Goal: Information Seeking & Learning: Find contact information

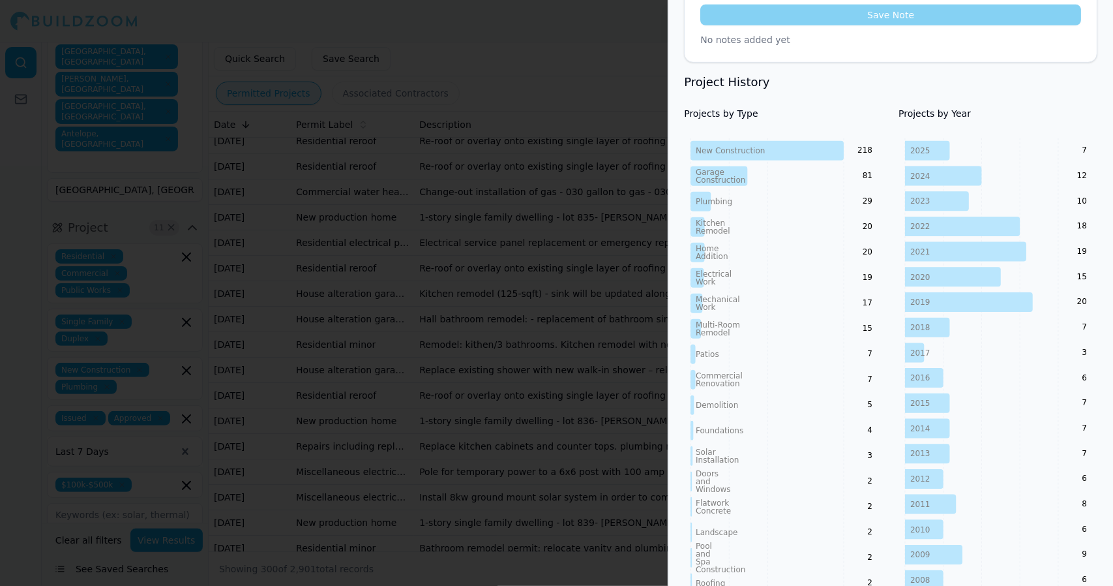
scroll to position [492, 0]
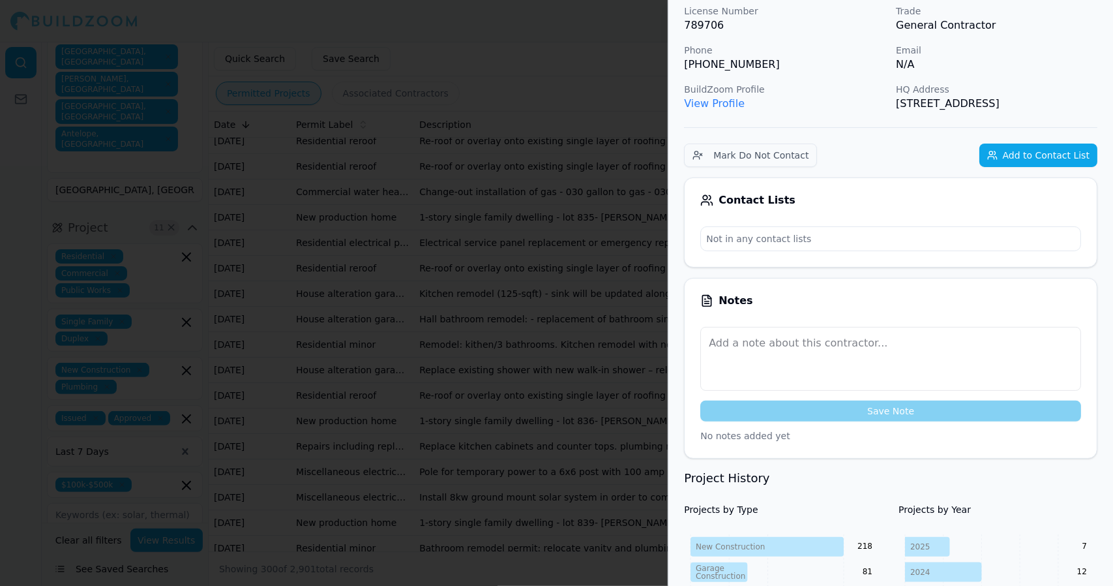
scroll to position [0, 0]
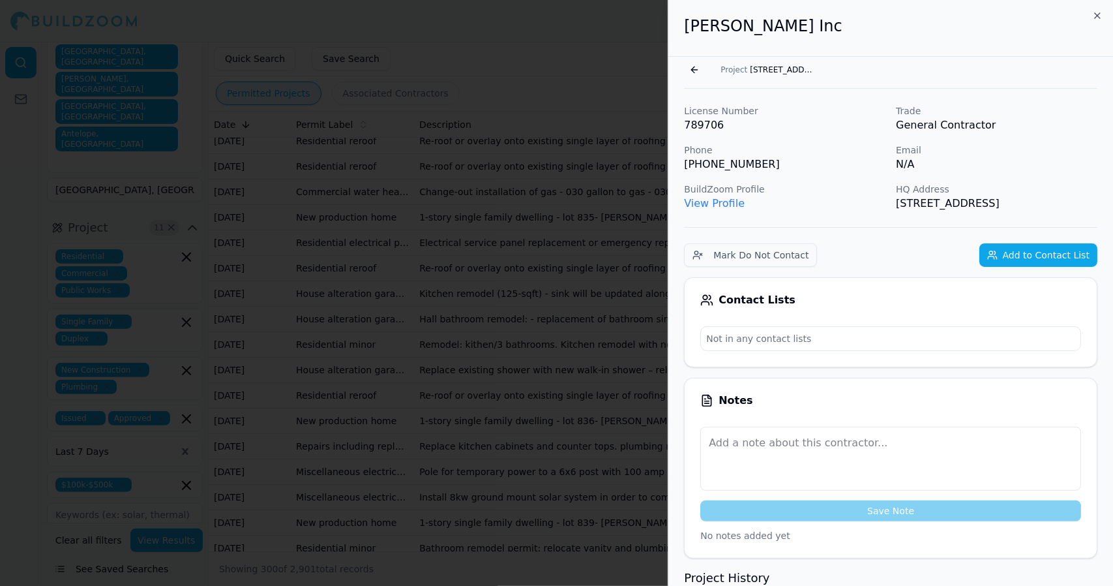
drag, startPoint x: 826, startPoint y: 64, endPoint x: 803, endPoint y: 66, distance: 22.9
click at [803, 66] on span "5557 Thomson Lp, Davis, CA, 95616" at bounding box center [782, 70] width 65 height 10
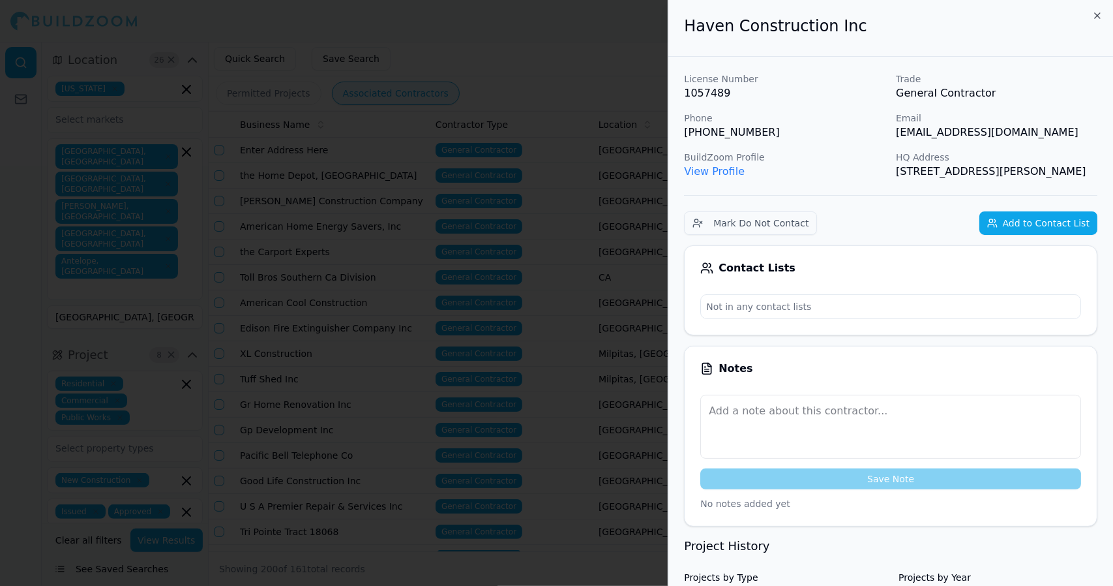
scroll to position [2160, 0]
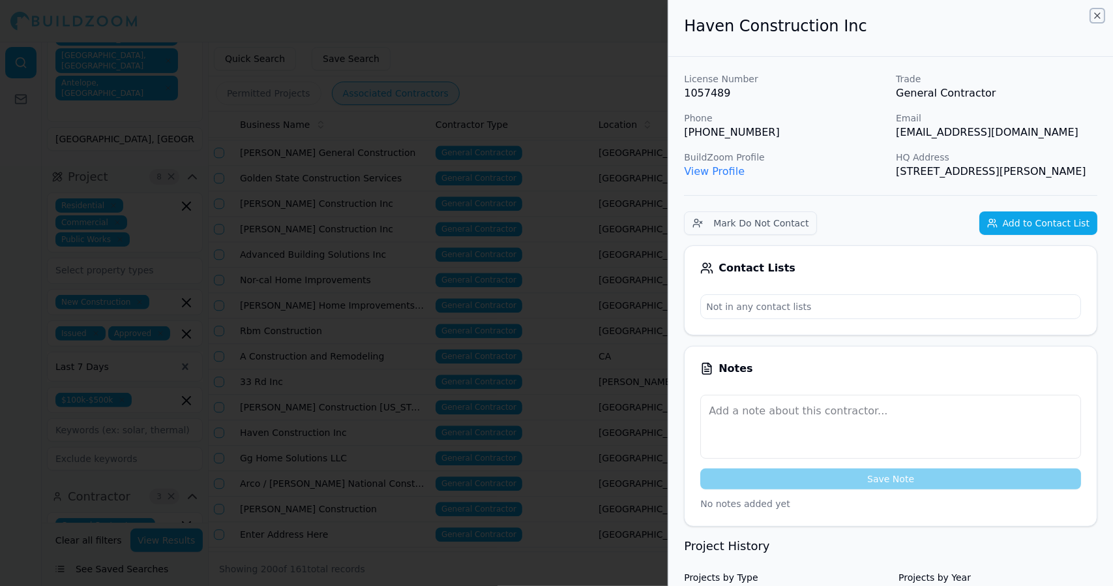
click at [1097, 14] on icon "button" at bounding box center [1097, 15] width 10 height 10
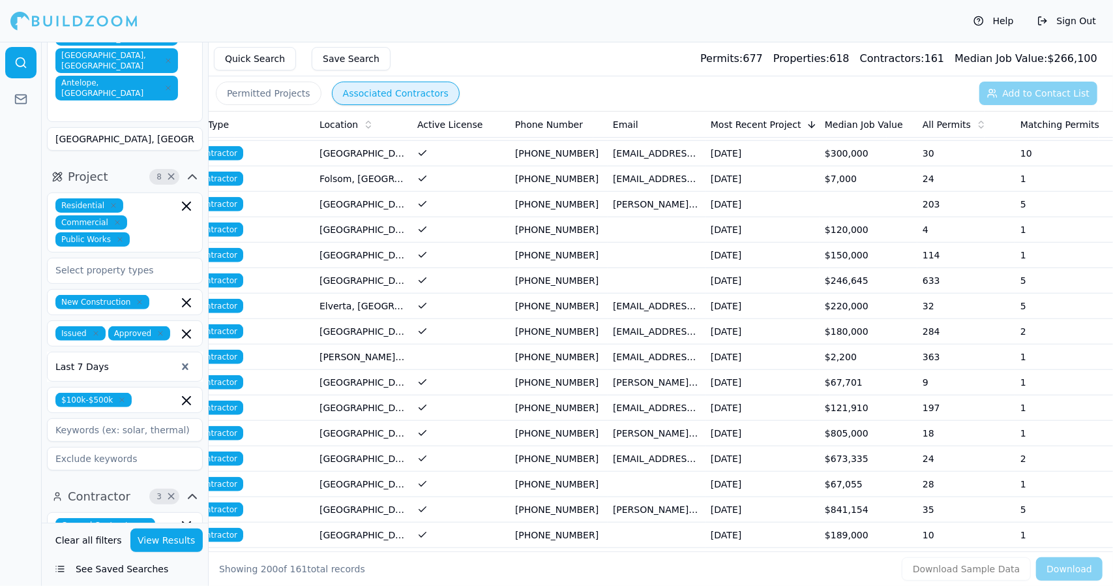
scroll to position [4151, 0]
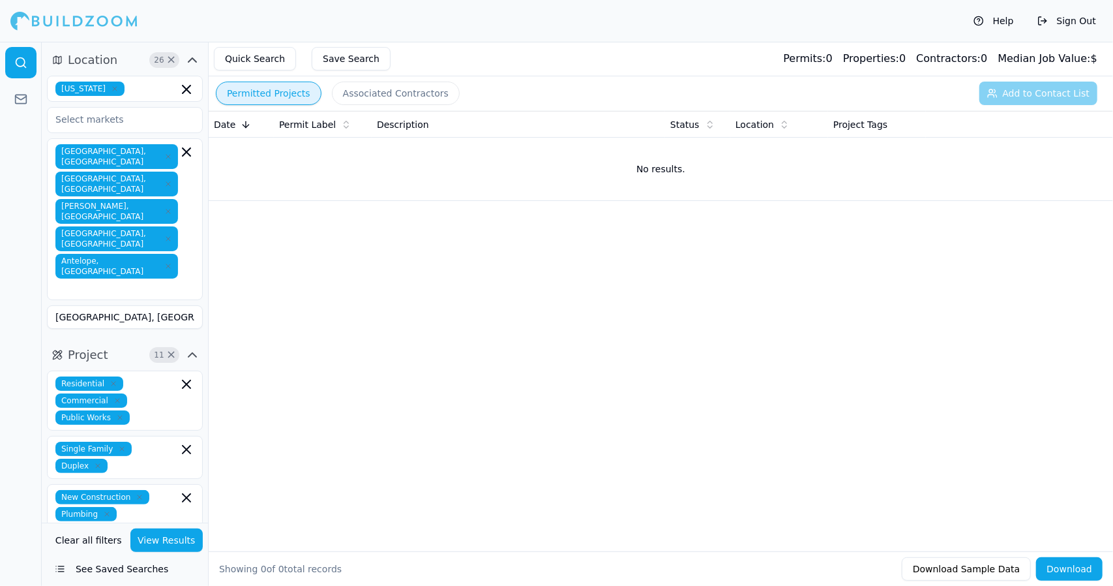
click at [257, 92] on button "Permitted Projects" at bounding box center [269, 93] width 106 height 23
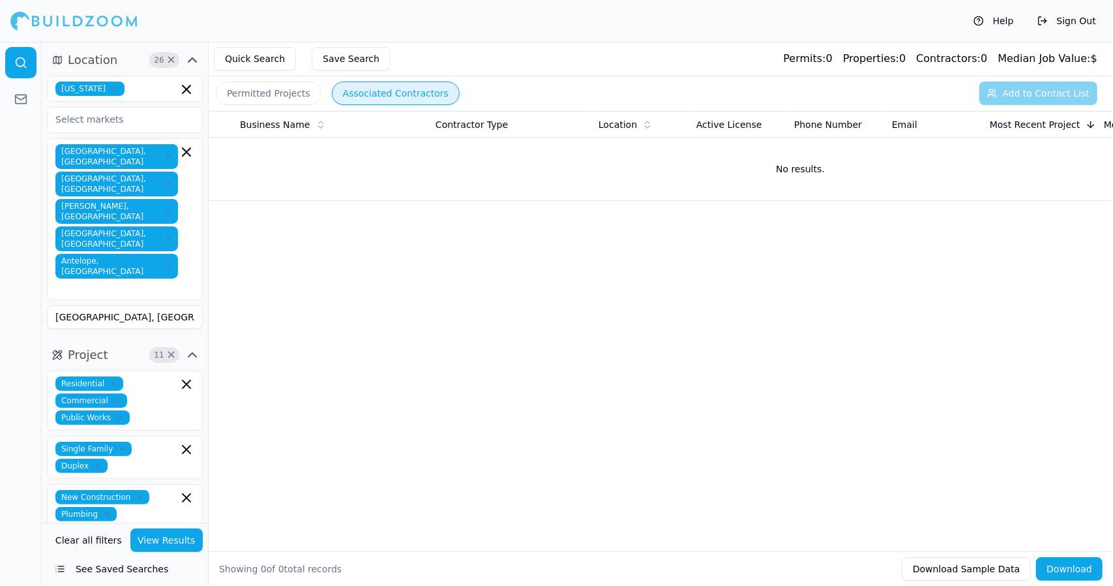
click at [400, 88] on button "Associated Contractors" at bounding box center [396, 93] width 128 height 23
click at [261, 57] on button "Quick Search" at bounding box center [255, 58] width 82 height 23
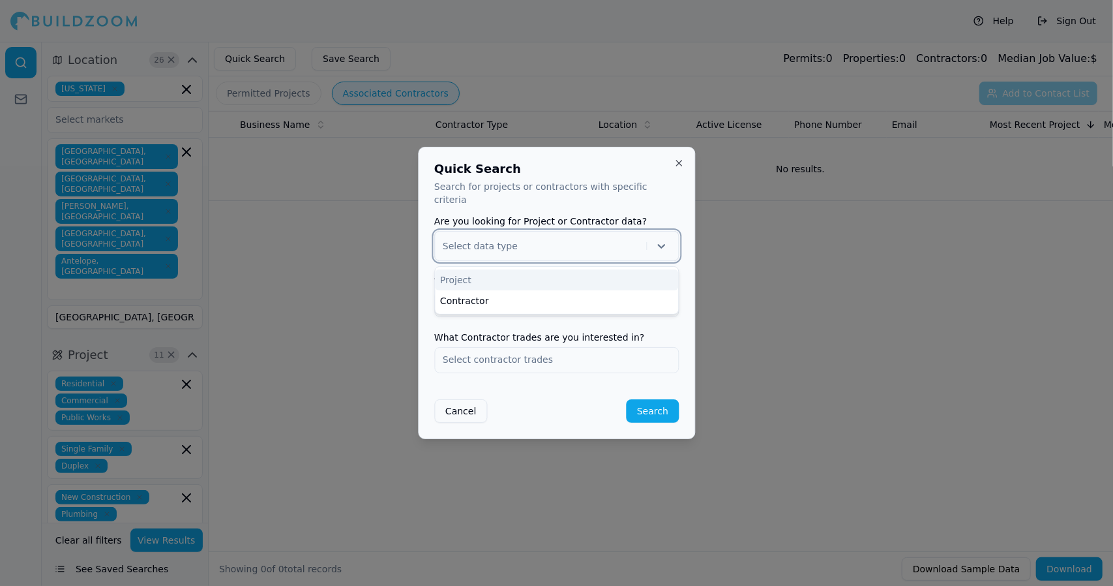
click at [661, 244] on icon at bounding box center [661, 246] width 8 height 5
click at [652, 273] on div "Project" at bounding box center [556, 279] width 243 height 21
click at [611, 297] on input "text" at bounding box center [556, 303] width 243 height 23
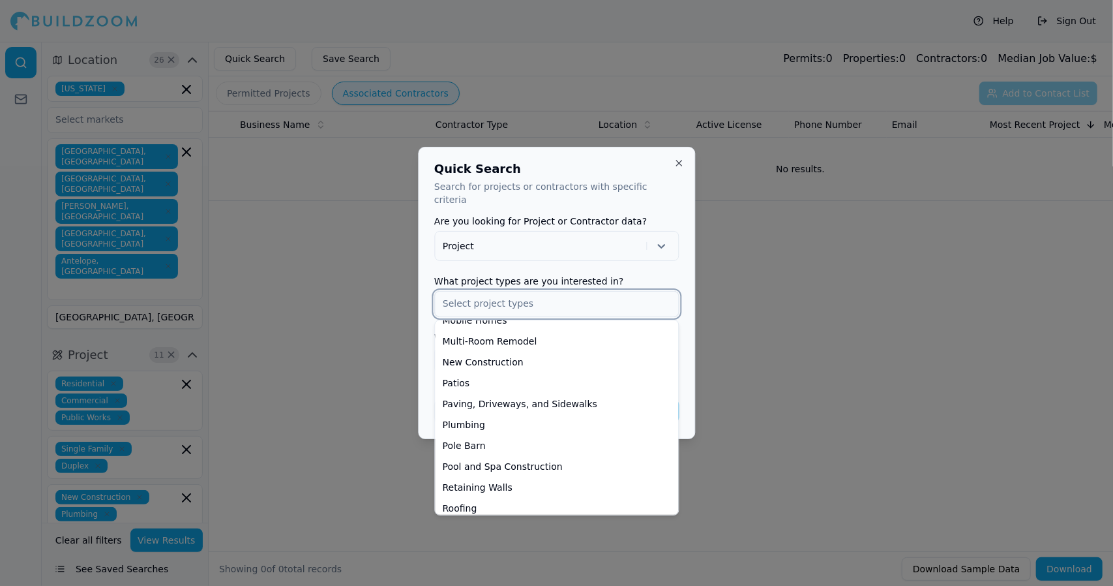
scroll to position [389, 0]
click at [505, 372] on div "Patios" at bounding box center [557, 382] width 238 height 21
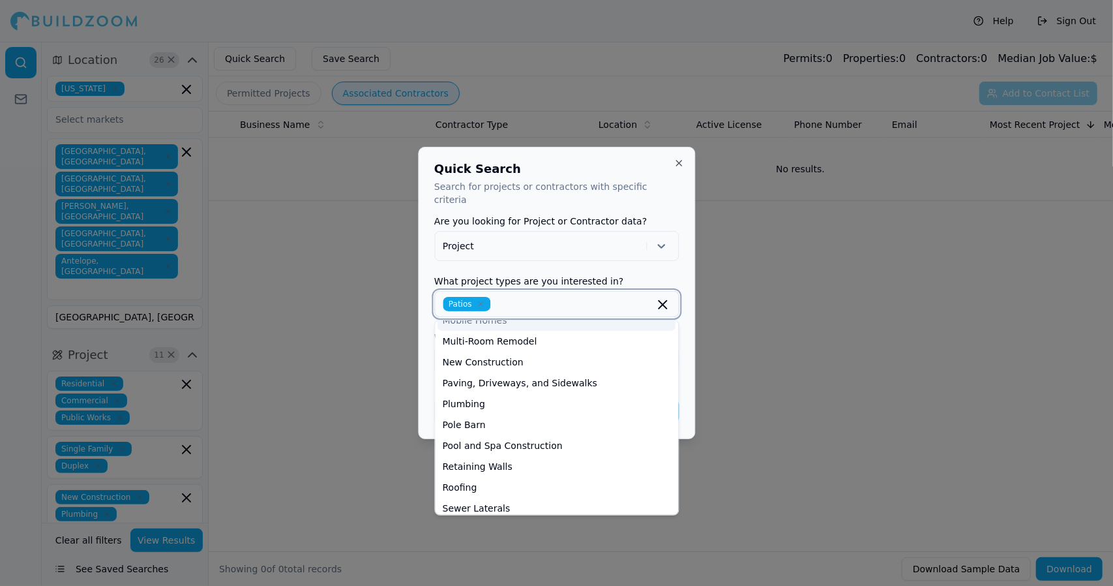
click at [480, 300] on icon "button" at bounding box center [481, 304] width 8 height 8
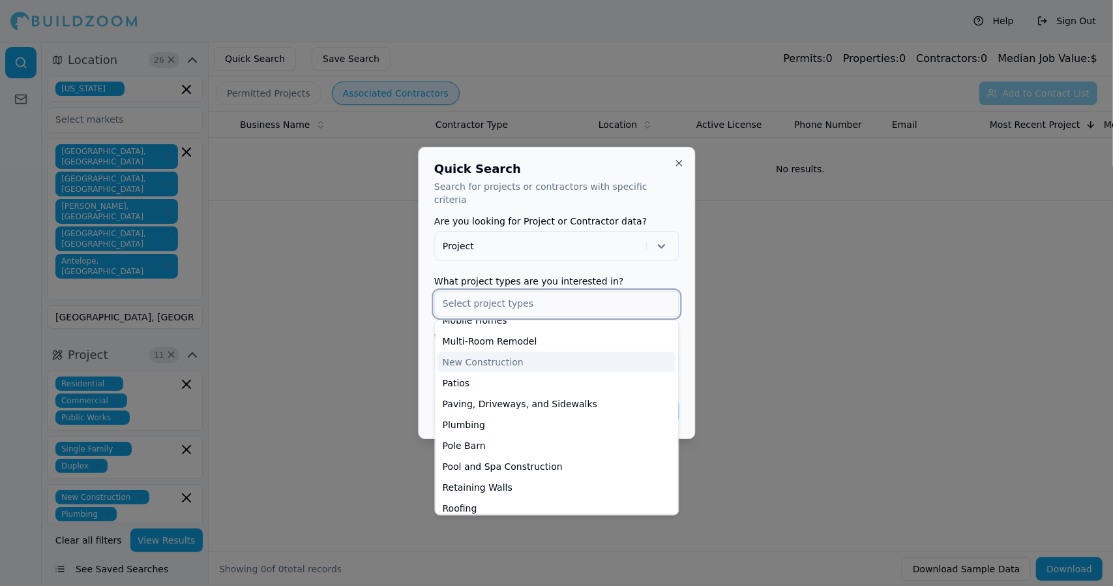
click at [504, 355] on div "New Construction" at bounding box center [557, 362] width 238 height 21
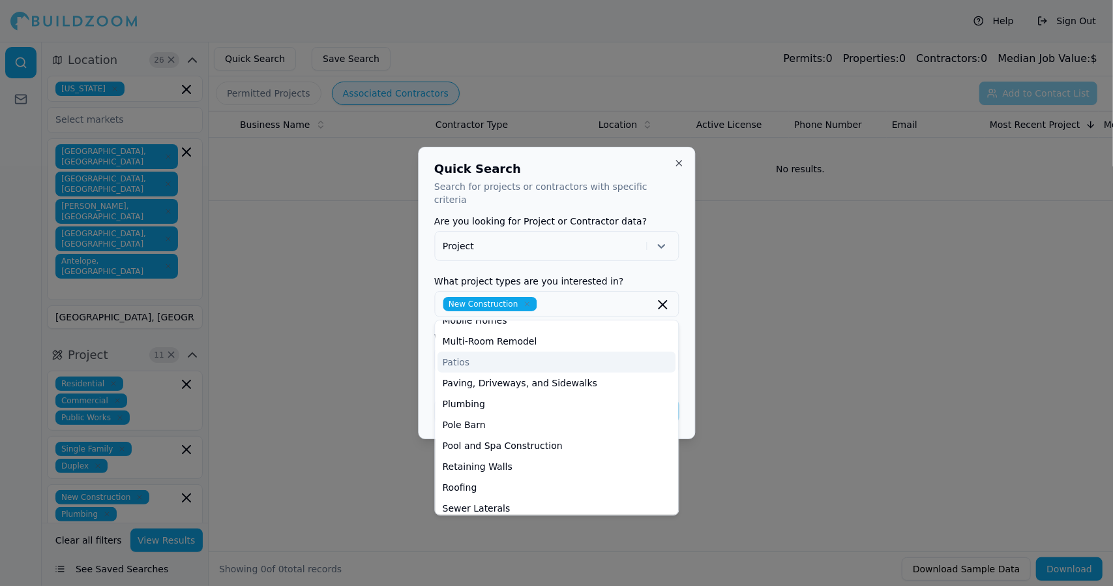
click at [753, 400] on div at bounding box center [556, 293] width 1113 height 586
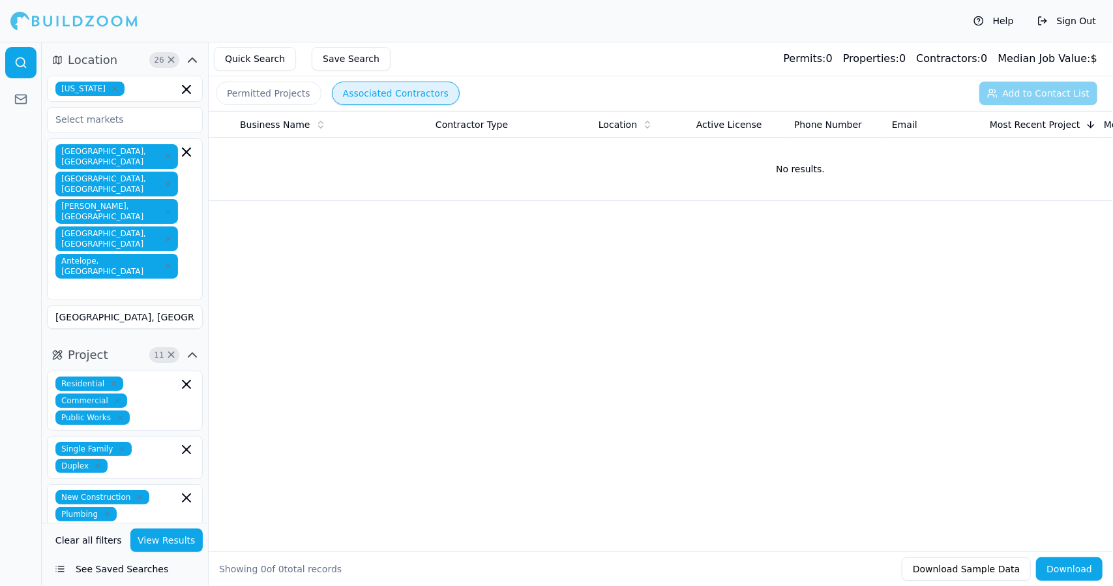
click at [372, 91] on button "Associated Contractors" at bounding box center [396, 93] width 128 height 23
click at [271, 57] on button "Quick Search" at bounding box center [255, 58] width 82 height 23
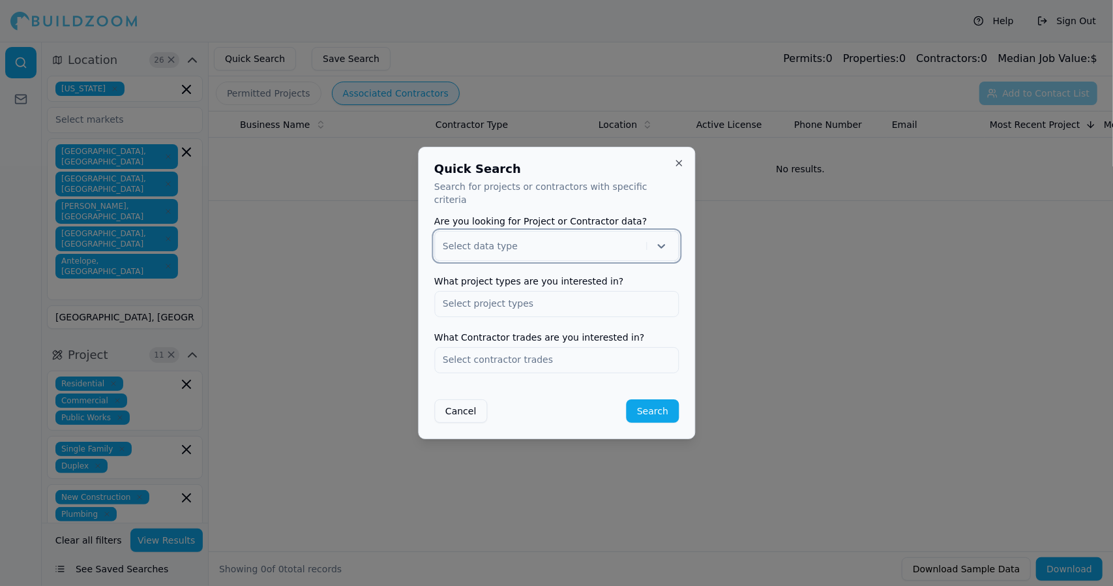
click at [660, 239] on icon at bounding box center [661, 245] width 13 height 13
click at [652, 269] on div "Project" at bounding box center [556, 279] width 243 height 21
click at [635, 170] on h2 "Quick Search" at bounding box center [556, 169] width 245 height 12
click at [600, 297] on input "text" at bounding box center [556, 303] width 243 height 23
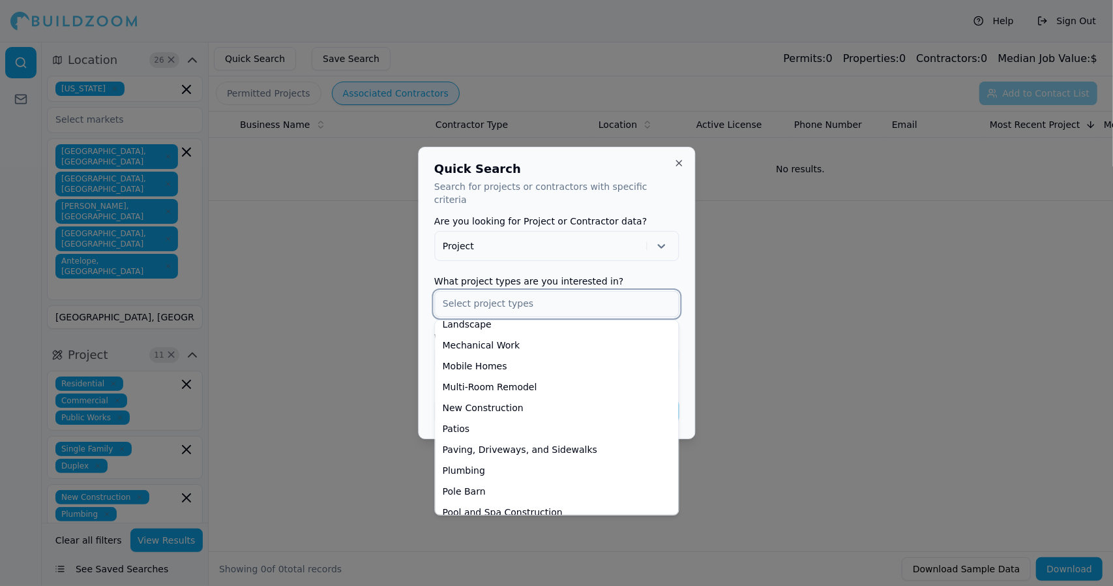
scroll to position [344, 0]
click at [510, 401] on div "New Construction" at bounding box center [557, 406] width 238 height 21
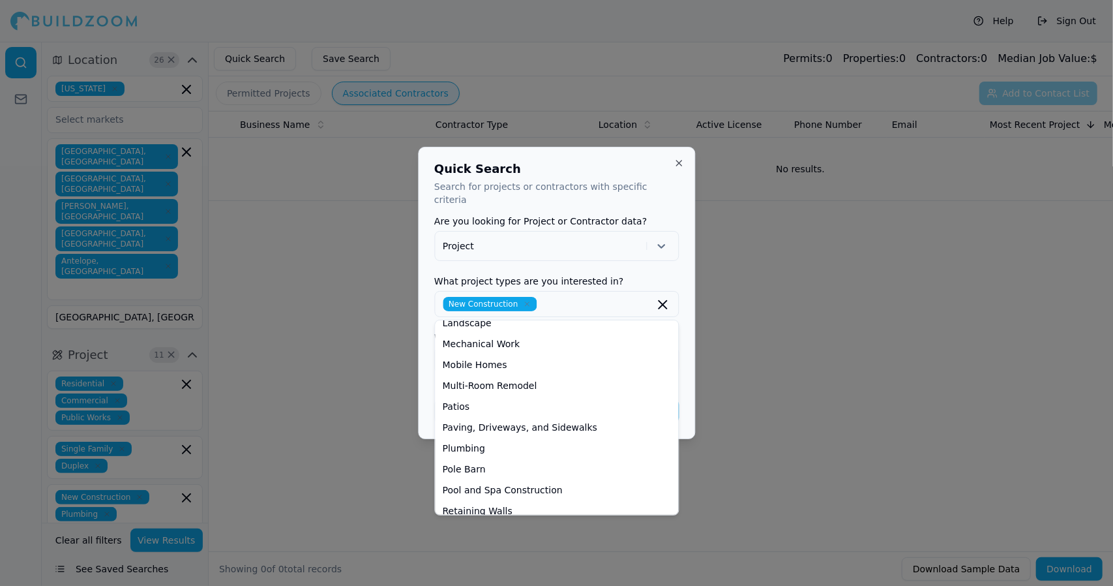
click at [600, 164] on div "Quick Search Search for projects or contractors with specific criteria Are you …" at bounding box center [556, 293] width 277 height 292
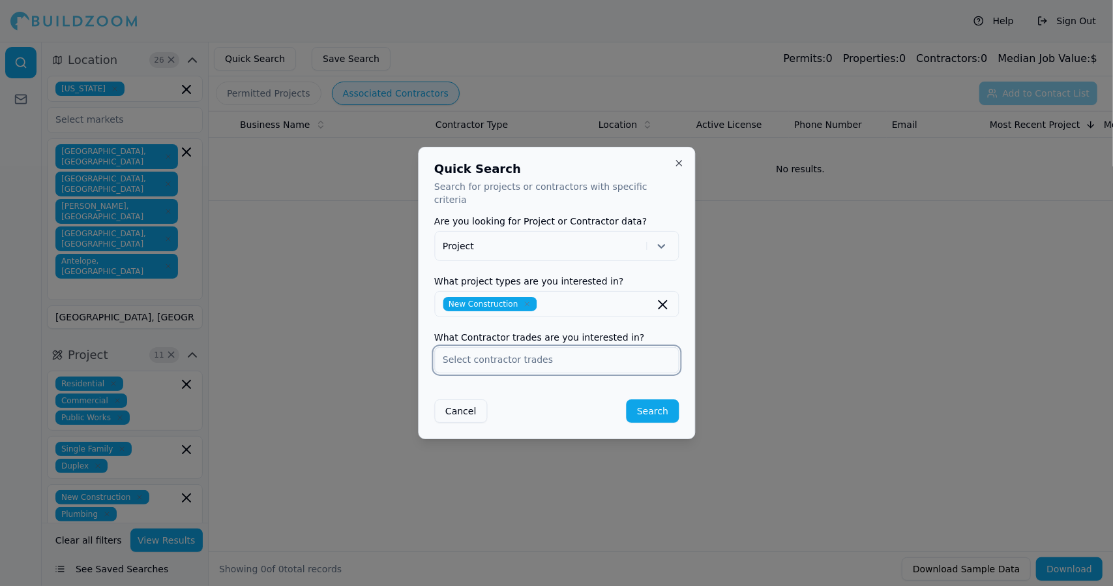
click at [583, 355] on input "text" at bounding box center [556, 359] width 243 height 23
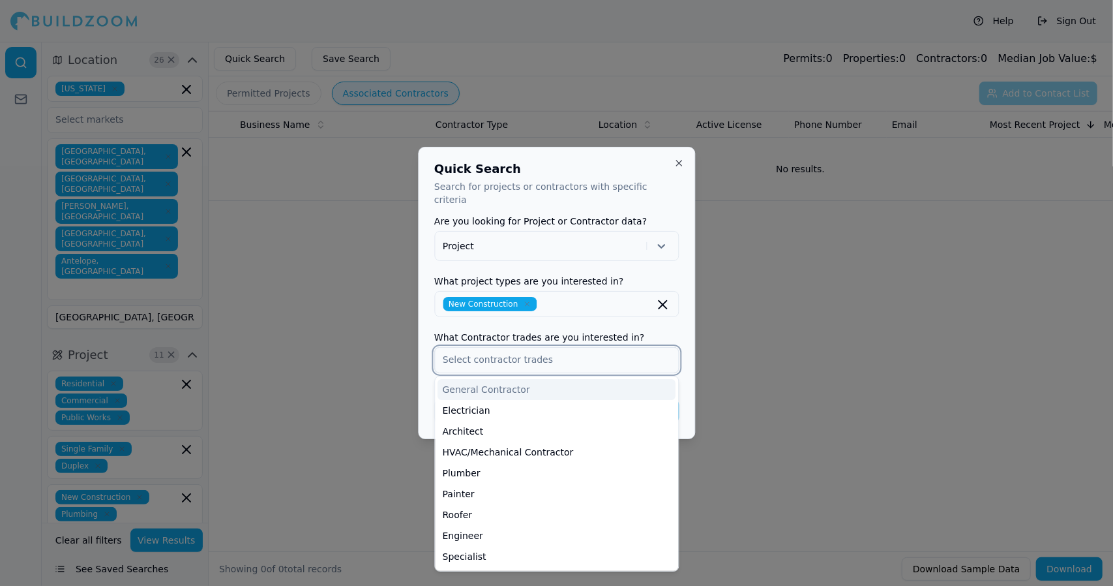
click at [575, 387] on div "General Contractor" at bounding box center [557, 389] width 238 height 21
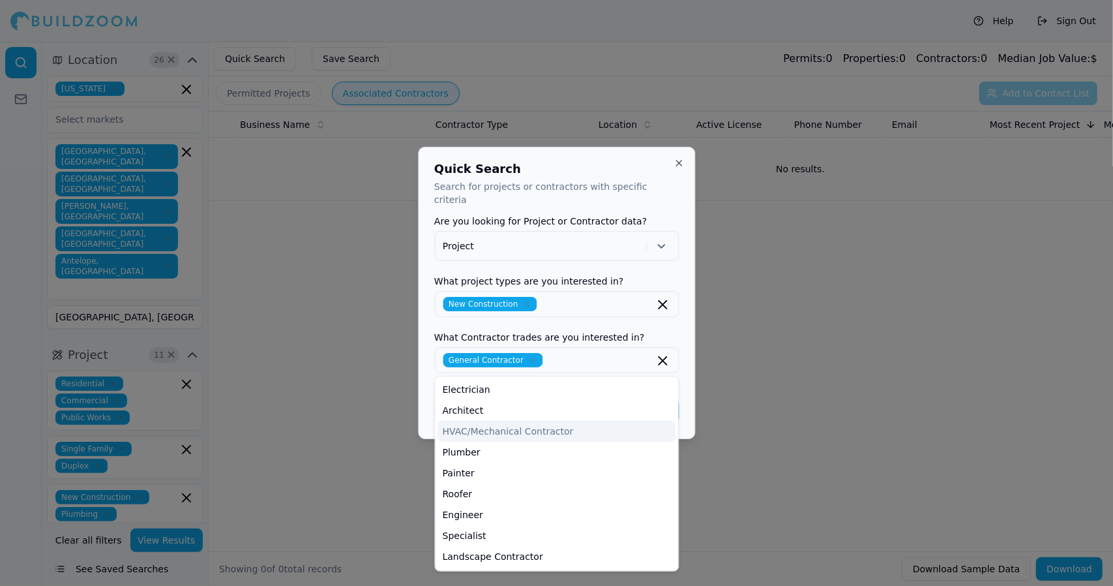
click at [687, 421] on div "Quick Search Search for projects or contractors with specific criteria Are you …" at bounding box center [556, 293] width 277 height 292
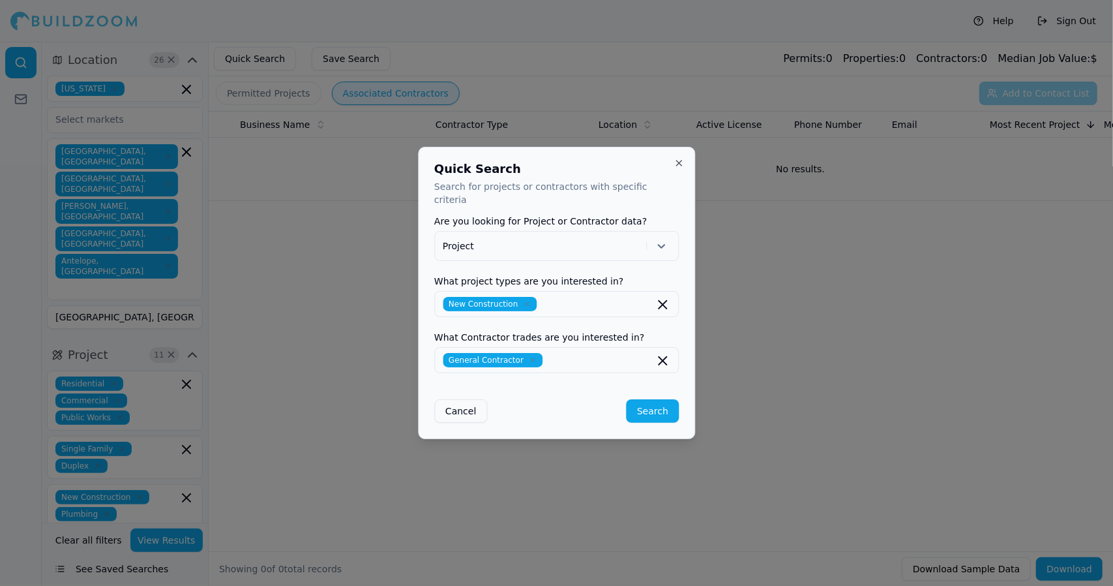
click at [650, 401] on button "Search" at bounding box center [653, 410] width 52 height 23
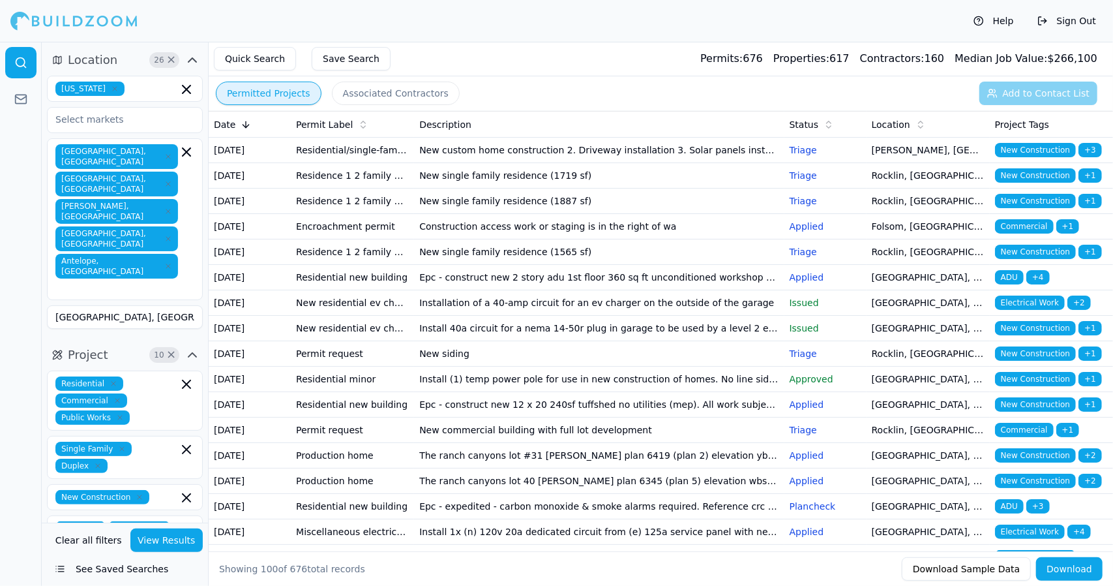
click at [584, 152] on td "New custom home construction 2. Driveway installation 3. Solar panels installat…" at bounding box center [599, 150] width 370 height 25
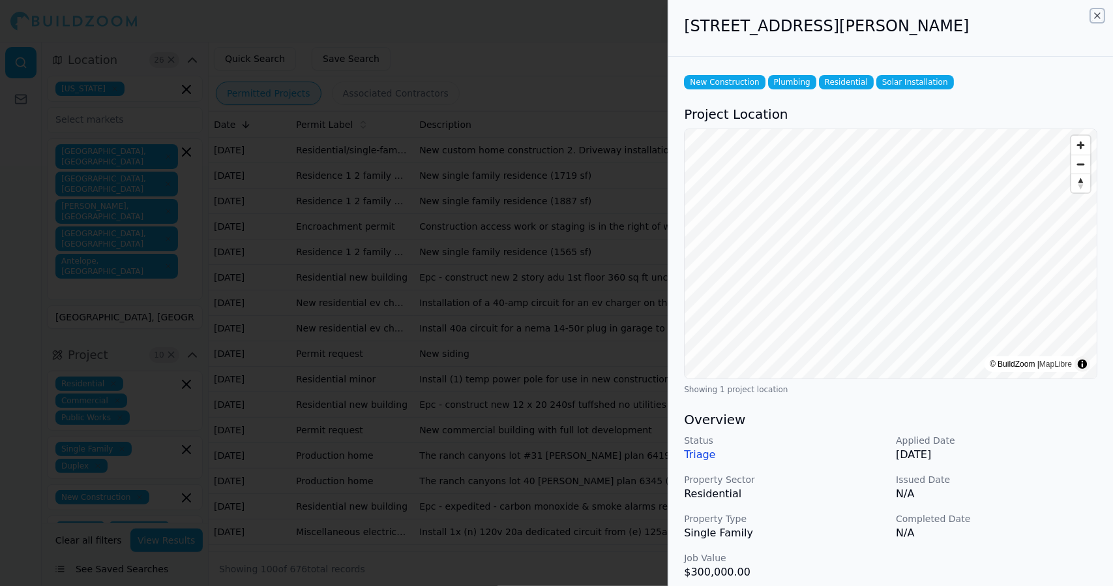
click at [1098, 12] on icon "button" at bounding box center [1097, 15] width 10 height 10
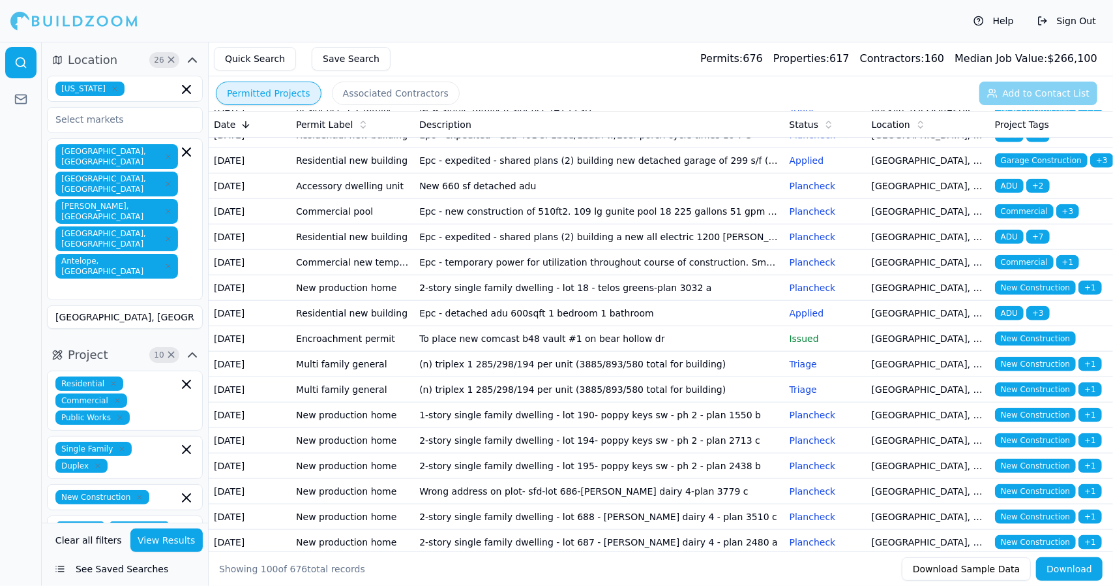
scroll to position [883, 0]
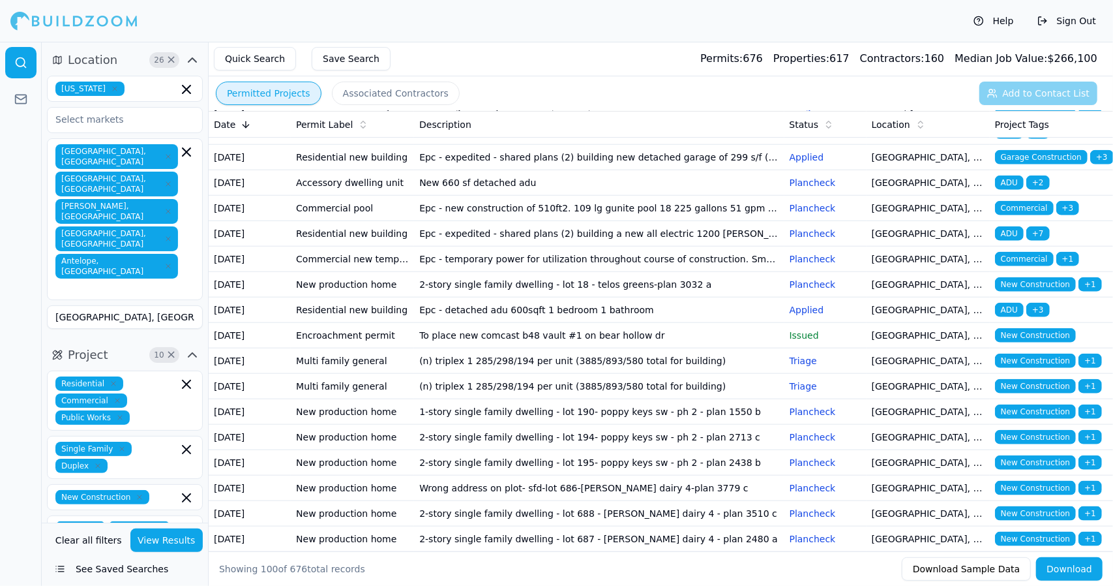
click at [1027, 113] on span "New Construction" at bounding box center [1035, 106] width 81 height 14
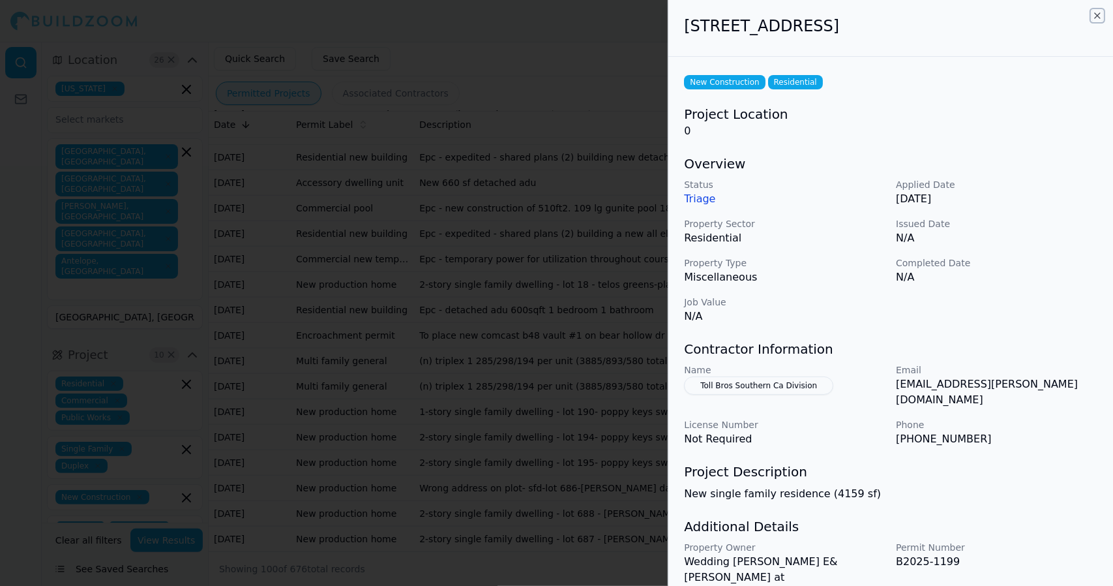
click at [1098, 17] on icon "button" at bounding box center [1097, 15] width 10 height 10
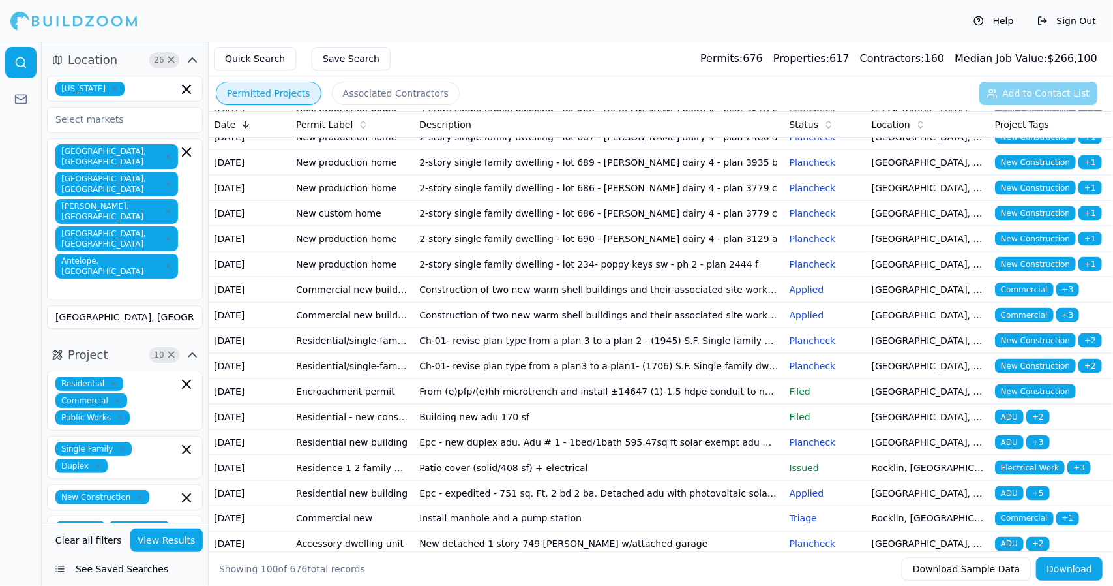
scroll to position [1293, 0]
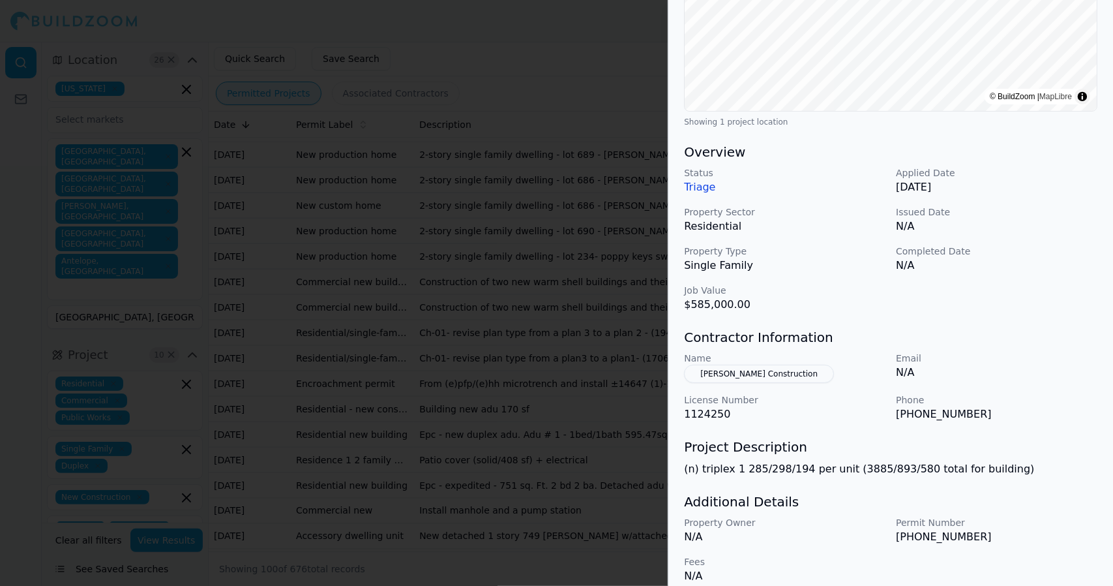
scroll to position [280, 0]
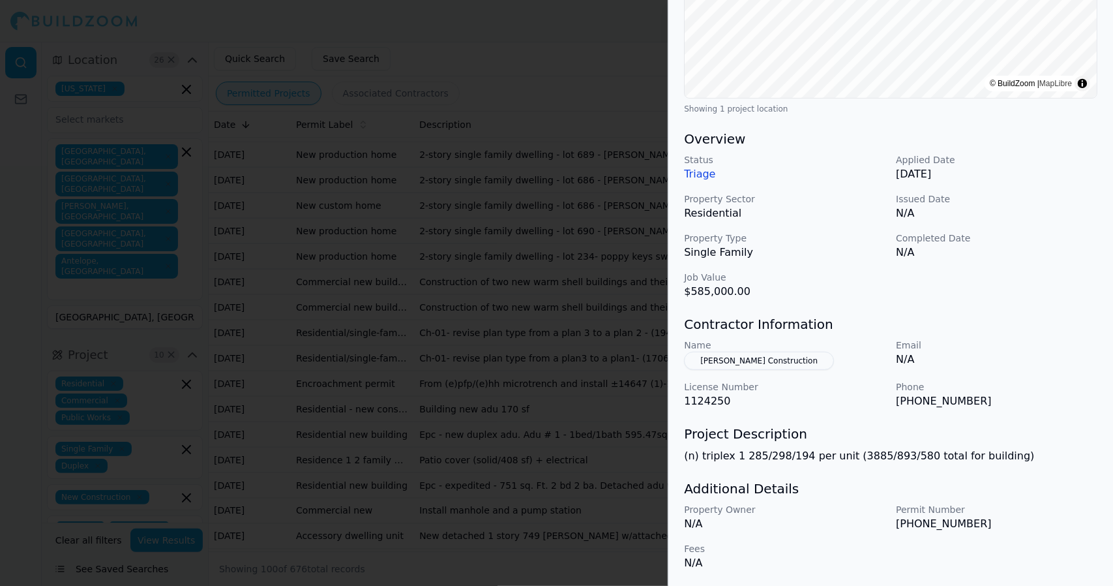
click at [1014, 190] on div "Status Triage Applied Date Jul 20, 2025 Property Sector Residential Issued Date…" at bounding box center [891, 226] width 414 height 146
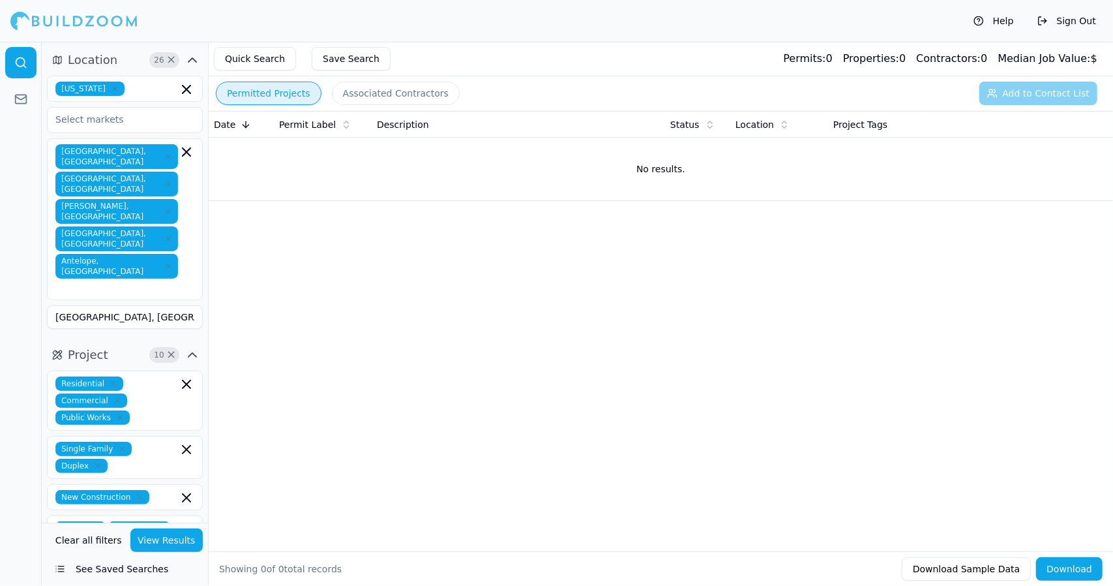
click at [161, 305] on input "[GEOGRAPHIC_DATA], [GEOGRAPHIC_DATA]" at bounding box center [125, 316] width 156 height 23
drag, startPoint x: 171, startPoint y: 217, endPoint x: 143, endPoint y: 273, distance: 61.8
click at [150, 227] on div "[GEOGRAPHIC_DATA], [GEOGRAPHIC_DATA] [GEOGRAPHIC_DATA], [GEOGRAPHIC_DATA] [PERS…" at bounding box center [125, 219] width 156 height 162
type input "A"
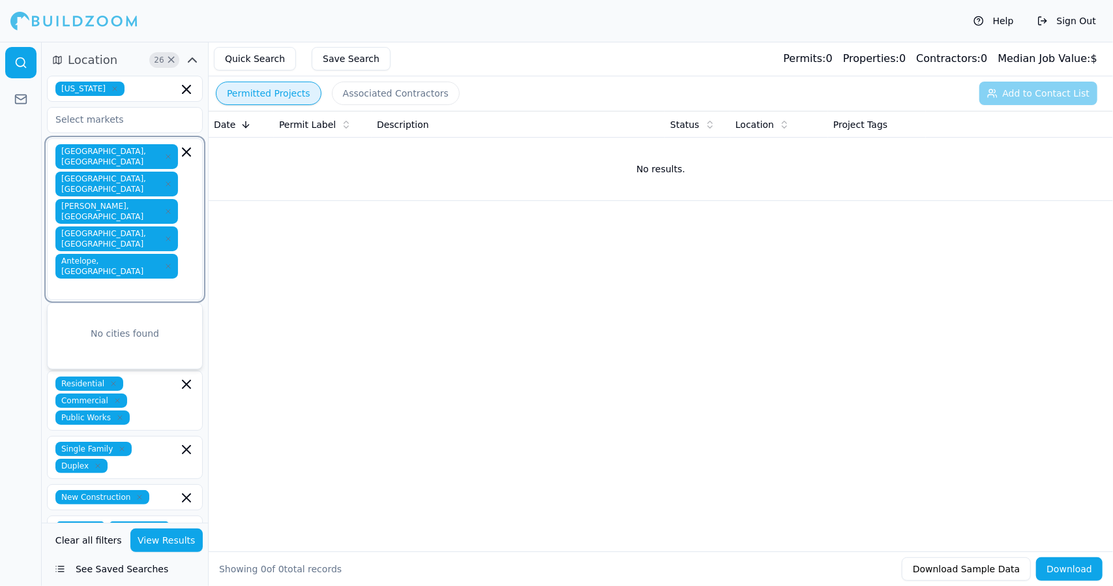
type input "B"
type input "C"
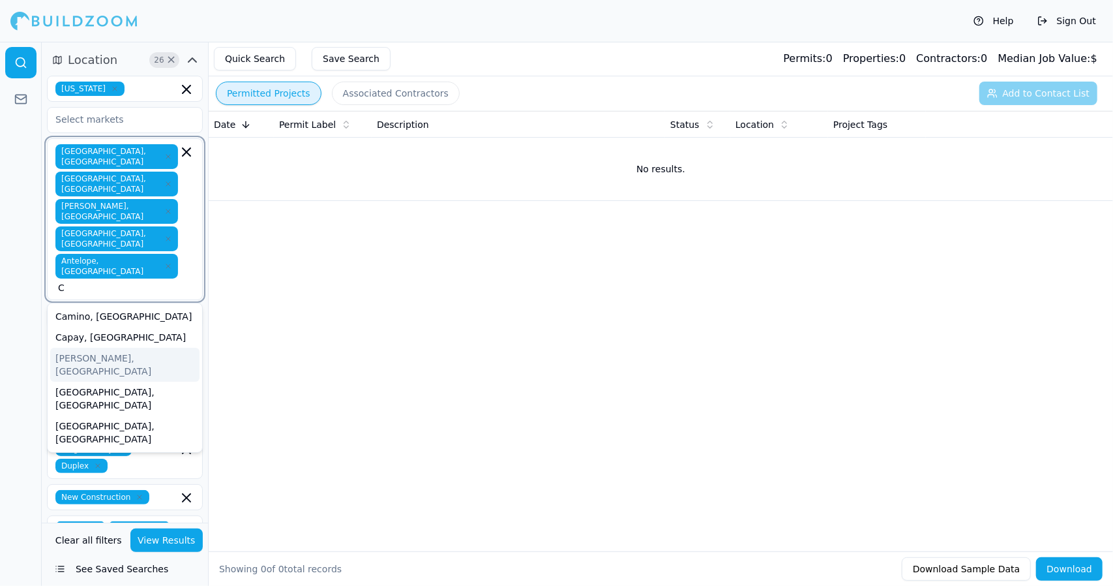
click at [108, 348] on div "[PERSON_NAME], [GEOGRAPHIC_DATA]" at bounding box center [124, 365] width 149 height 34
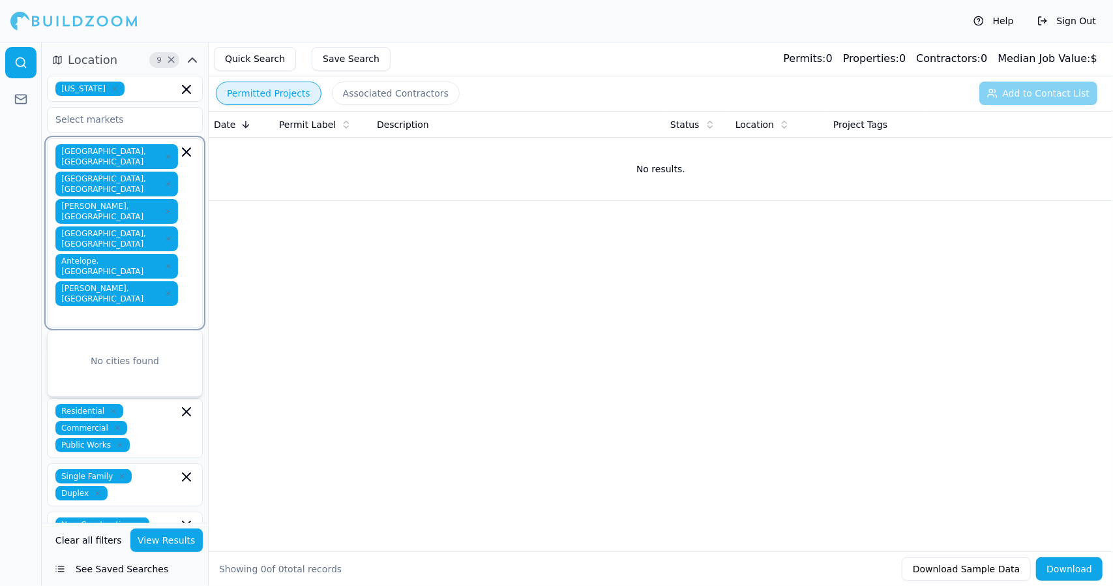
type input "C"
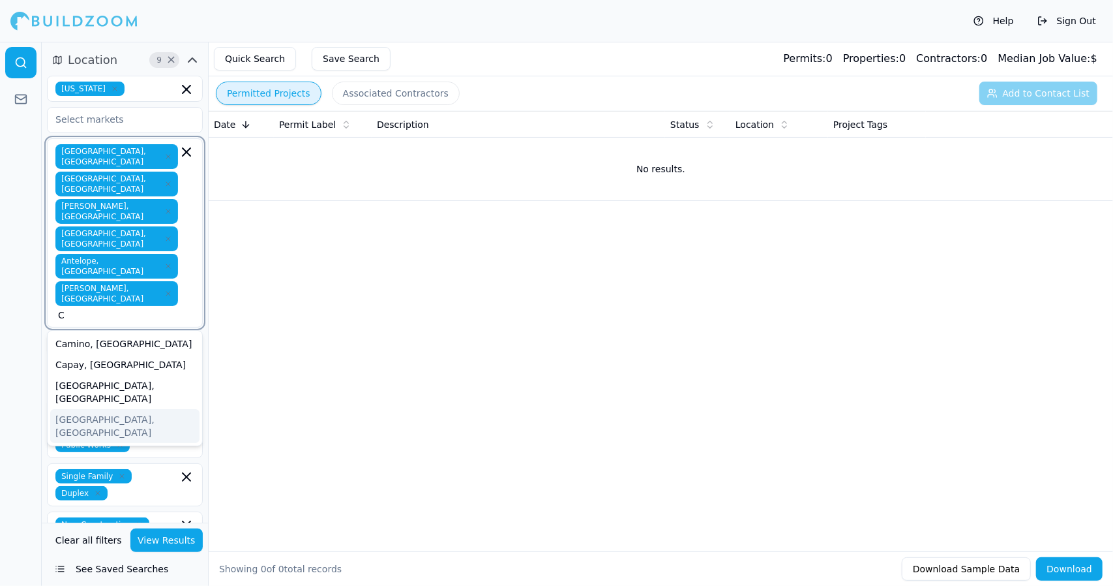
click at [136, 409] on div "[GEOGRAPHIC_DATA], [GEOGRAPHIC_DATA]" at bounding box center [124, 426] width 149 height 34
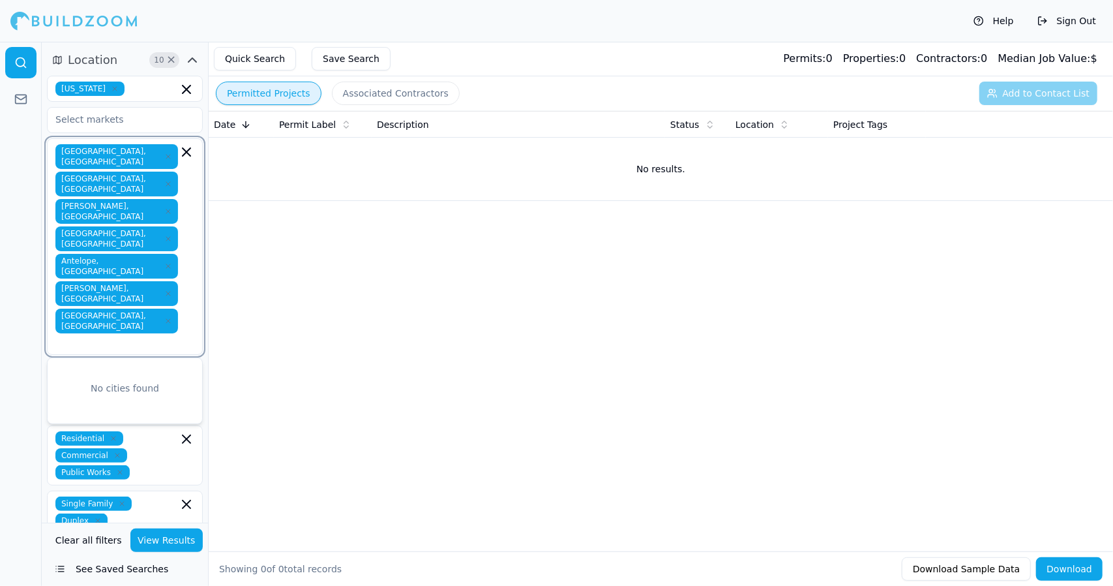
click at [174, 336] on input "text" at bounding box center [118, 342] width 120 height 13
type input "D"
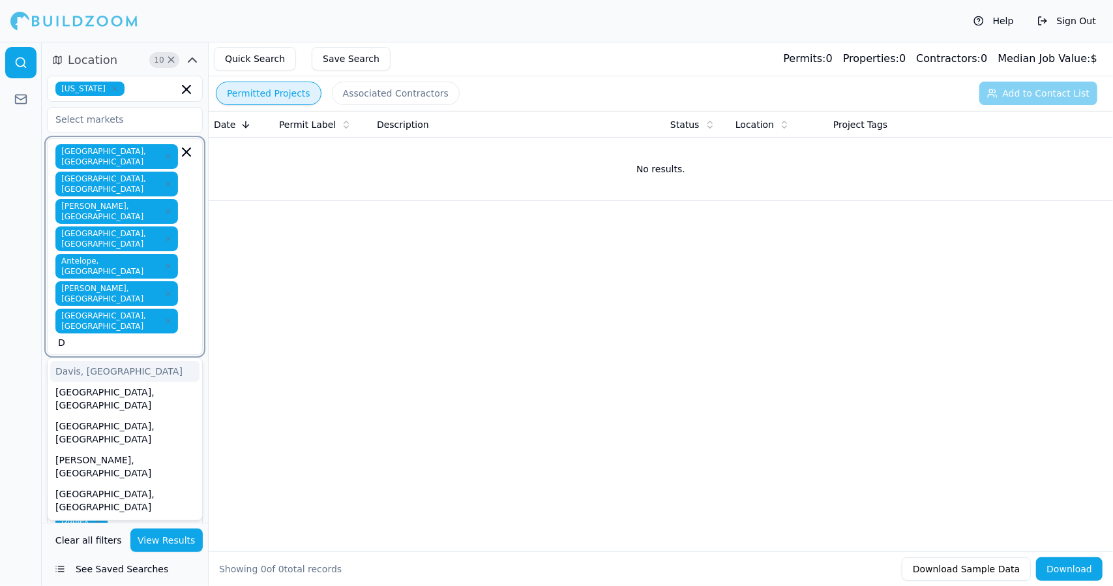
click at [128, 361] on div "Davis, [GEOGRAPHIC_DATA]" at bounding box center [124, 371] width 149 height 21
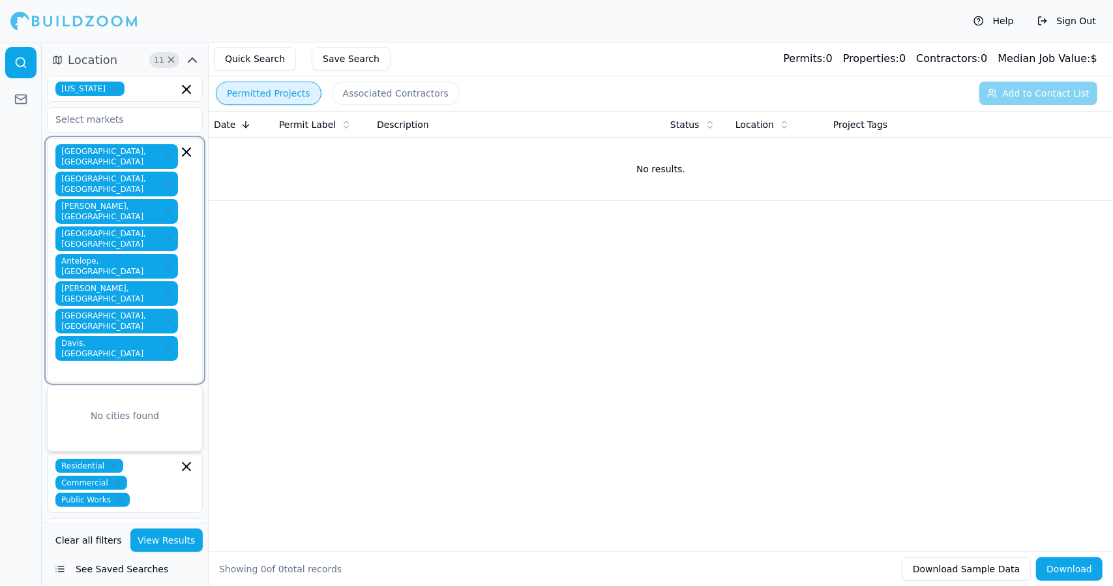
type input "D"
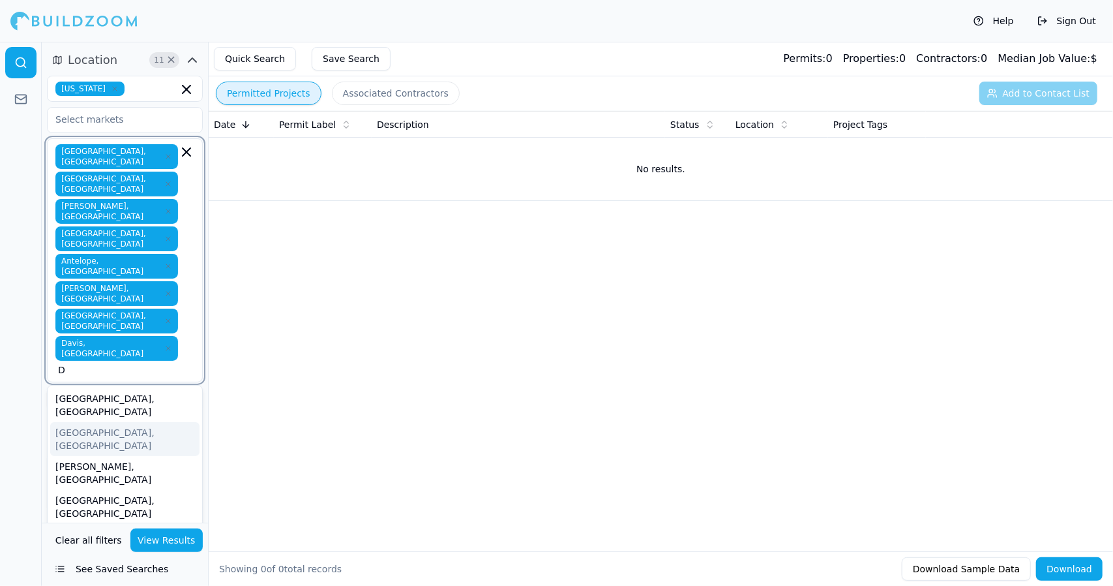
click at [113, 422] on div "Dixon, CA" at bounding box center [124, 439] width 149 height 34
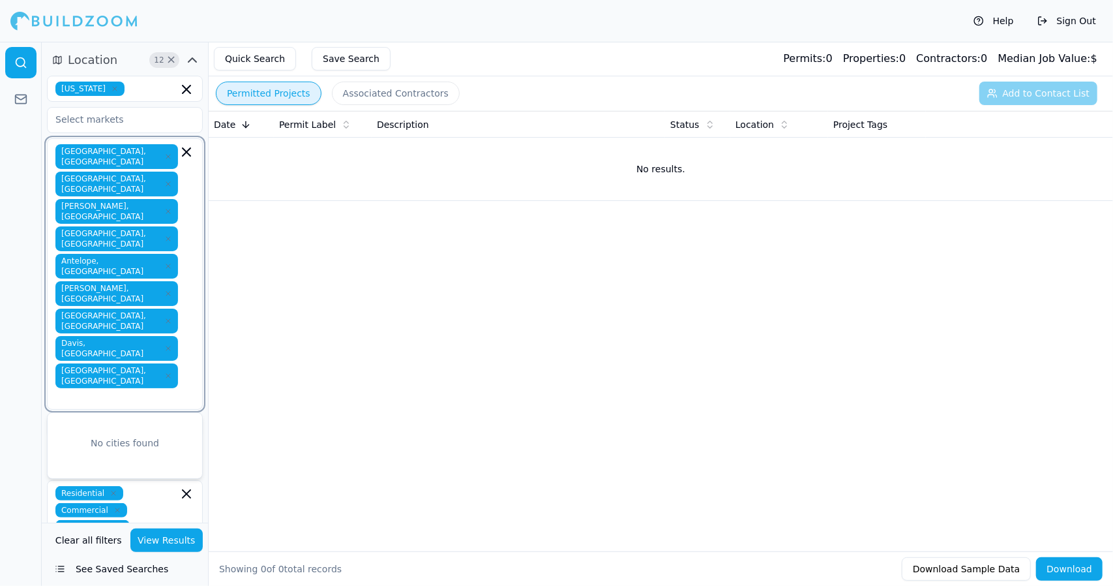
type input "D"
type input "E"
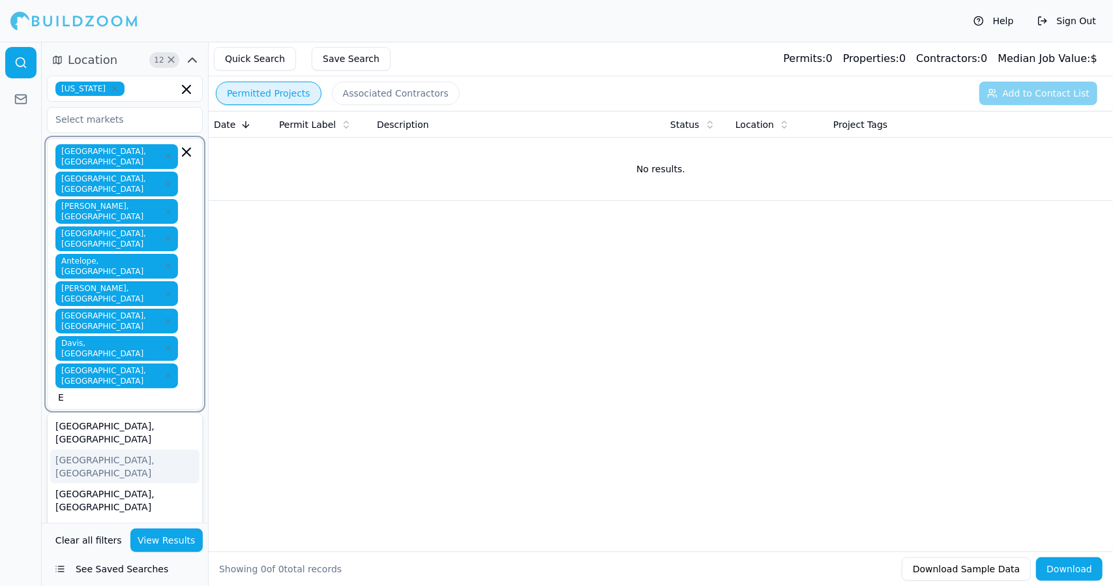
click at [107, 449] on div "El Dorado, CA" at bounding box center [124, 466] width 149 height 34
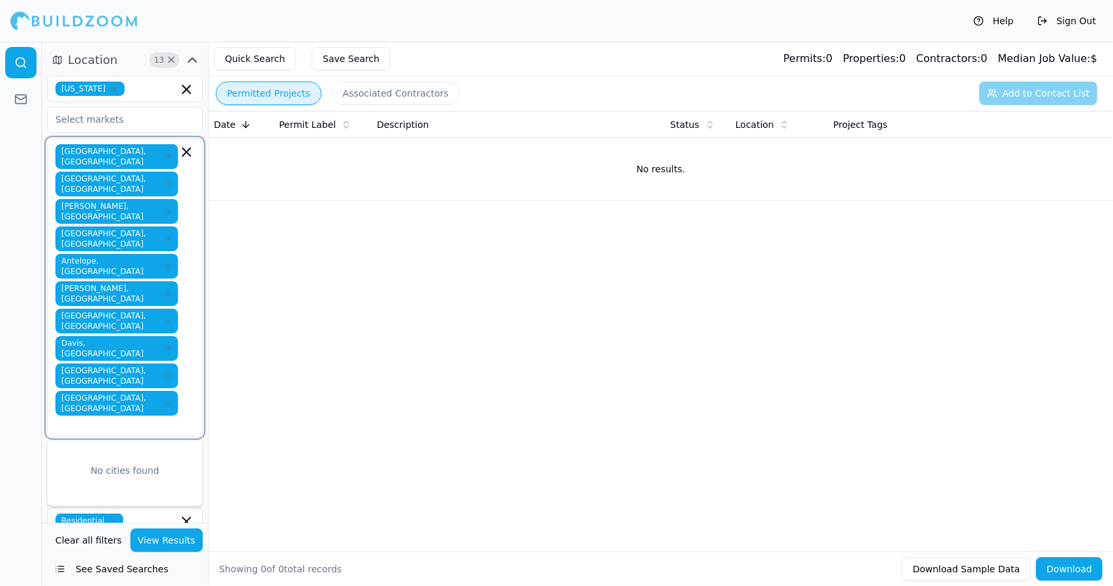
type input "E"
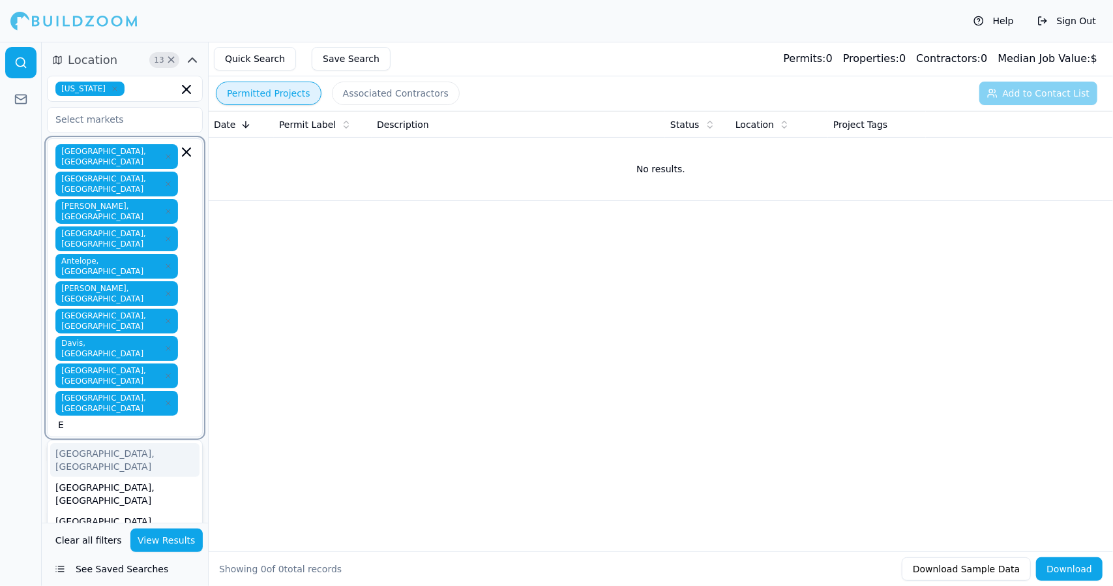
click at [107, 477] on div "[GEOGRAPHIC_DATA], [GEOGRAPHIC_DATA]" at bounding box center [124, 494] width 149 height 34
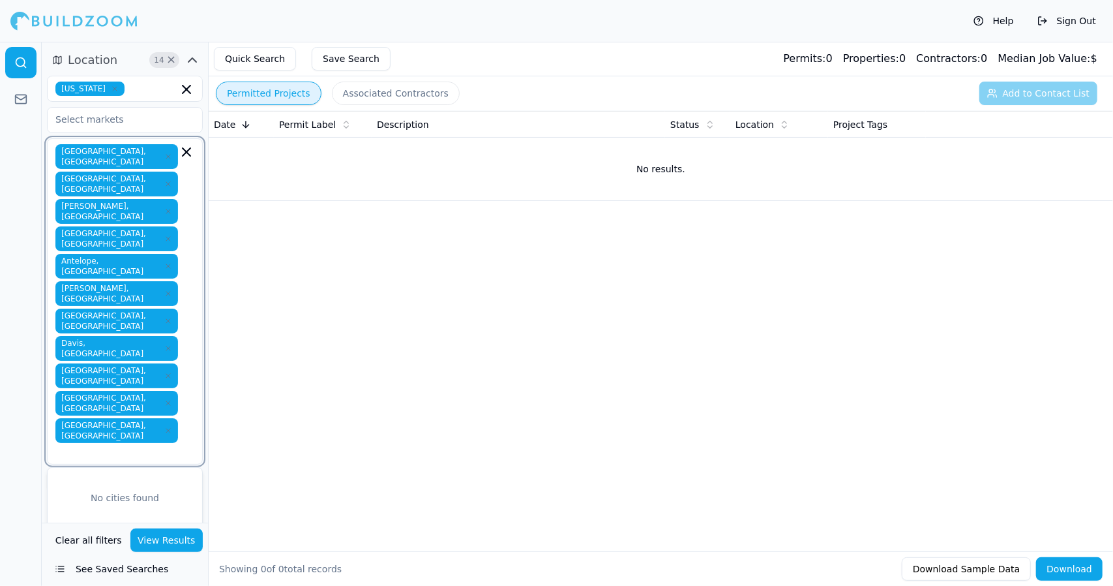
click at [173, 445] on input "text" at bounding box center [118, 451] width 120 height 13
type input "E"
click at [146, 504] on div "[GEOGRAPHIC_DATA], [GEOGRAPHIC_DATA]" at bounding box center [124, 521] width 149 height 34
type input "E"
type input "G"
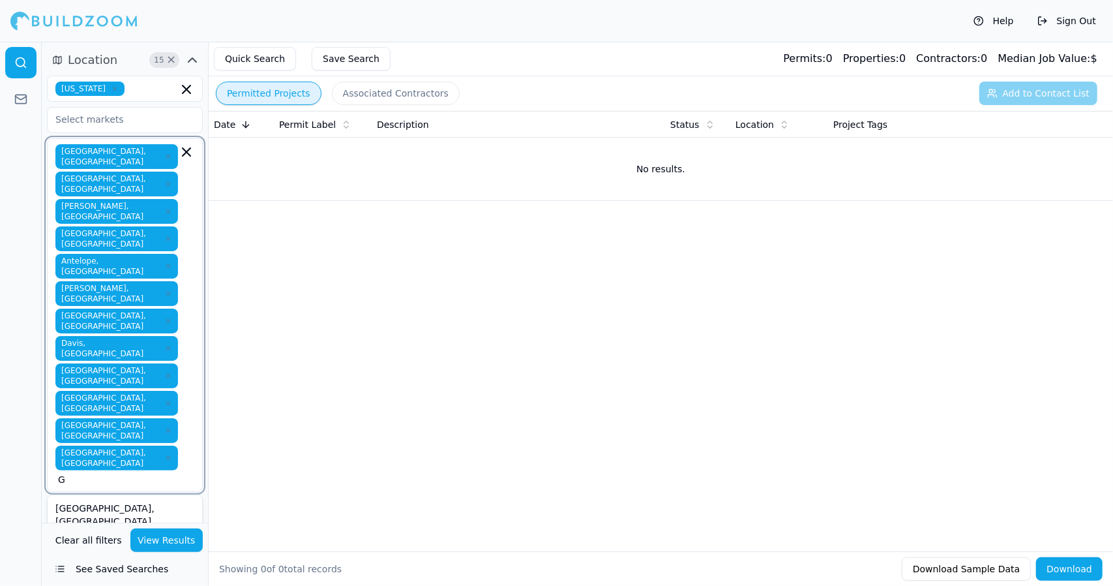
type input "G"
type input "H"
type input "I"
type input "J"
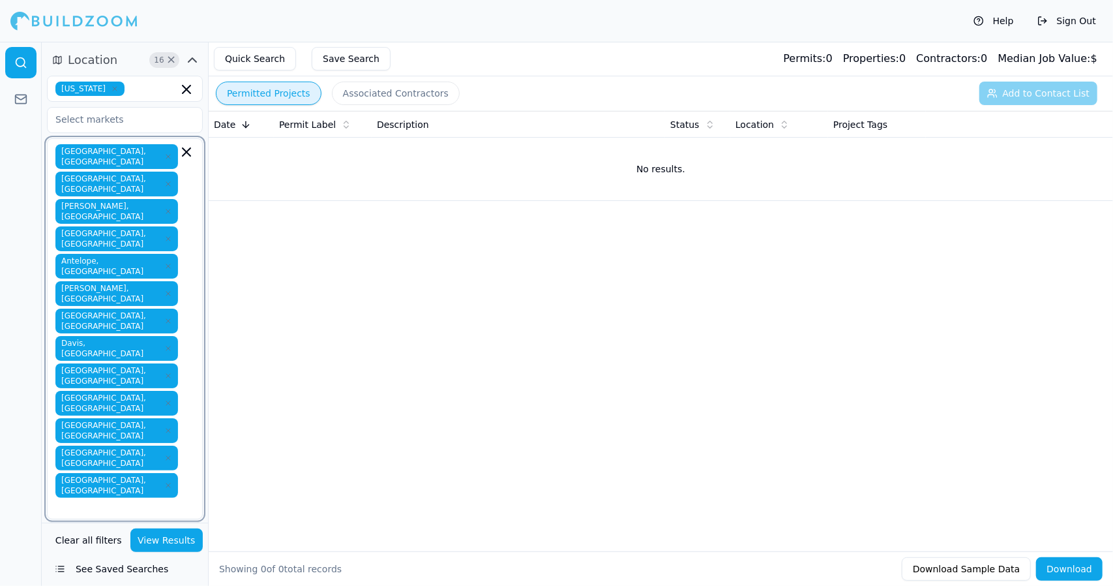
type input "K"
type input "L"
click at [119, 525] on div "Lincoln, CA" at bounding box center [124, 542] width 149 height 34
type input "L"
click at [130, 552] on div "[PERSON_NAME], [GEOGRAPHIC_DATA]" at bounding box center [124, 569] width 149 height 34
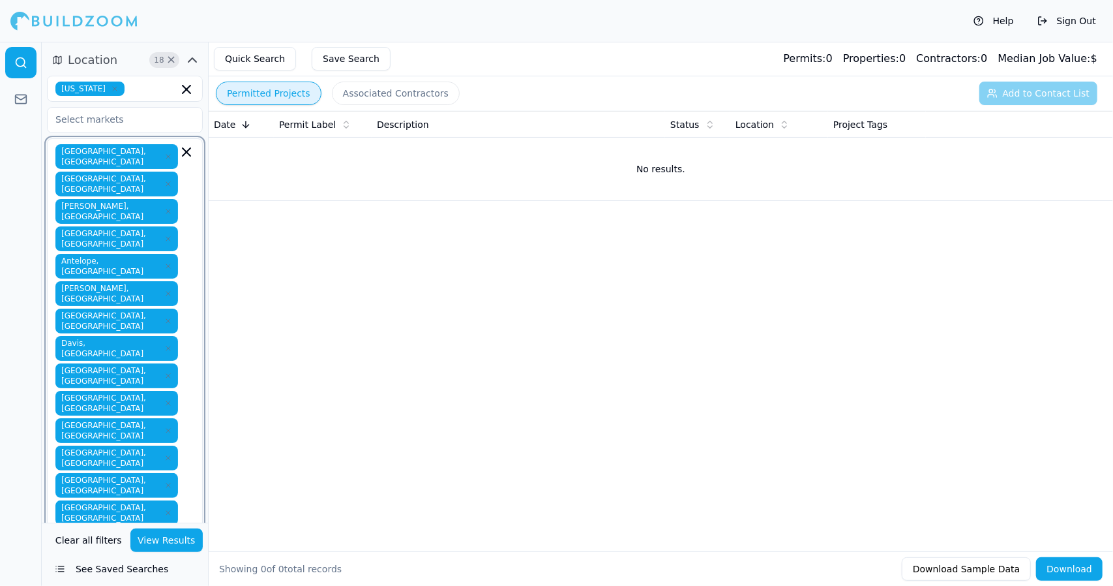
type input "L"
click at [127, 580] on div "Lotus, CA" at bounding box center [124, 590] width 149 height 21
type input "M"
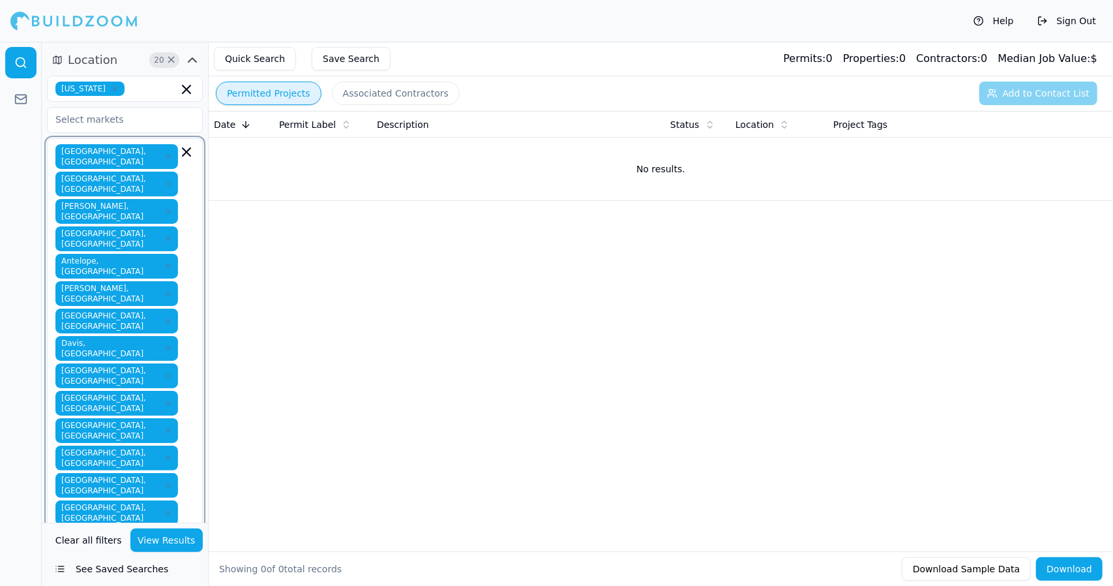
type input "N"
type input "O"
type input "P"
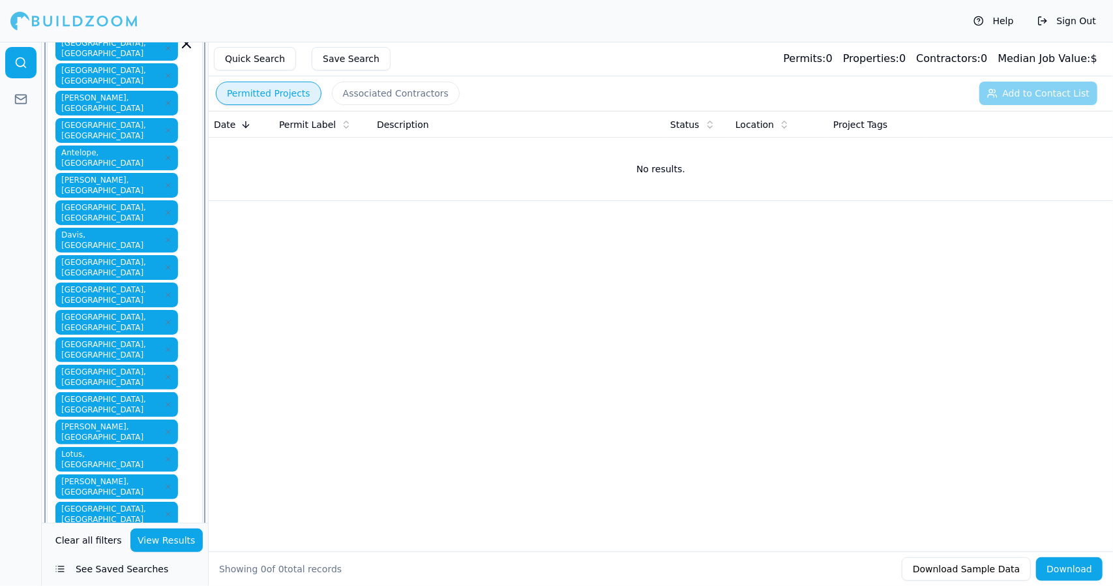
scroll to position [108, 0]
type input "Q"
type input "R"
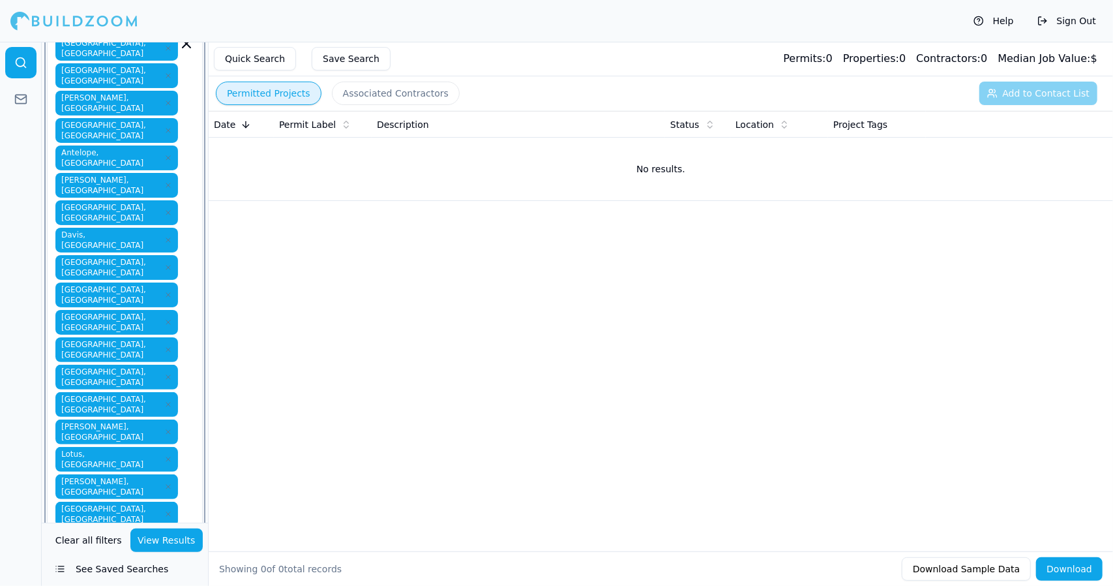
type input "R"
type input "Ro"
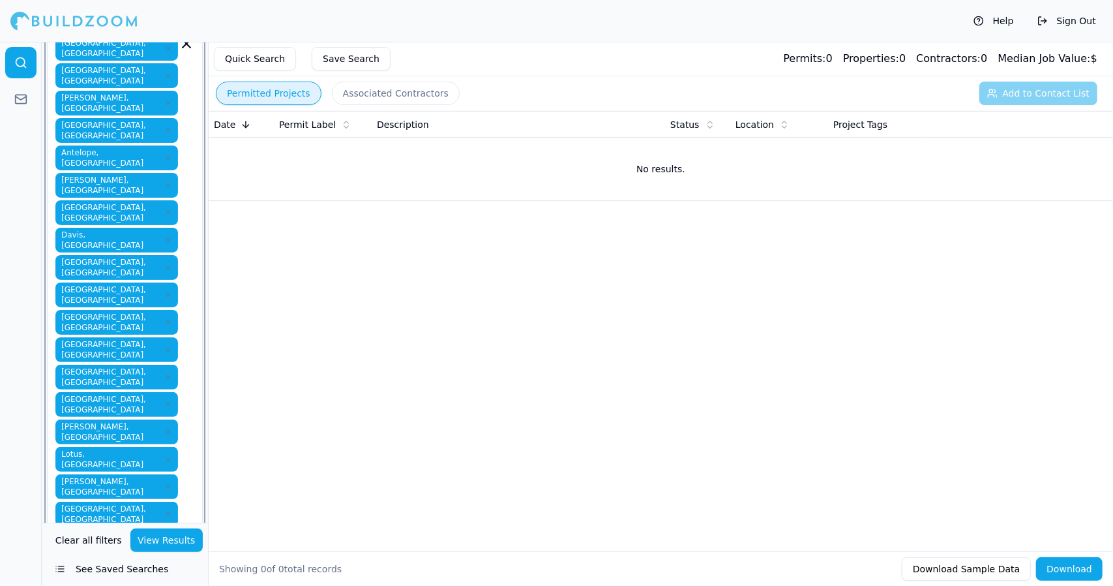
type input "R"
type input "U"
type input "C"
type input "V"
type input "X"
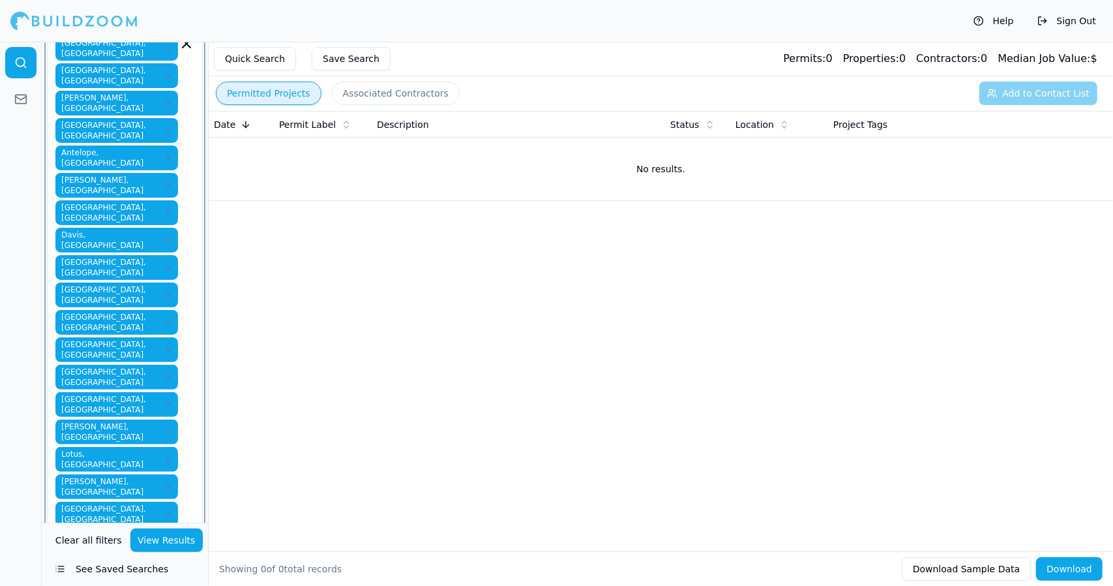
type input "Y"
type input "Z"
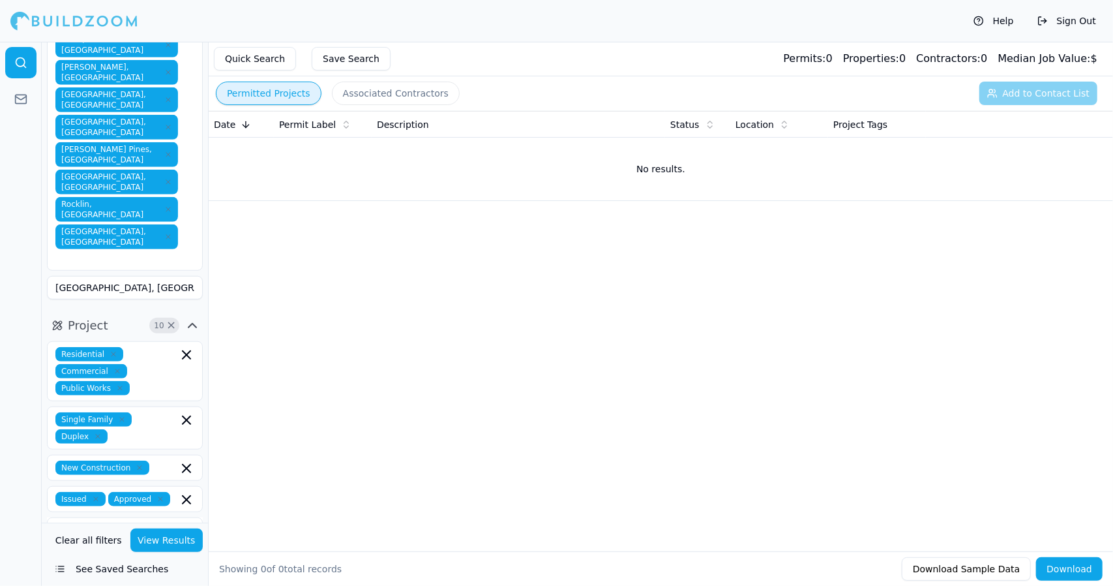
scroll to position [523, 0]
click at [176, 583] on input at bounding box center [125, 594] width 156 height 23
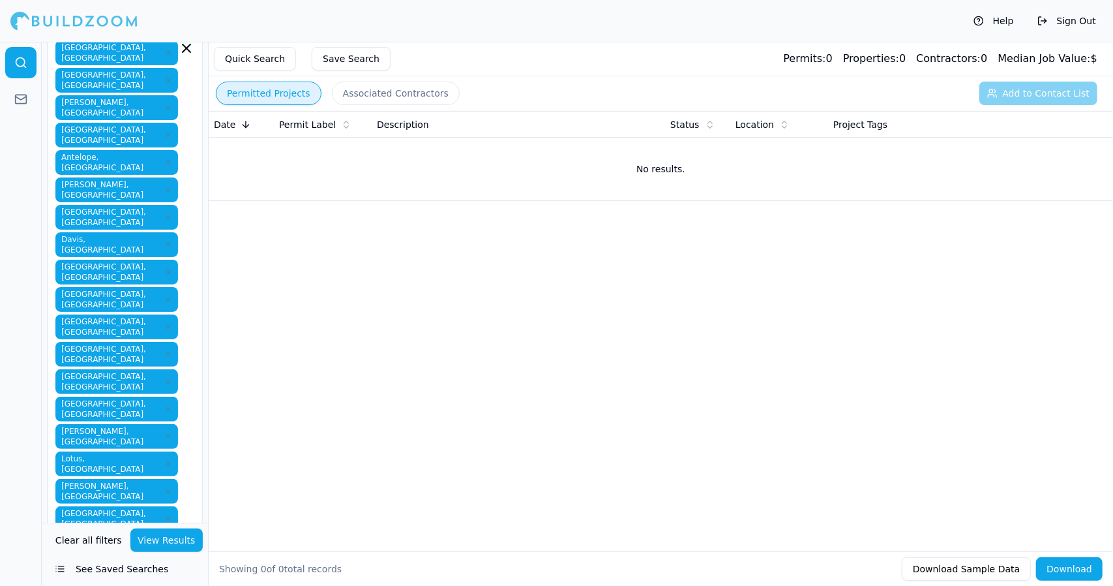
scroll to position [0, 0]
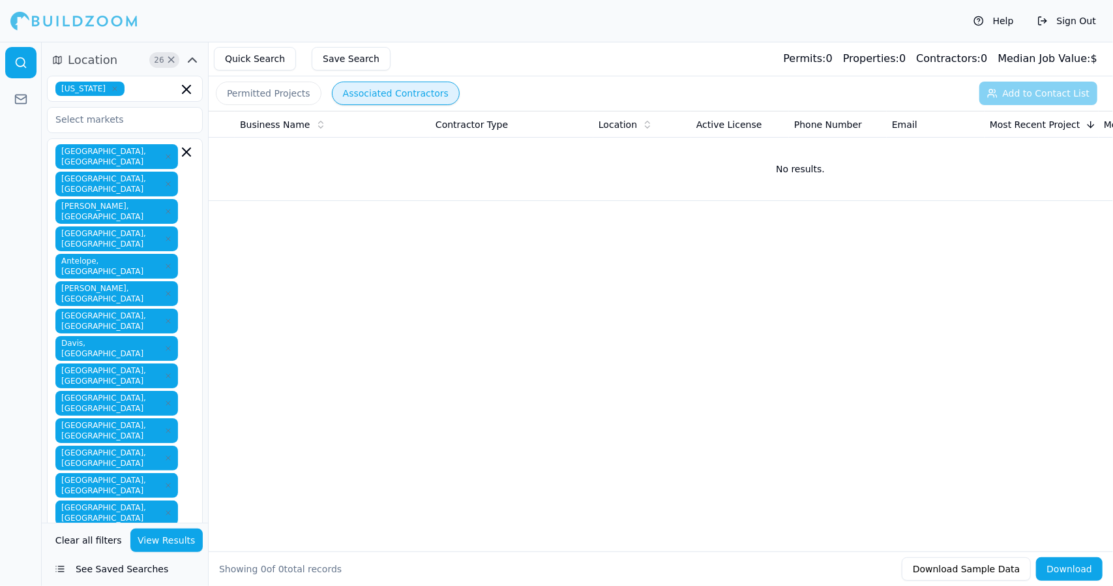
click at [350, 89] on button "Associated Contractors" at bounding box center [396, 93] width 128 height 23
click at [270, 56] on button "Quick Search" at bounding box center [255, 58] width 82 height 23
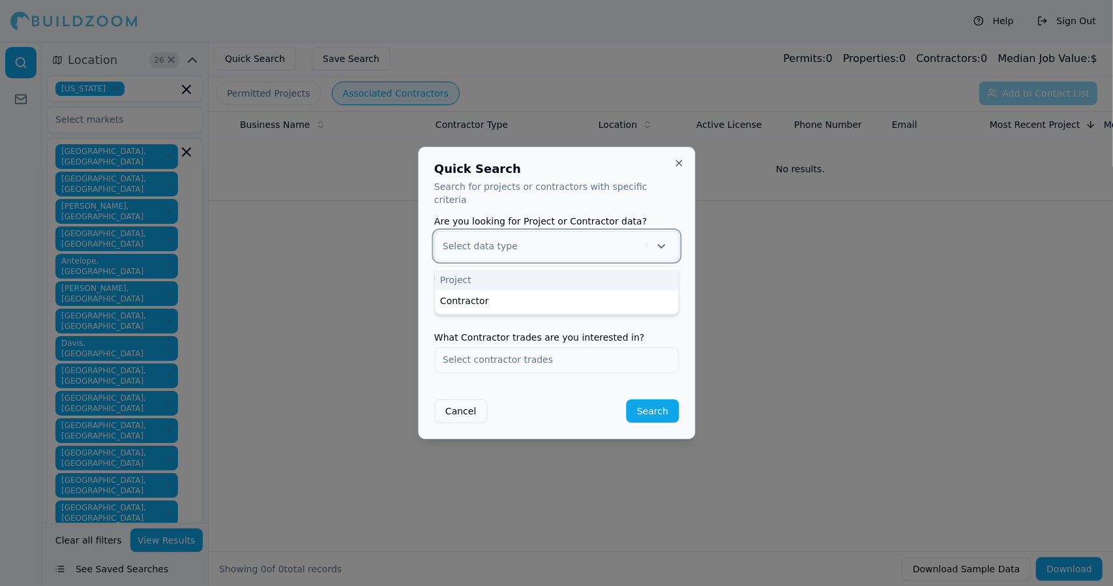
click at [661, 244] on icon at bounding box center [661, 246] width 8 height 5
click at [633, 279] on div "Project" at bounding box center [556, 279] width 243 height 21
click at [596, 295] on input "text" at bounding box center [556, 303] width 243 height 23
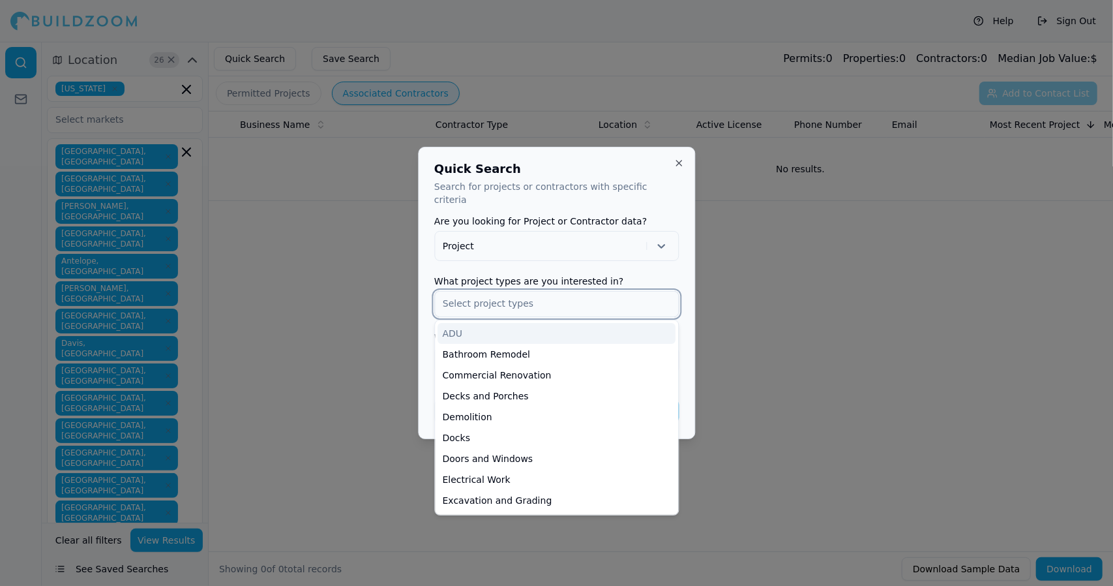
click at [601, 323] on div "ADU" at bounding box center [557, 333] width 238 height 21
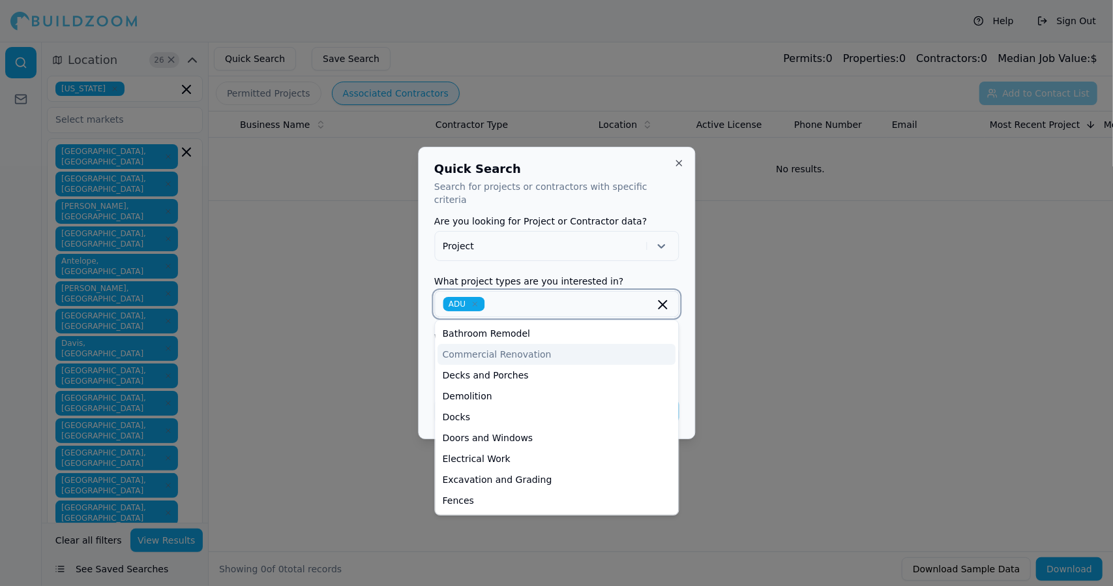
click at [595, 344] on div "Commercial Renovation" at bounding box center [557, 354] width 238 height 21
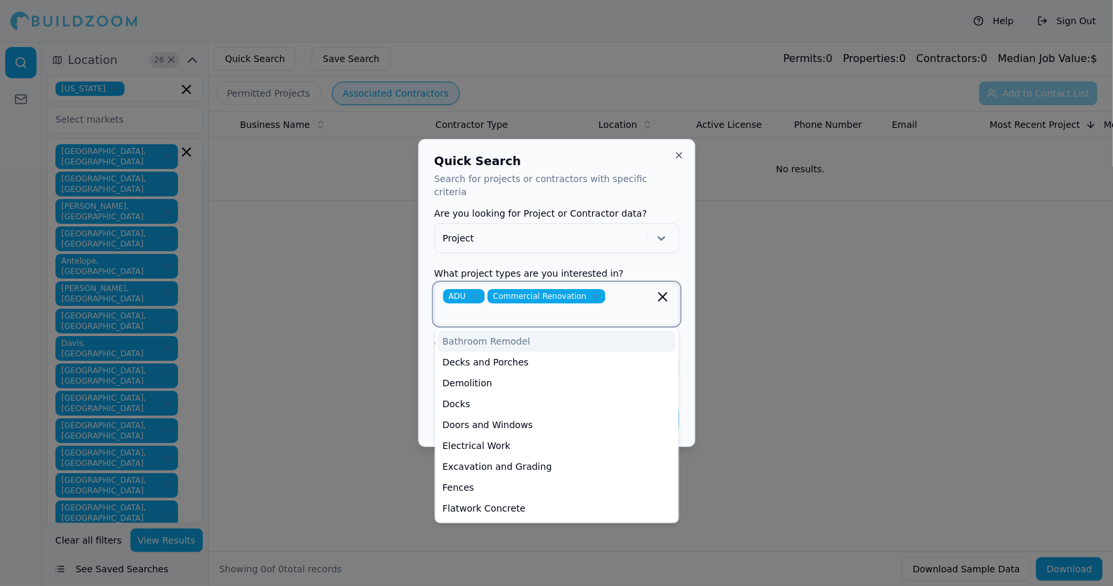
click at [594, 336] on div "Bathroom Remodel" at bounding box center [557, 341] width 238 height 21
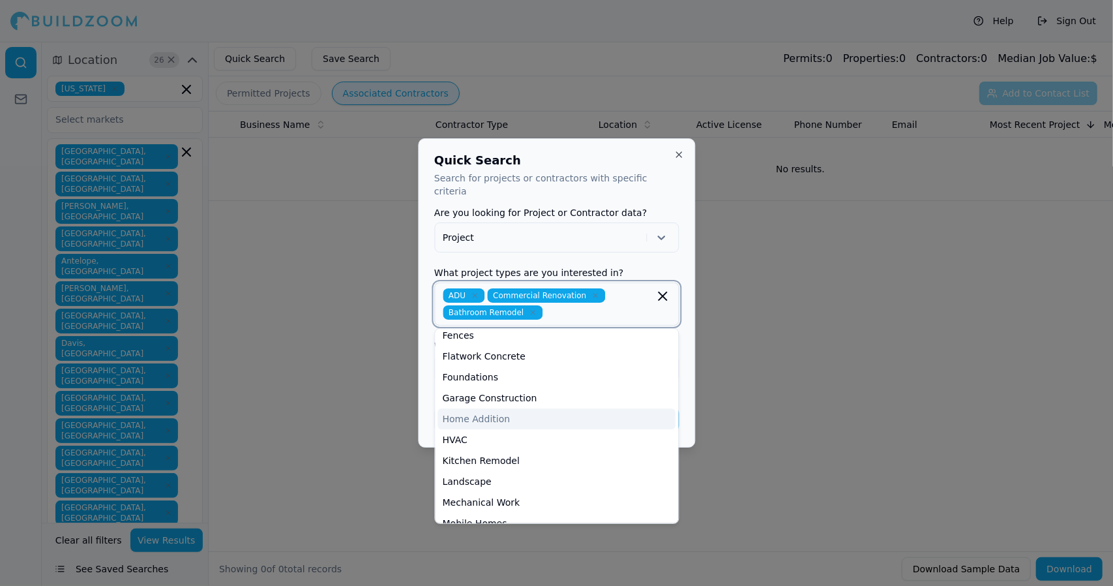
scroll to position [132, 0]
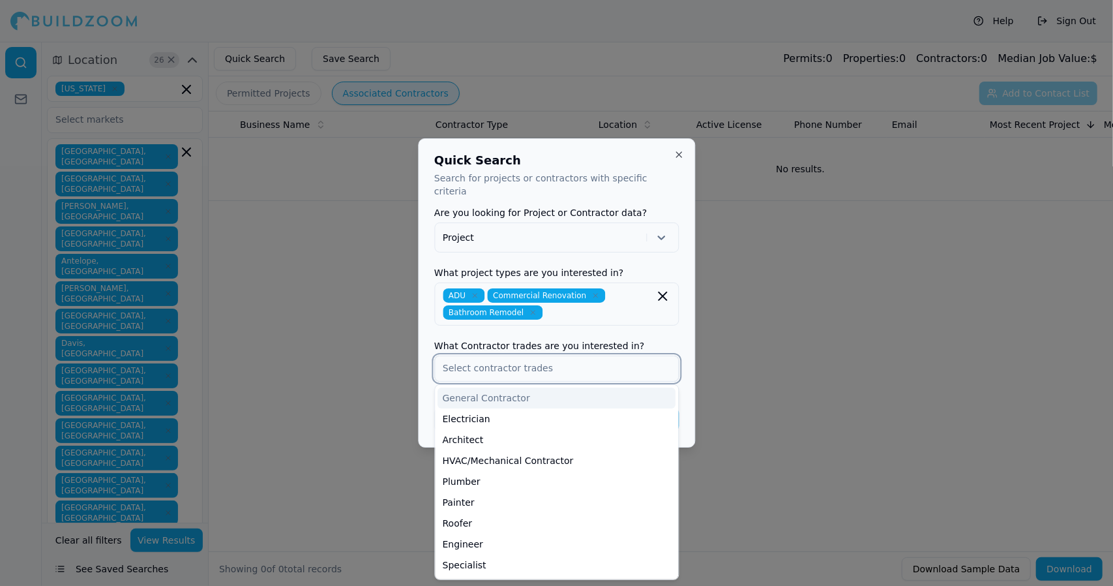
drag, startPoint x: 579, startPoint y: 367, endPoint x: 579, endPoint y: 385, distance: 17.6
drag, startPoint x: 579, startPoint y: 385, endPoint x: 571, endPoint y: 384, distance: 7.9
drag, startPoint x: 571, startPoint y: 384, endPoint x: 498, endPoint y: 389, distance: 73.9
click at [498, 389] on div "General Contractor" at bounding box center [557, 397] width 238 height 21
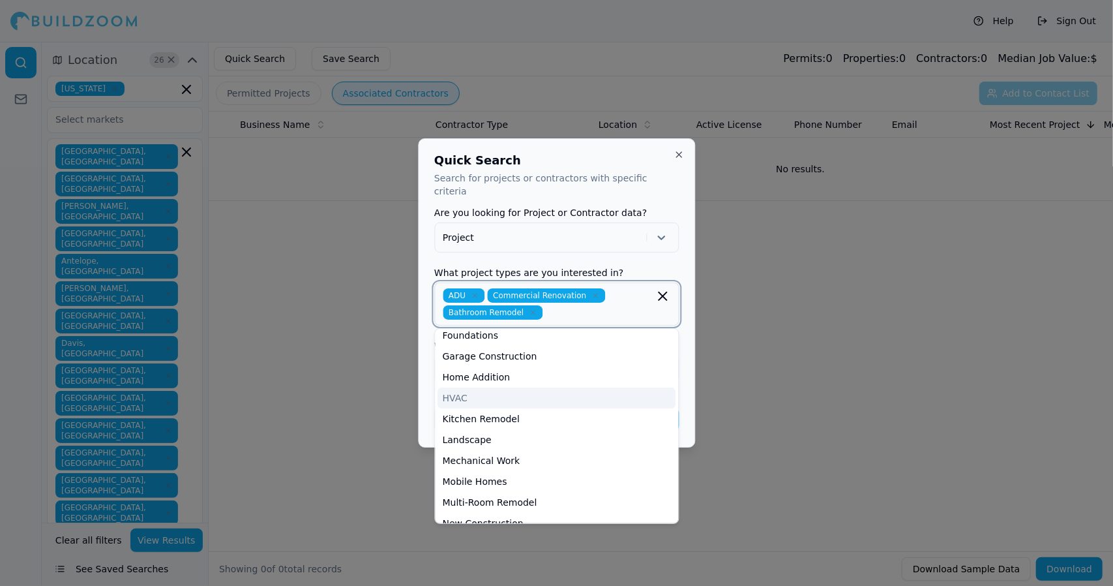
scroll to position [172, 0]
click at [574, 413] on div "Kitchen Remodel" at bounding box center [557, 420] width 238 height 21
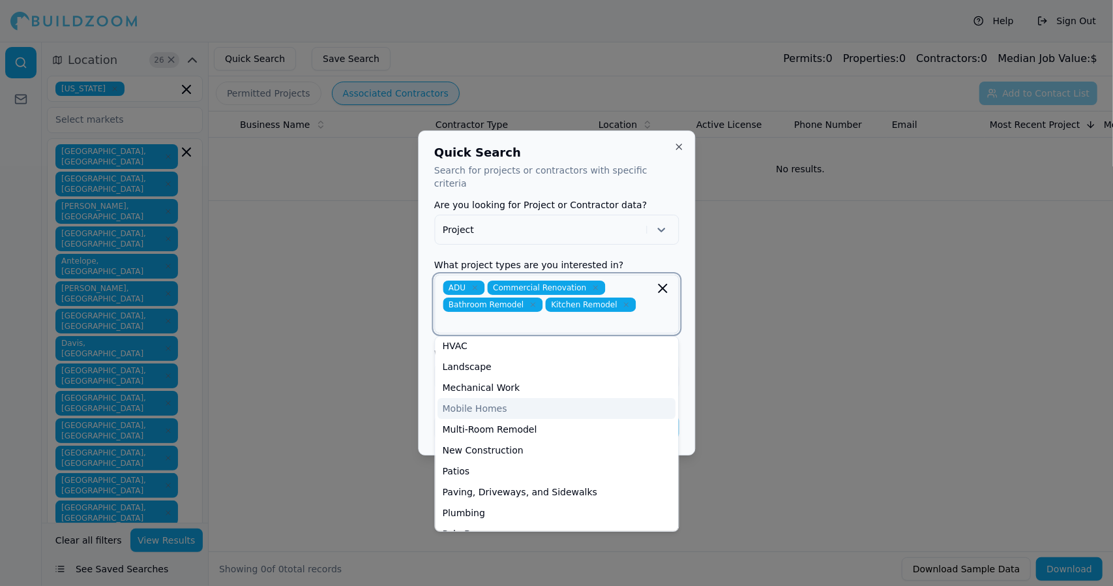
scroll to position [239, 0]
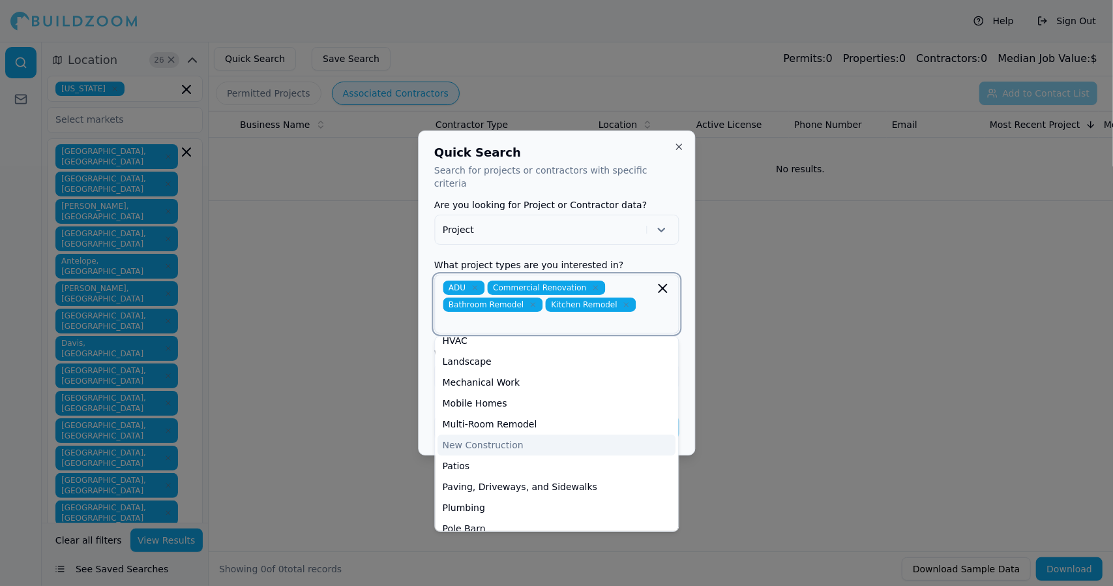
drag, startPoint x: 538, startPoint y: 436, endPoint x: 499, endPoint y: 435, distance: 39.2
click at [499, 435] on div "New Construction" at bounding box center [557, 444] width 238 height 21
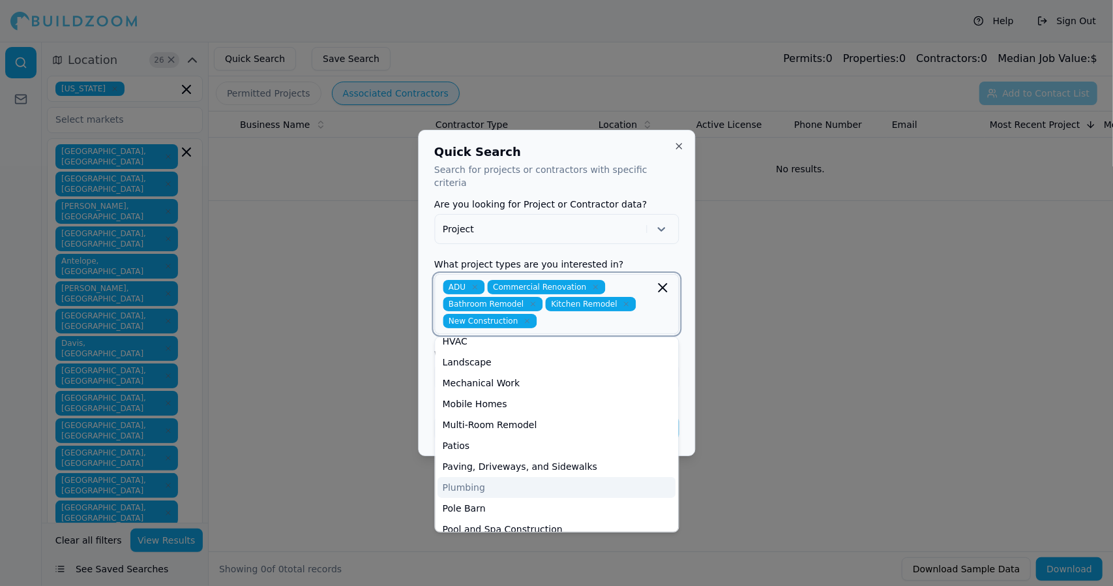
click at [480, 482] on div "Plumbing" at bounding box center [557, 487] width 238 height 21
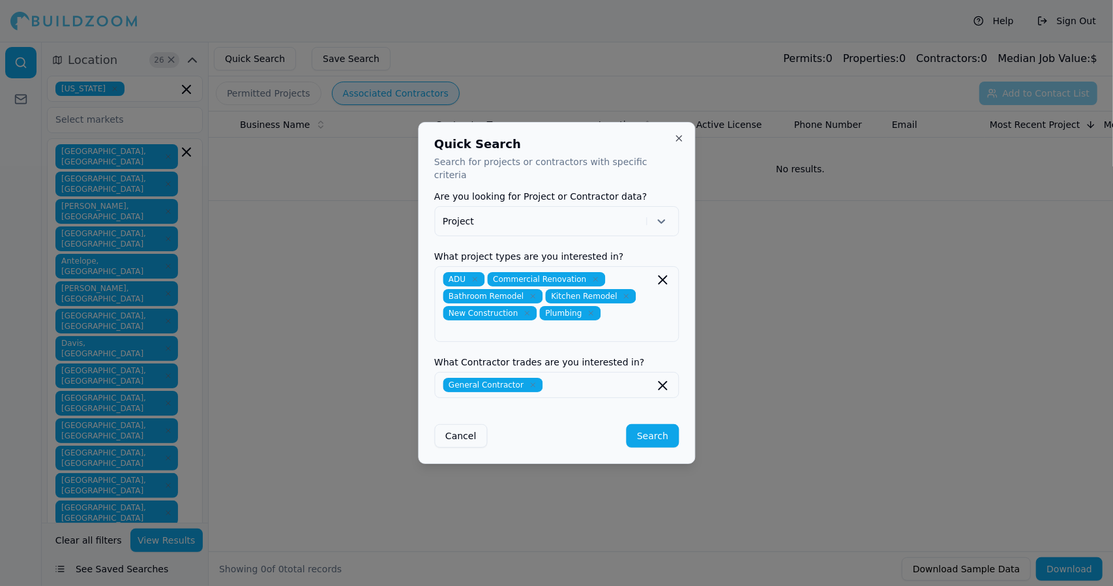
click at [686, 422] on div "Quick Search Search for projects or contractors with specific criteria Are you …" at bounding box center [556, 293] width 277 height 342
click at [650, 424] on button "Search" at bounding box center [653, 435] width 52 height 23
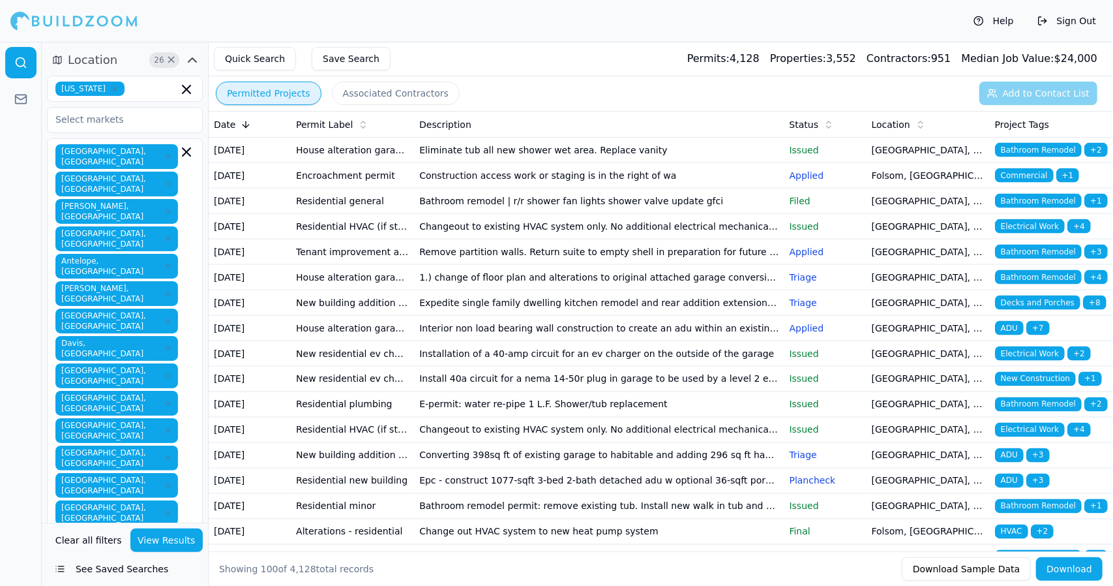
scroll to position [1426, 0]
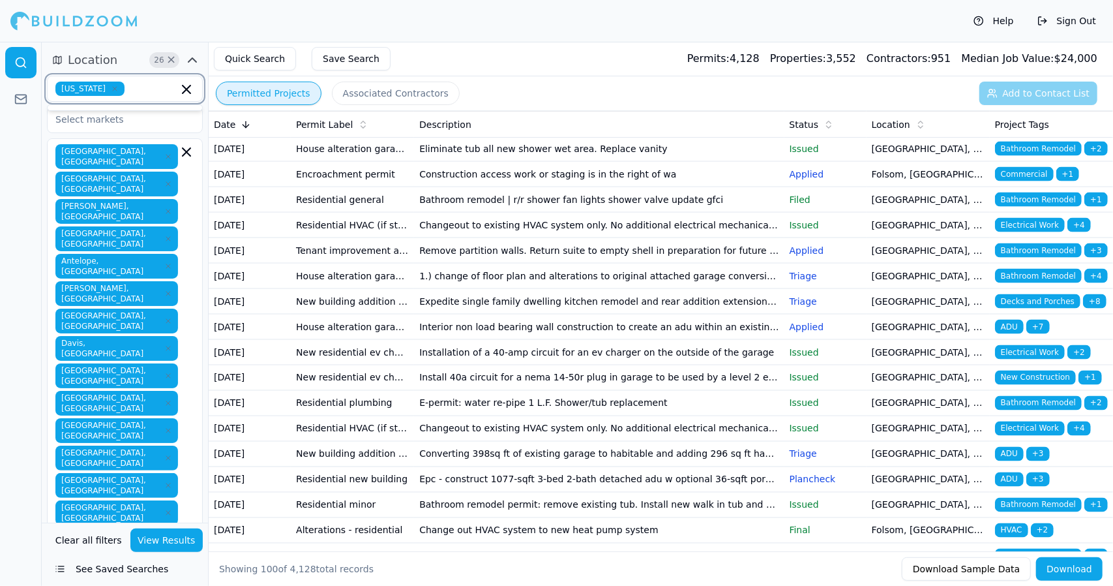
click at [135, 87] on input "text" at bounding box center [154, 89] width 48 height 14
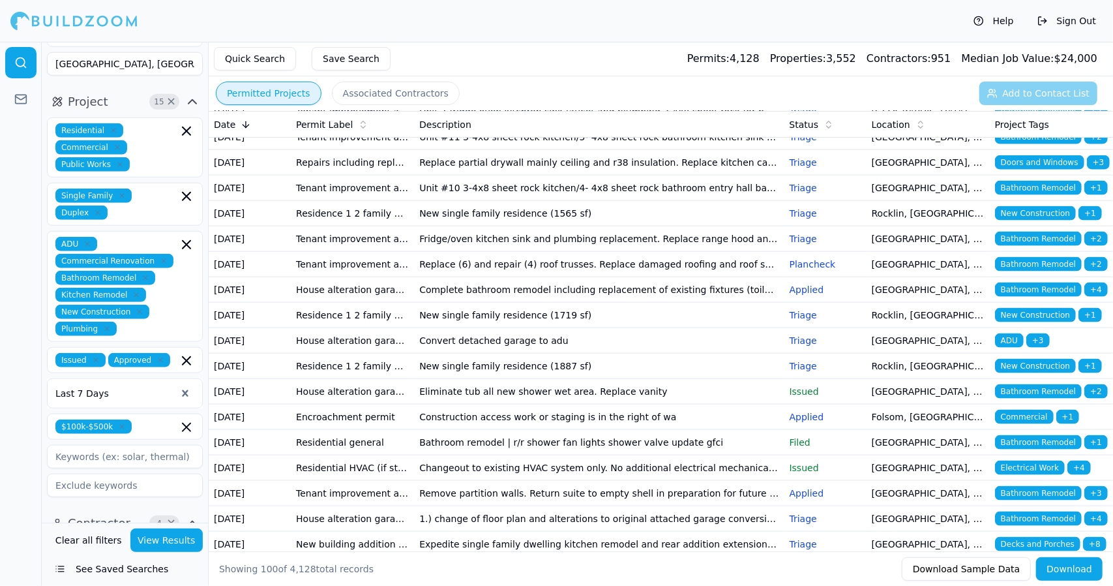
scroll to position [751, 0]
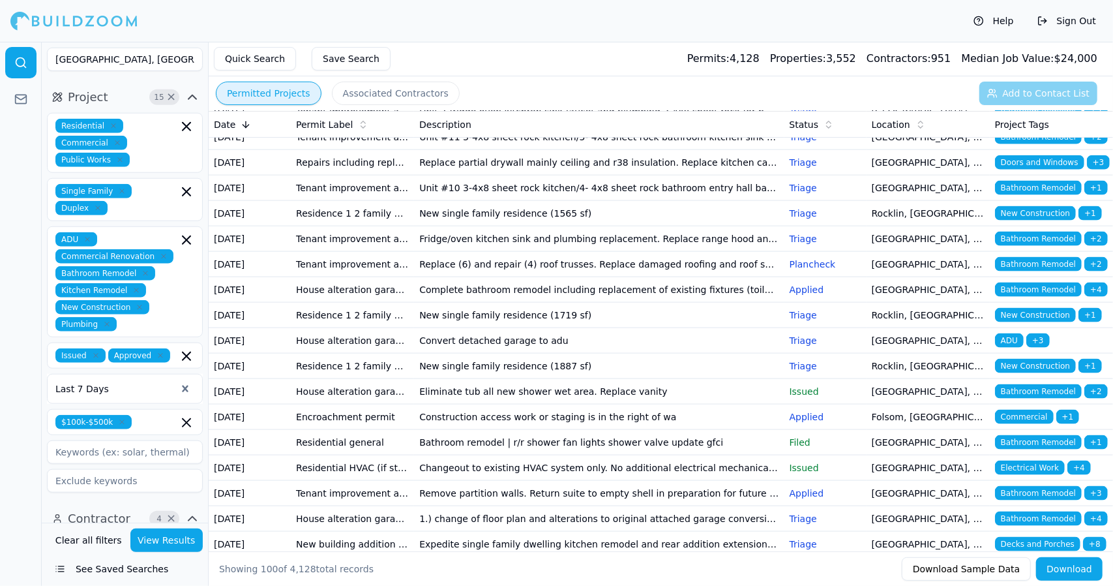
type input "[US_STATE]"
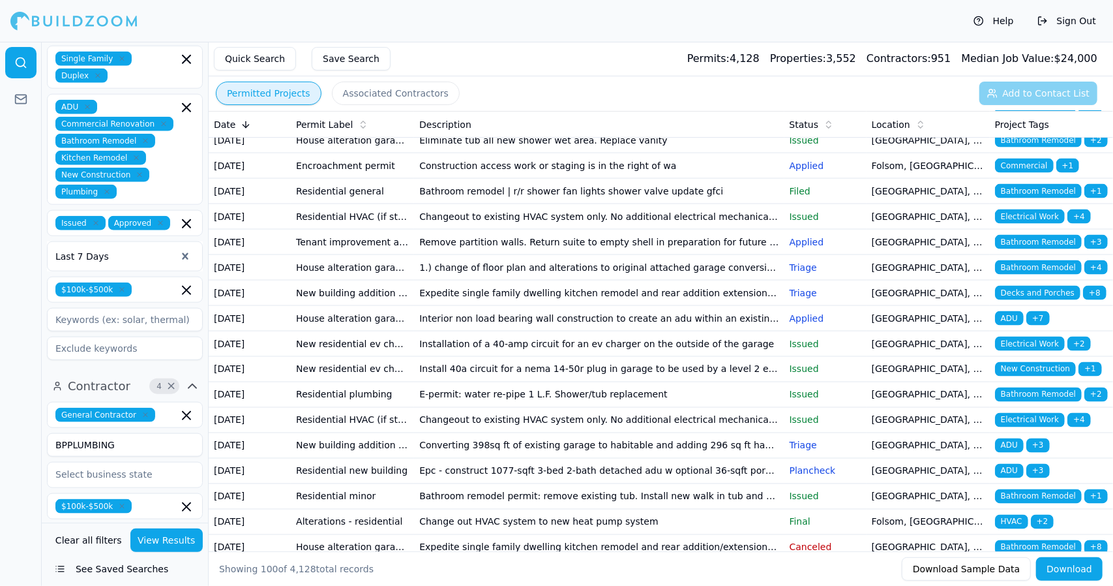
scroll to position [886, 0]
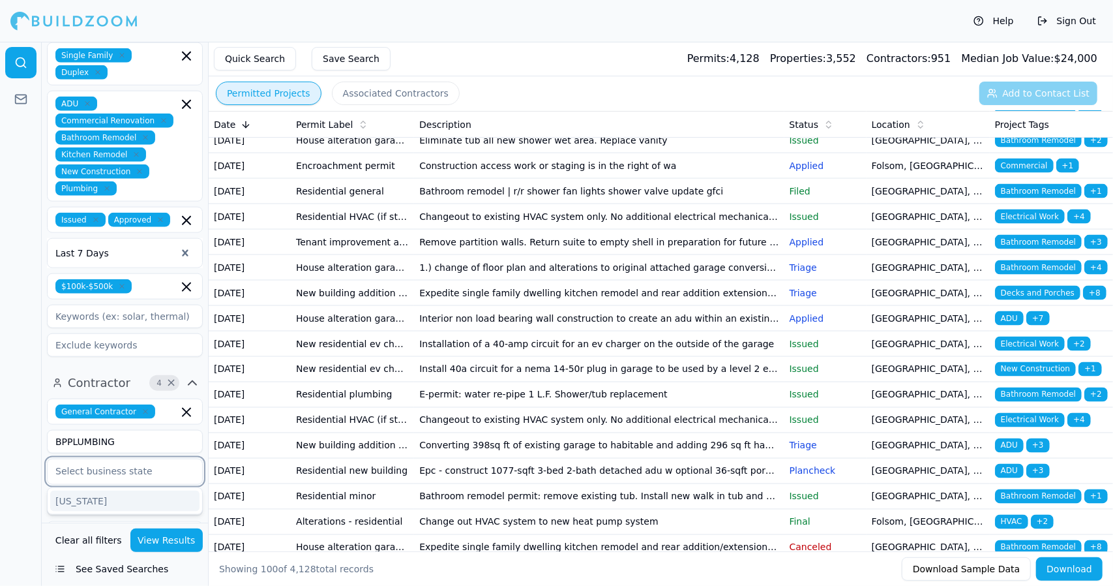
drag, startPoint x: 138, startPoint y: 184, endPoint x: 117, endPoint y: 213, distance: 36.0
drag, startPoint x: 117, startPoint y: 213, endPoint x: 100, endPoint y: 209, distance: 17.6
click at [99, 490] on div "[US_STATE]" at bounding box center [124, 500] width 149 height 21
click at [31, 240] on div at bounding box center [21, 314] width 42 height 544
drag, startPoint x: 362, startPoint y: 93, endPoint x: 344, endPoint y: 89, distance: 18.0
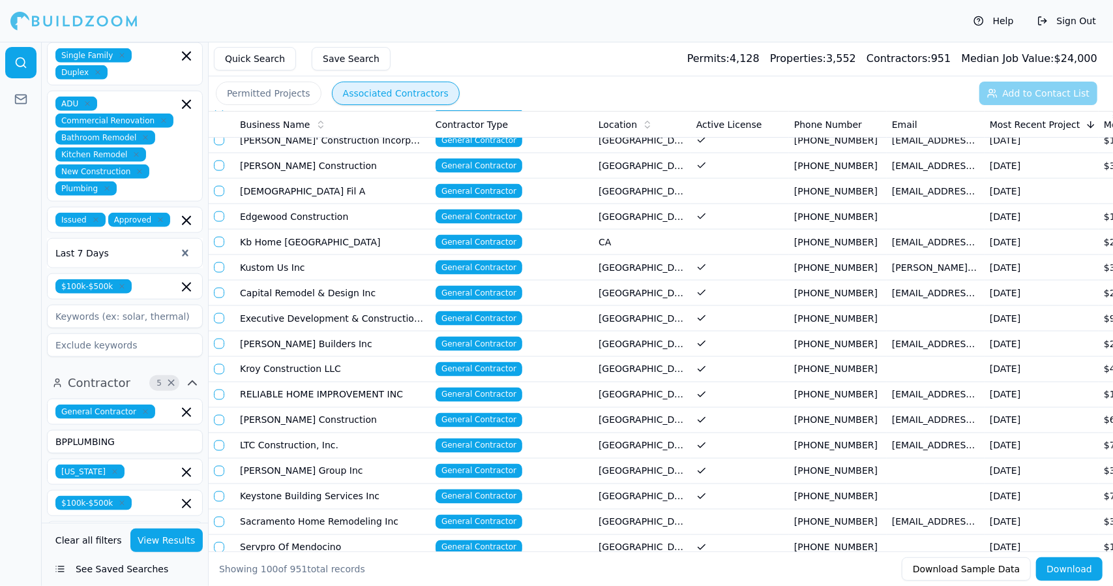
click at [344, 89] on button "Associated Contractors" at bounding box center [396, 93] width 128 height 23
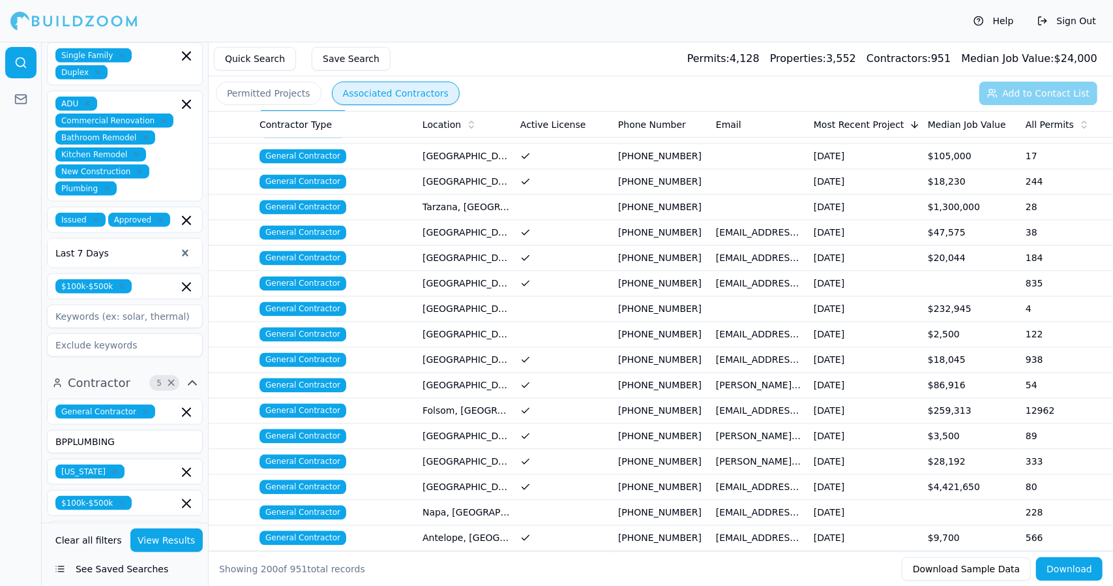
scroll to position [1826, 0]
click at [318, 402] on span "General Contractor" at bounding box center [303, 409] width 87 height 14
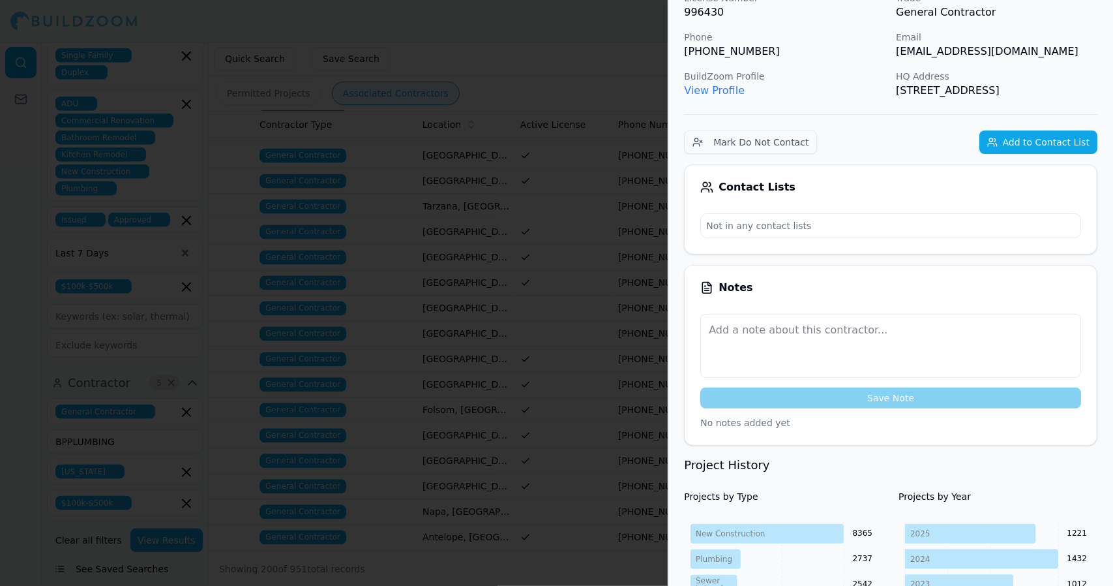
scroll to position [0, 0]
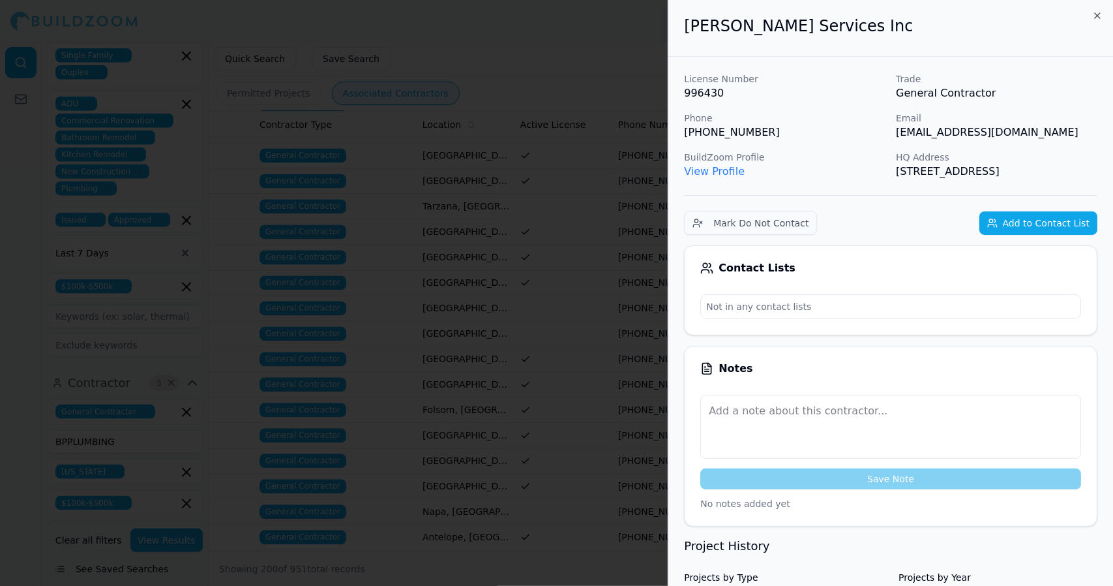
drag, startPoint x: 714, startPoint y: 167, endPoint x: 698, endPoint y: 172, distance: 16.9
drag, startPoint x: 698, startPoint y: 172, endPoint x: 692, endPoint y: 167, distance: 7.4
click at [692, 167] on link "View Profile" at bounding box center [714, 171] width 61 height 12
drag, startPoint x: 1097, startPoint y: 11, endPoint x: 1002, endPoint y: 319, distance: 322.2
drag, startPoint x: 1002, startPoint y: 319, endPoint x: 1092, endPoint y: 14, distance: 318.2
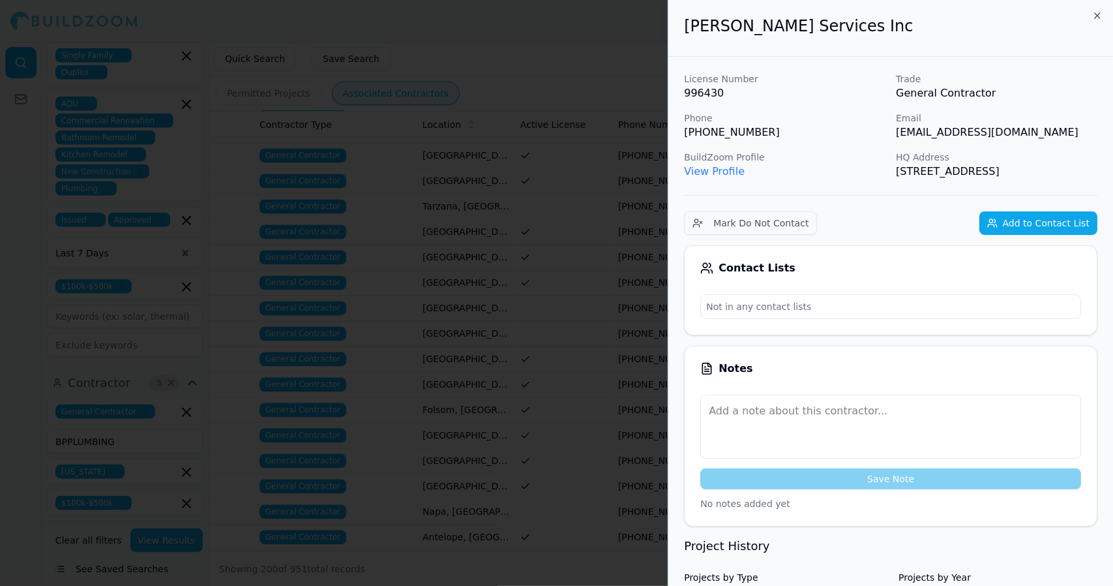
click at [1092, 14] on div "[PERSON_NAME] Services Inc" at bounding box center [891, 28] width 445 height 57
click at [1096, 14] on icon "button" at bounding box center [1097, 15] width 5 height 5
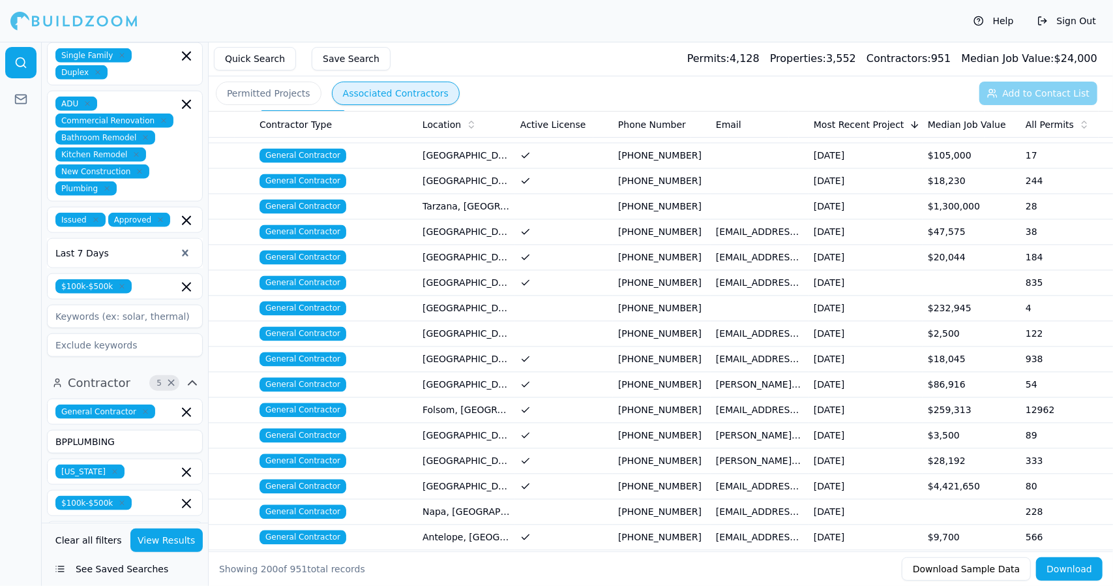
click at [284, 199] on span "General Contractor" at bounding box center [303, 206] width 87 height 14
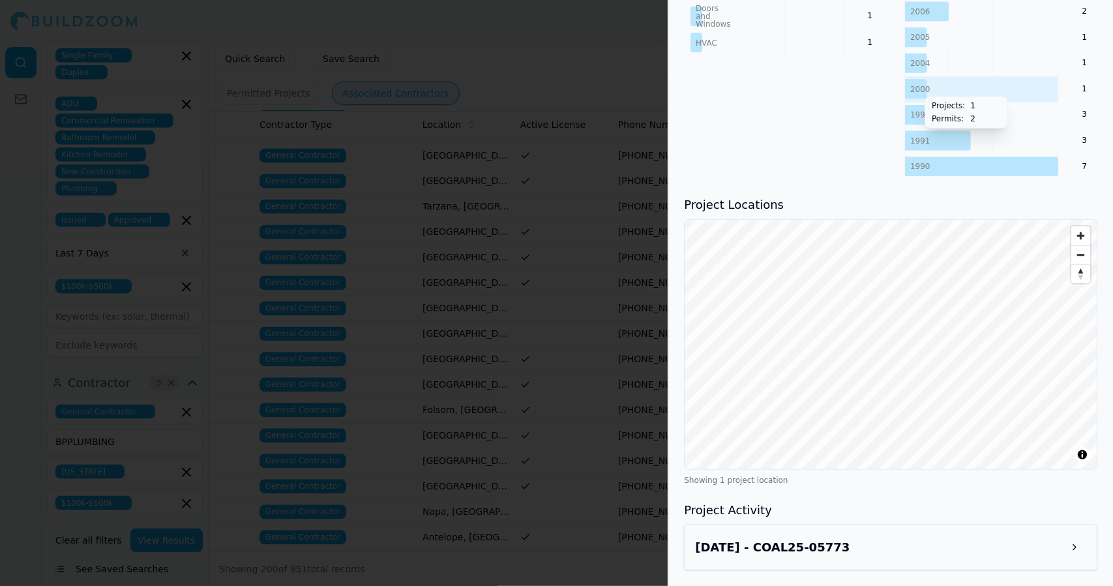
scroll to position [821, 0]
click at [1085, 258] on span "Zoom out" at bounding box center [1081, 255] width 19 height 18
click at [1088, 260] on span "Zoom out" at bounding box center [1081, 255] width 19 height 18
click at [1088, 264] on span "Zoom out" at bounding box center [1081, 255] width 19 height 18
click at [1087, 241] on span "Zoom in" at bounding box center [1081, 235] width 19 height 19
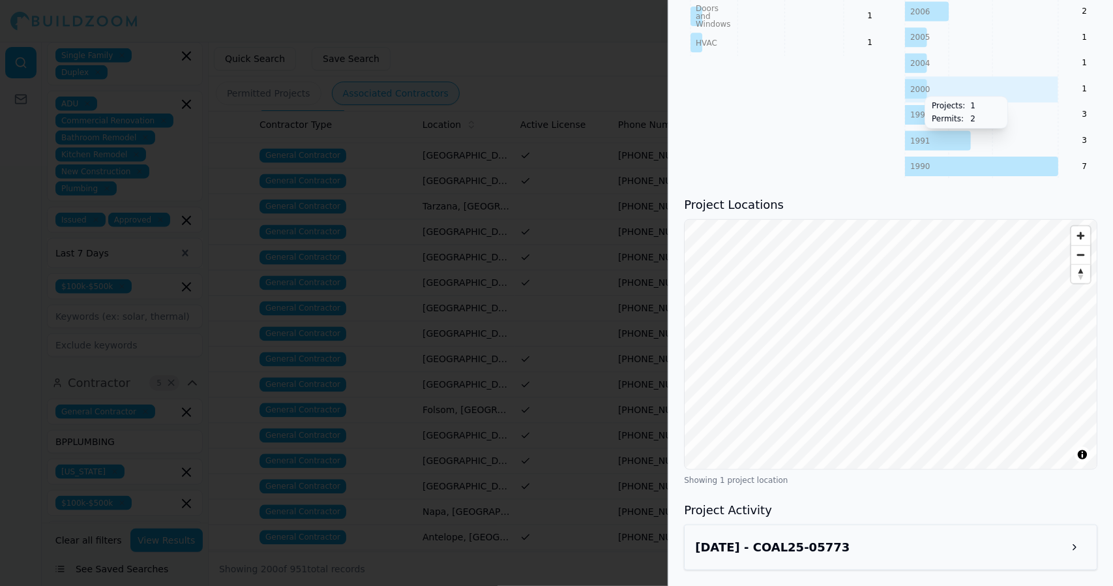
click at [1083, 248] on span "Zoom out" at bounding box center [1081, 255] width 19 height 18
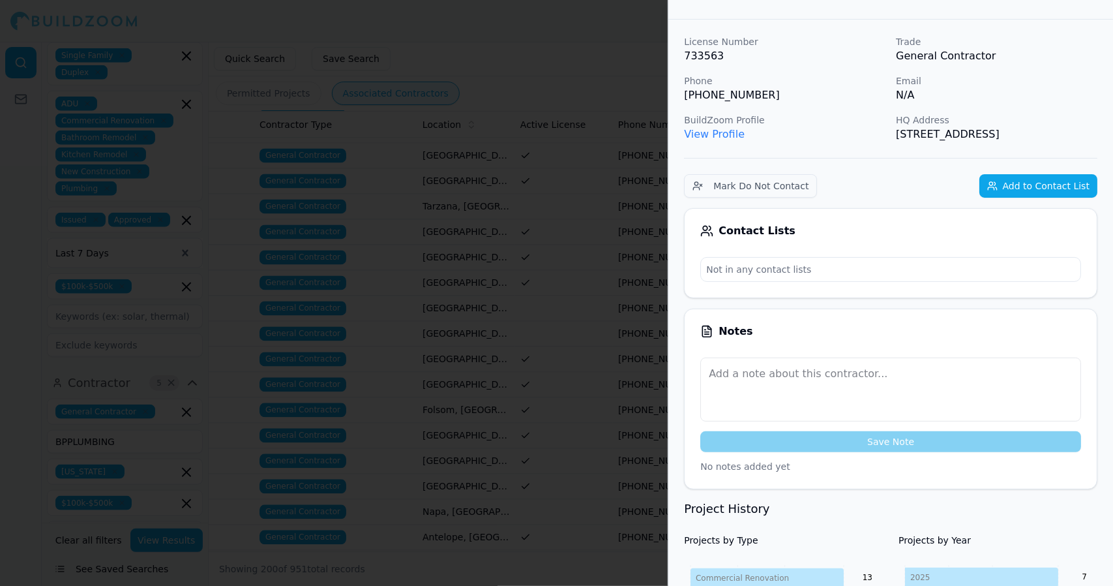
scroll to position [0, 0]
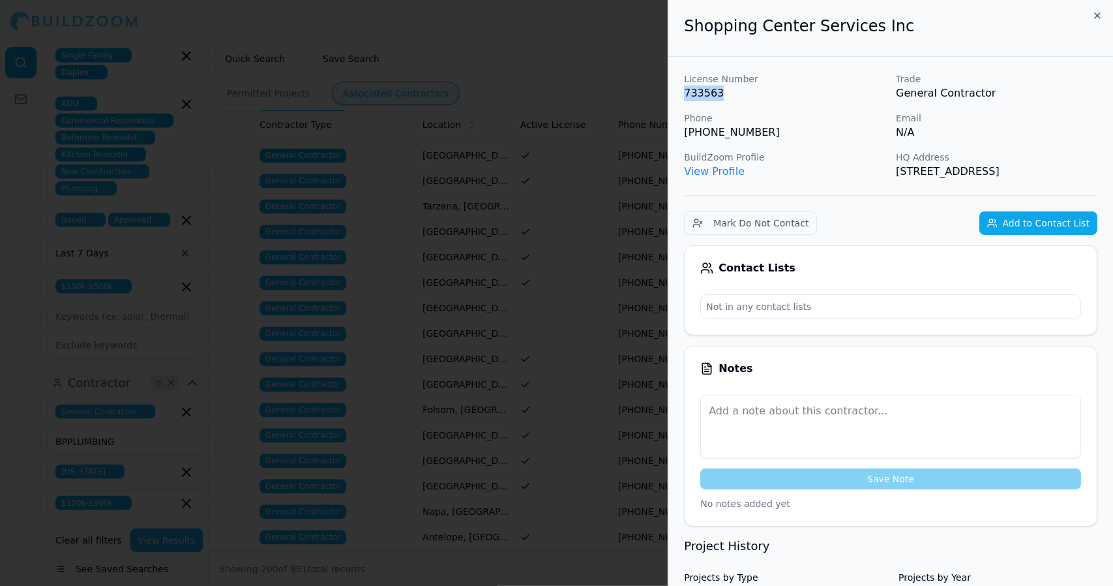
drag, startPoint x: 720, startPoint y: 93, endPoint x: 674, endPoint y: 93, distance: 46.3
copy p "733563"
click at [1096, 16] on icon "button" at bounding box center [1097, 15] width 10 height 10
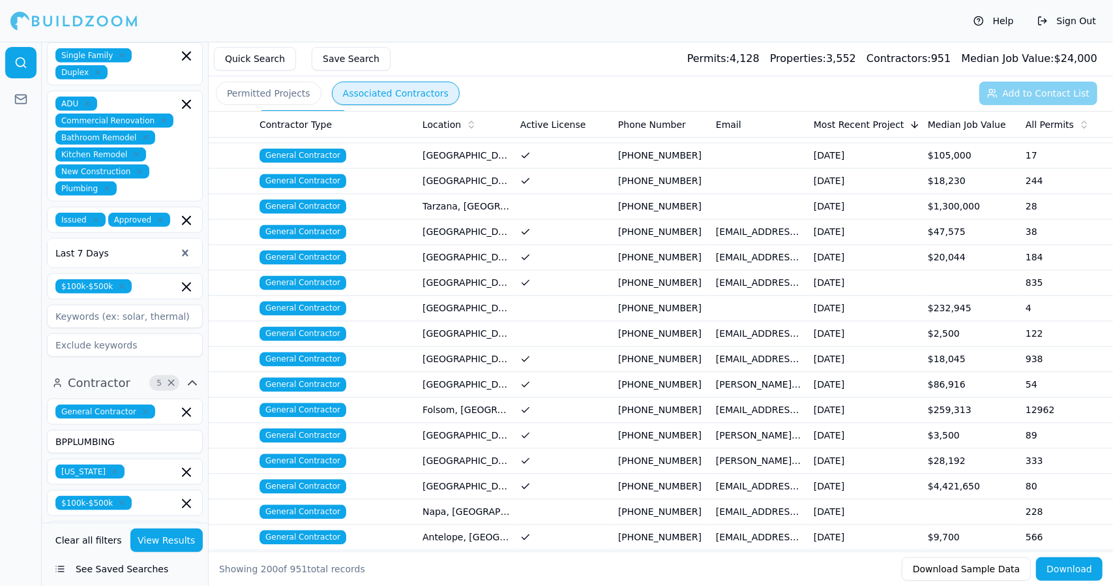
click at [321, 301] on span "General Contractor" at bounding box center [303, 308] width 87 height 14
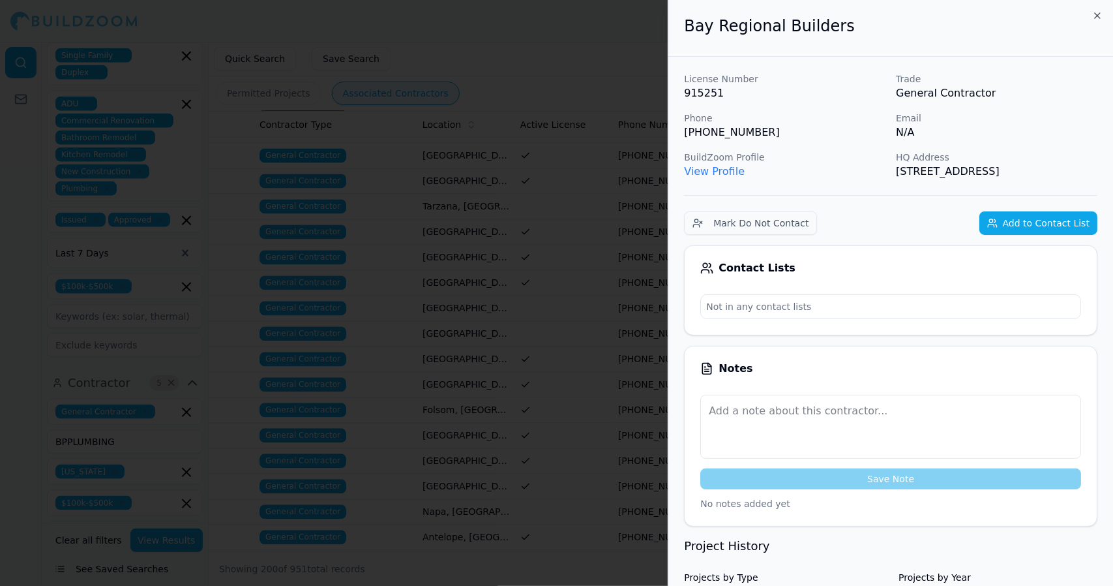
click at [728, 172] on link "View Profile" at bounding box center [714, 171] width 61 height 12
click at [1095, 16] on icon "button" at bounding box center [1097, 15] width 10 height 10
click at [1095, 16] on div "Bay Regional Builders License Number 915251 Trade General Contractor Phone (415…" at bounding box center [890, 293] width 445 height 586
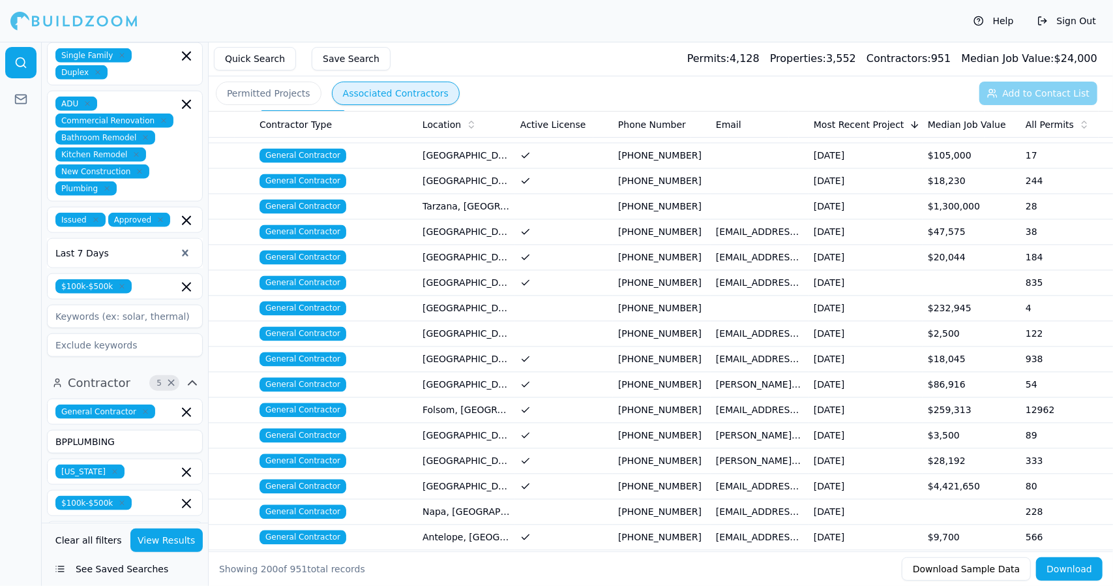
click at [1061, 172] on td "244" at bounding box center [1070, 180] width 98 height 25
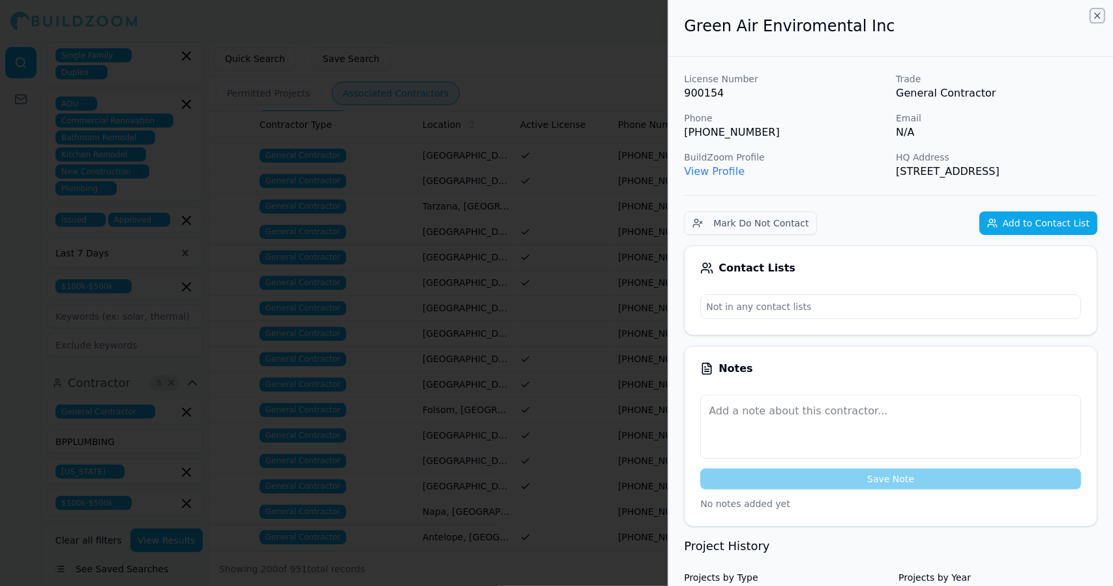
click at [1098, 15] on icon "button" at bounding box center [1097, 15] width 10 height 10
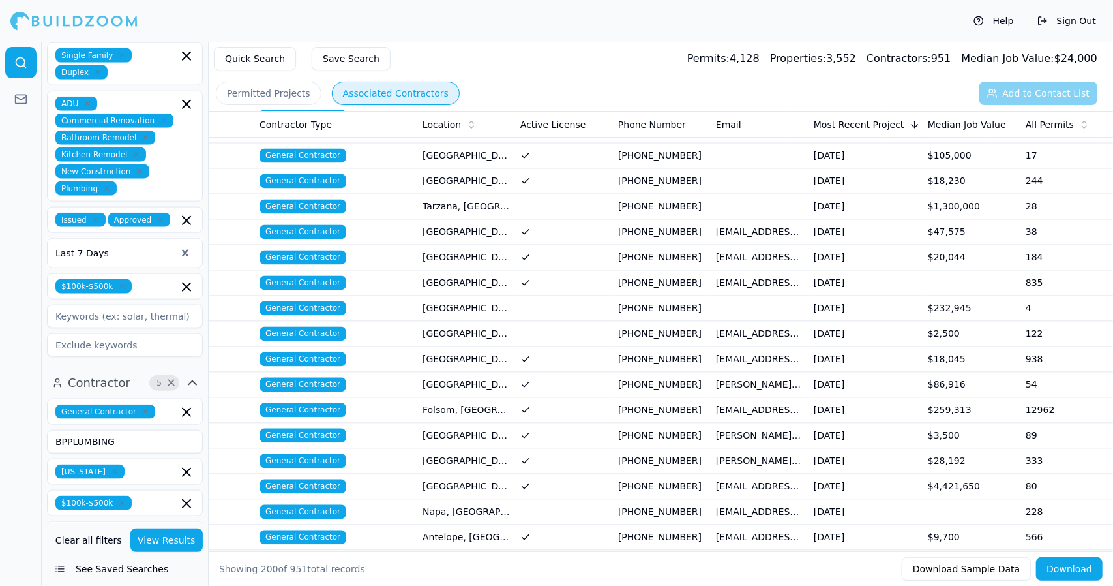
click at [1098, 15] on button "Sign Out" at bounding box center [1067, 20] width 72 height 21
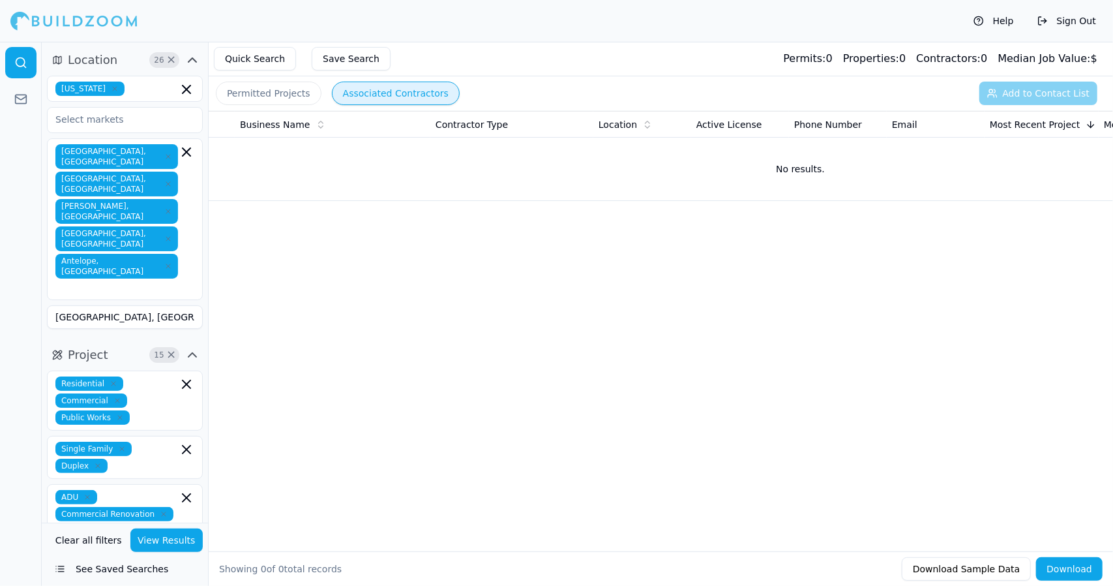
click at [258, 57] on button "Quick Search" at bounding box center [255, 58] width 82 height 23
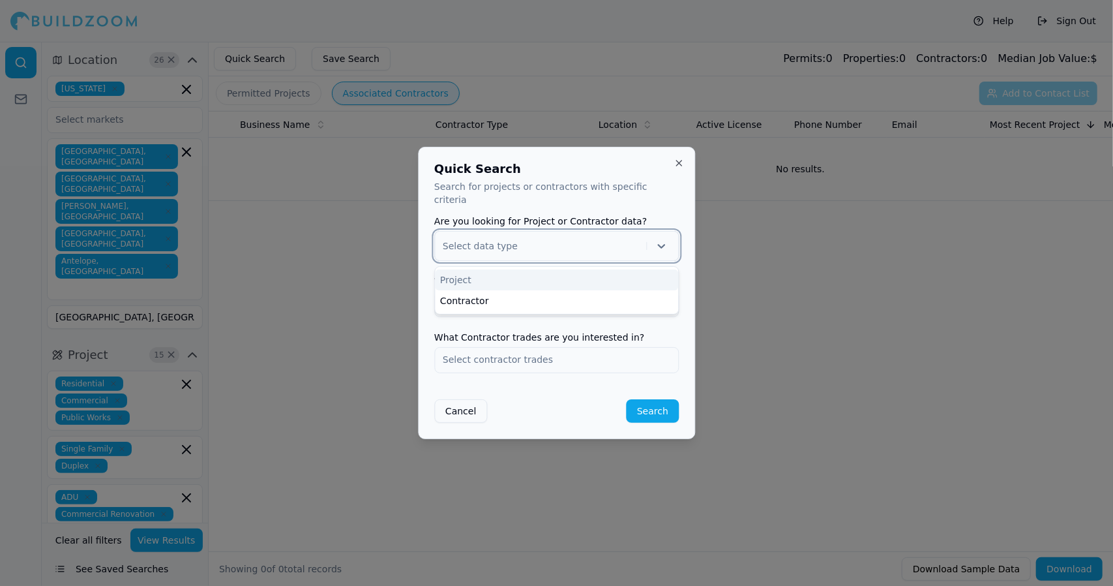
click at [600, 238] on div "Select data type" at bounding box center [542, 246] width 198 height 16
click at [589, 269] on div "Project" at bounding box center [556, 279] width 243 height 21
click at [590, 297] on input "text" at bounding box center [556, 303] width 243 height 23
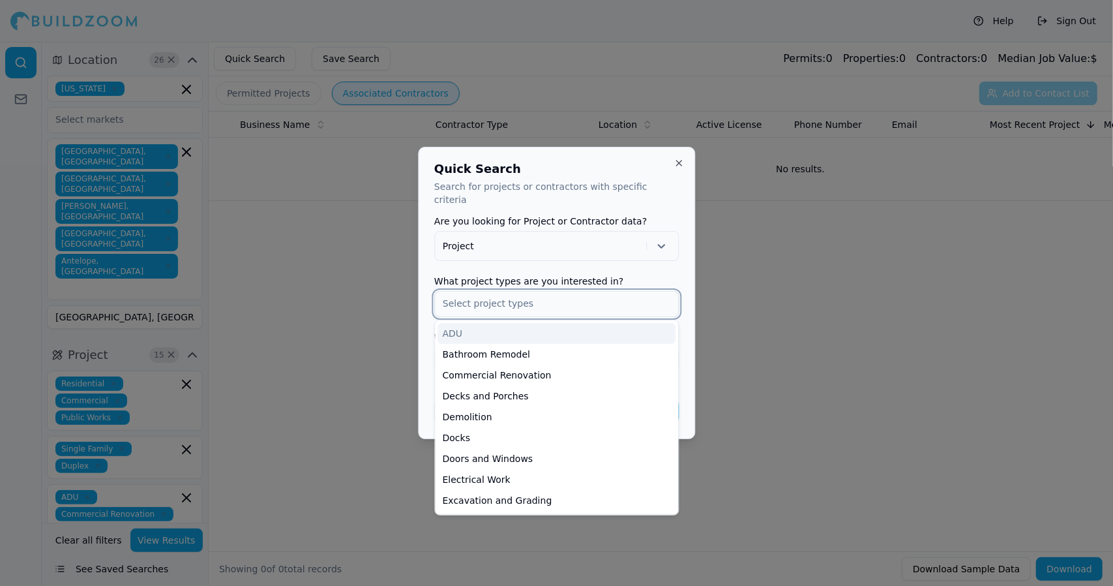
click at [595, 329] on div "ADU" at bounding box center [557, 333] width 238 height 21
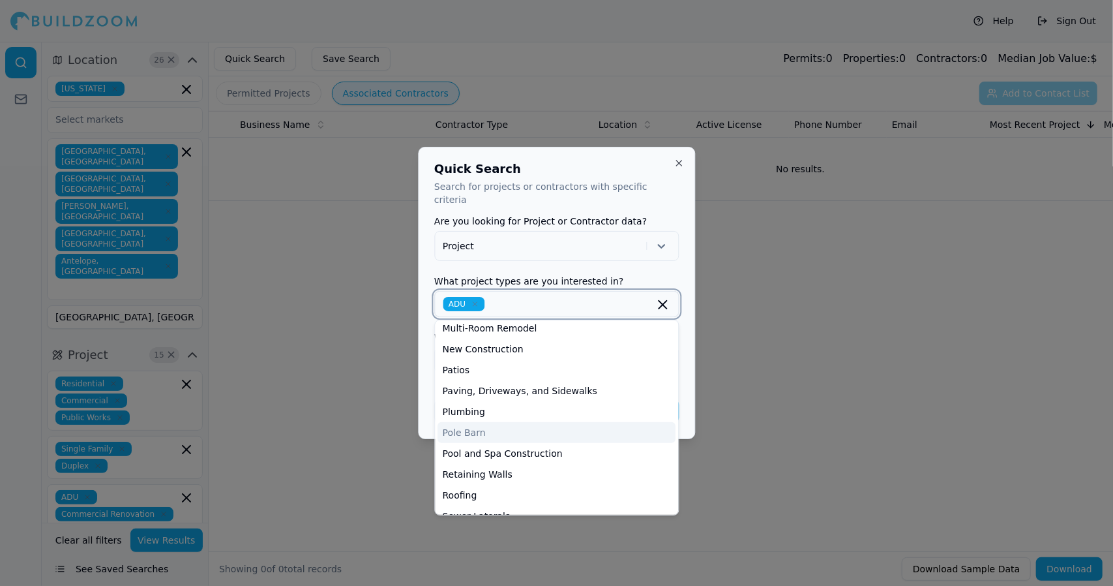
scroll to position [386, 0]
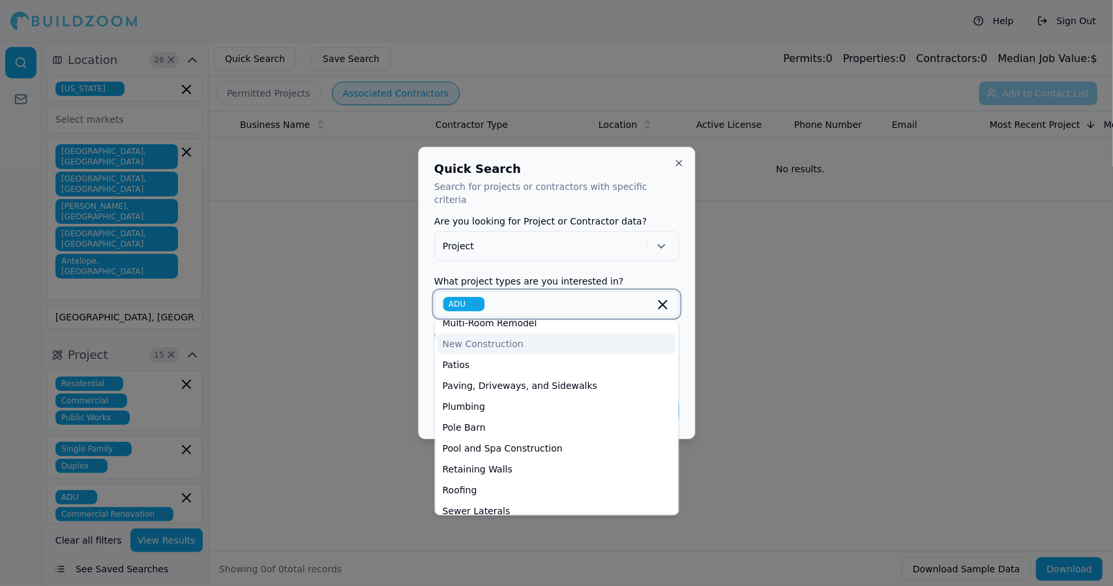
drag, startPoint x: 519, startPoint y: 337, endPoint x: 505, endPoint y: 337, distance: 13.7
click at [505, 337] on div "New Construction" at bounding box center [557, 343] width 238 height 21
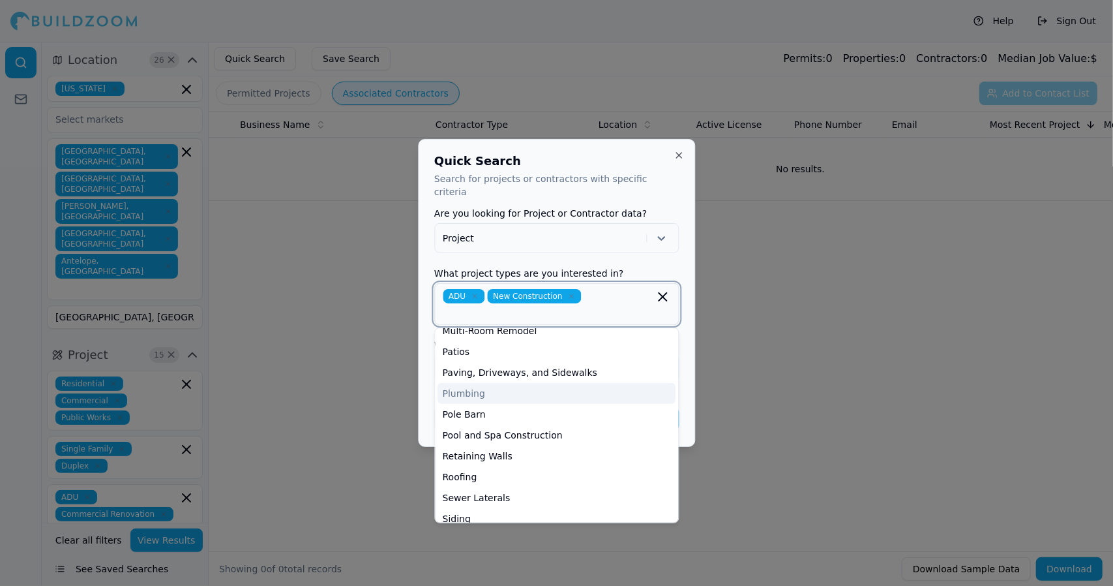
click at [496, 387] on div "Plumbing" at bounding box center [557, 393] width 238 height 21
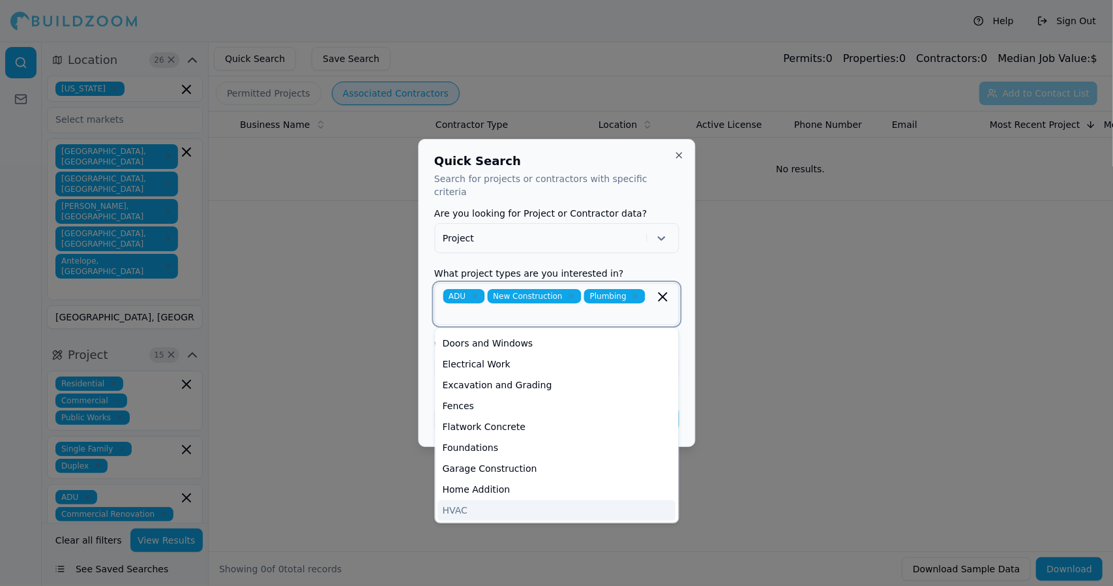
scroll to position [0, 0]
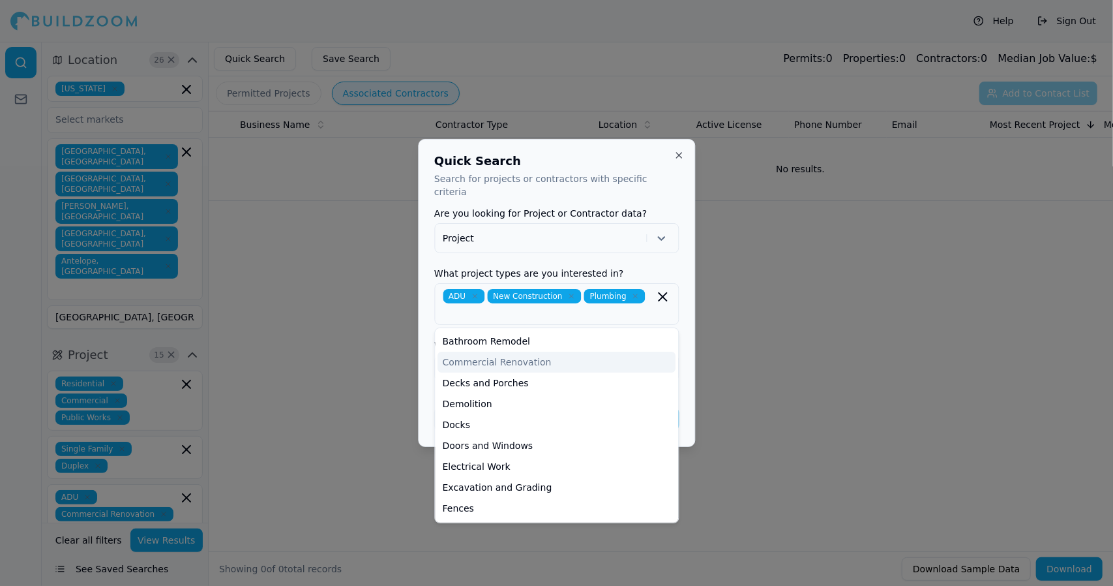
drag, startPoint x: 461, startPoint y: 352, endPoint x: 815, endPoint y: 408, distance: 357.8
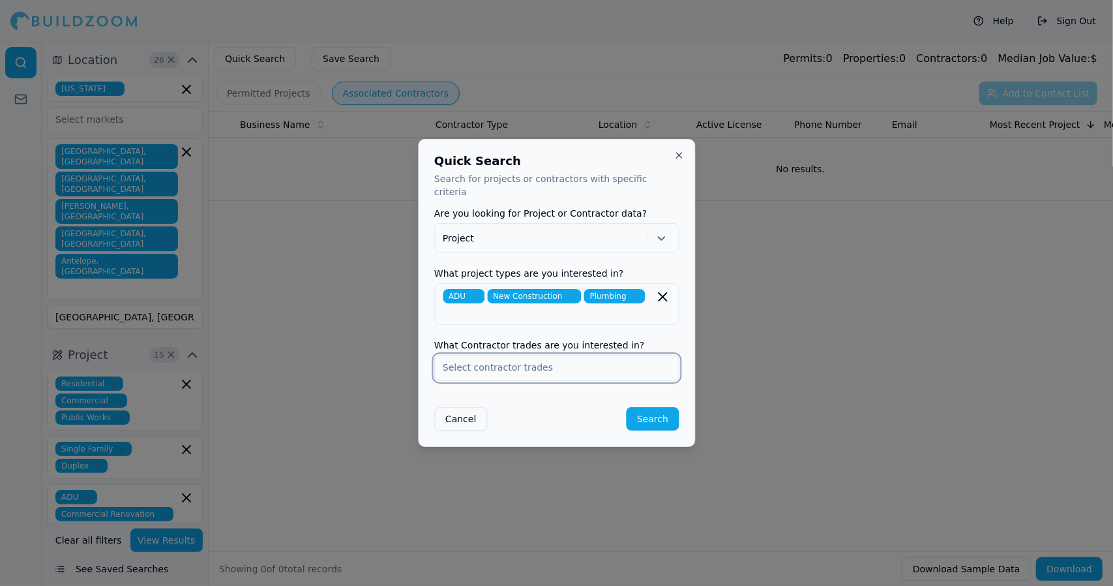
drag, startPoint x: 815, startPoint y: 408, endPoint x: 603, endPoint y: 360, distance: 217.3
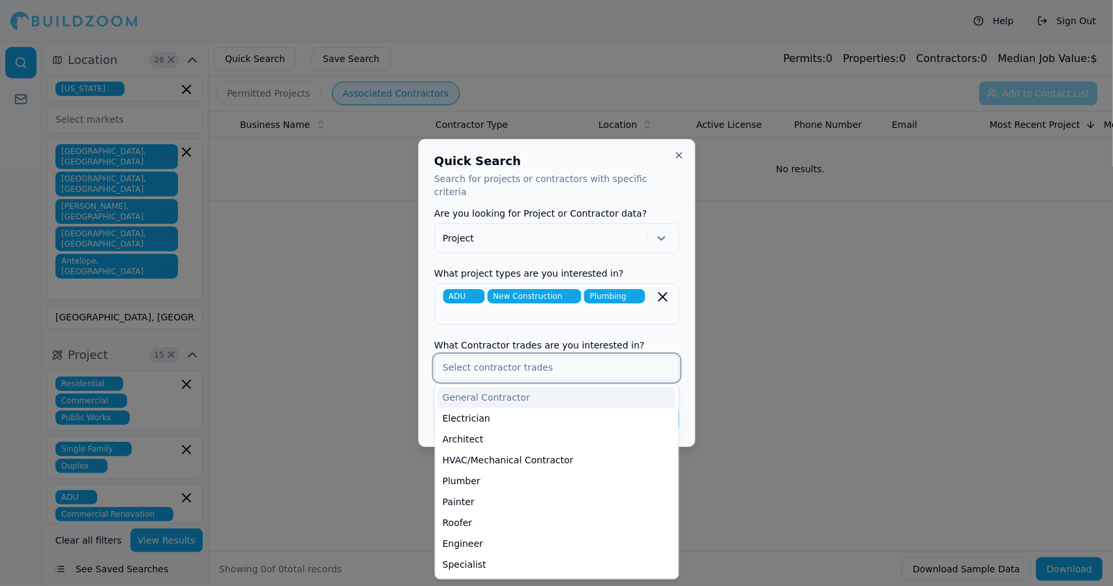
drag, startPoint x: 603, startPoint y: 360, endPoint x: 601, endPoint y: 385, distance: 25.5
drag, startPoint x: 601, startPoint y: 385, endPoint x: 569, endPoint y: 391, distance: 32.4
drag, startPoint x: 569, startPoint y: 391, endPoint x: 549, endPoint y: 385, distance: 20.9
drag, startPoint x: 549, startPoint y: 385, endPoint x: 511, endPoint y: 388, distance: 37.3
drag, startPoint x: 511, startPoint y: 388, endPoint x: 500, endPoint y: 387, distance: 11.2
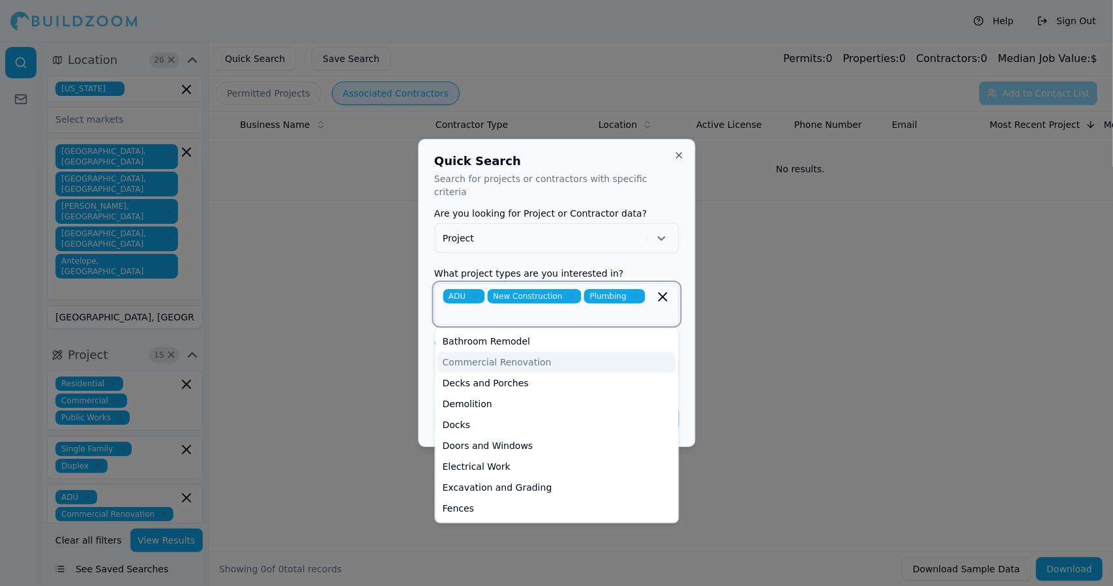
drag, startPoint x: 500, startPoint y: 387, endPoint x: 475, endPoint y: 310, distance: 81.1
drag, startPoint x: 475, startPoint y: 310, endPoint x: 464, endPoint y: 361, distance: 52.6
click at [464, 361] on div "Commercial Renovation" at bounding box center [557, 362] width 238 height 21
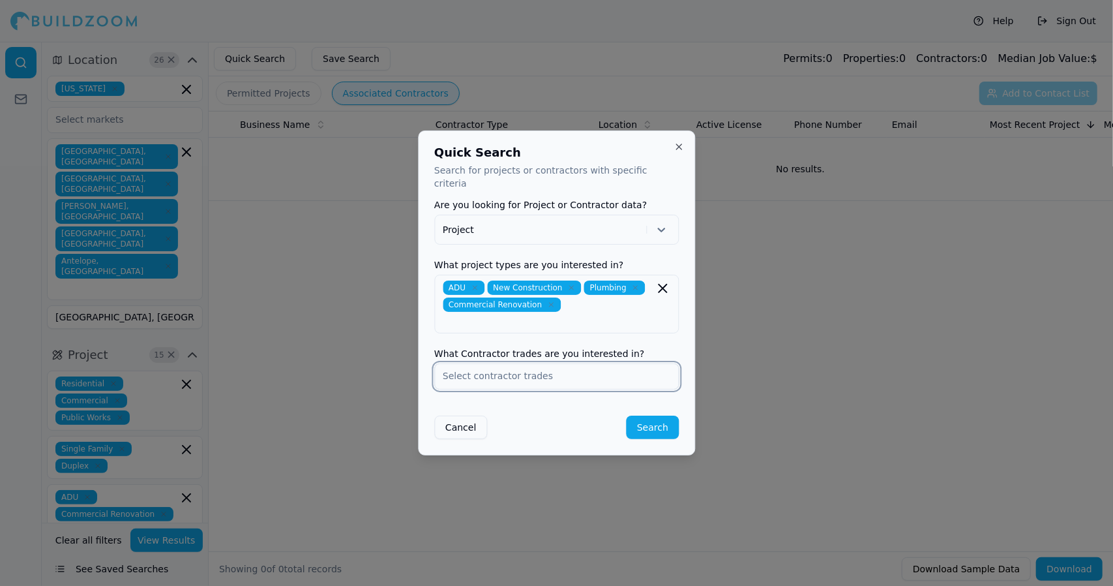
drag, startPoint x: 685, startPoint y: 413, endPoint x: 599, endPoint y: 354, distance: 103.7
click at [599, 364] on input "text" at bounding box center [556, 375] width 243 height 23
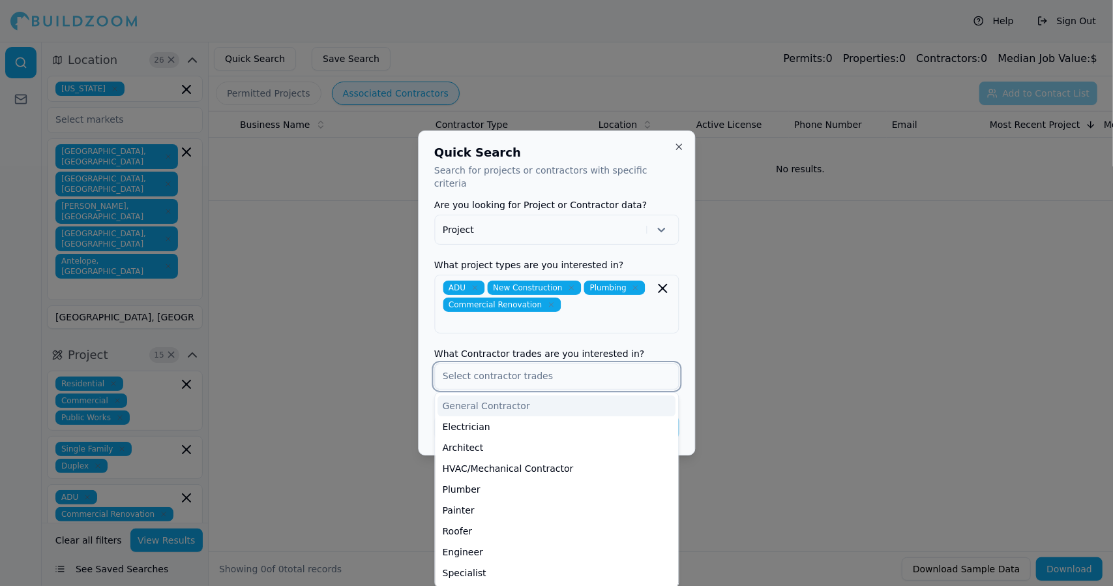
click at [597, 395] on div "General Contractor" at bounding box center [557, 405] width 238 height 21
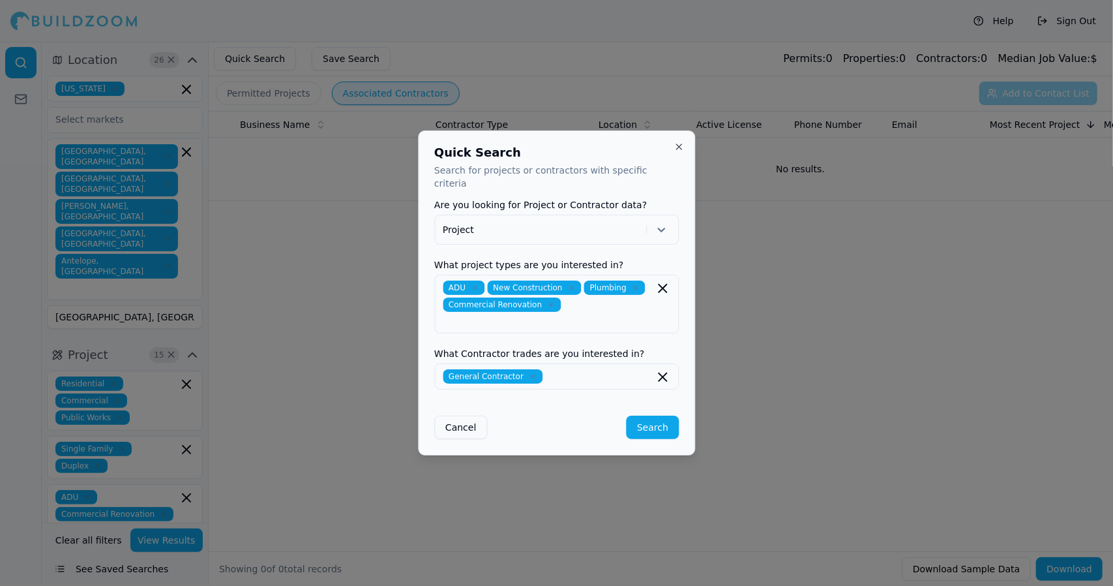
click at [686, 412] on div "Quick Search Search for projects or contractors with specific criteria Are you …" at bounding box center [556, 292] width 277 height 325
click at [655, 415] on button "Search" at bounding box center [653, 426] width 52 height 23
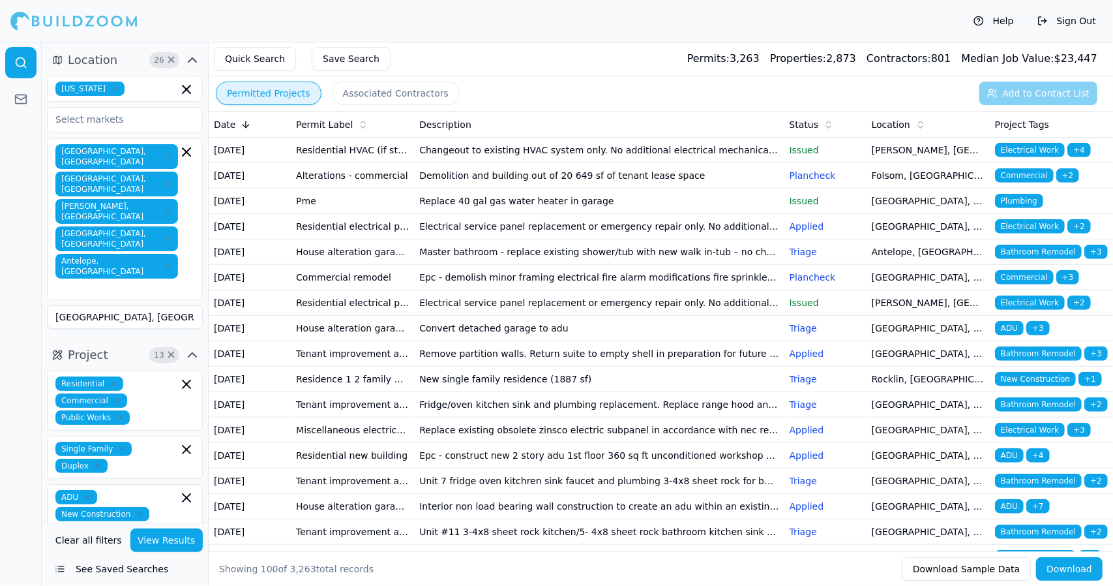
scroll to position [687, 0]
click at [1045, 182] on span "Commercial" at bounding box center [1024, 175] width 59 height 14
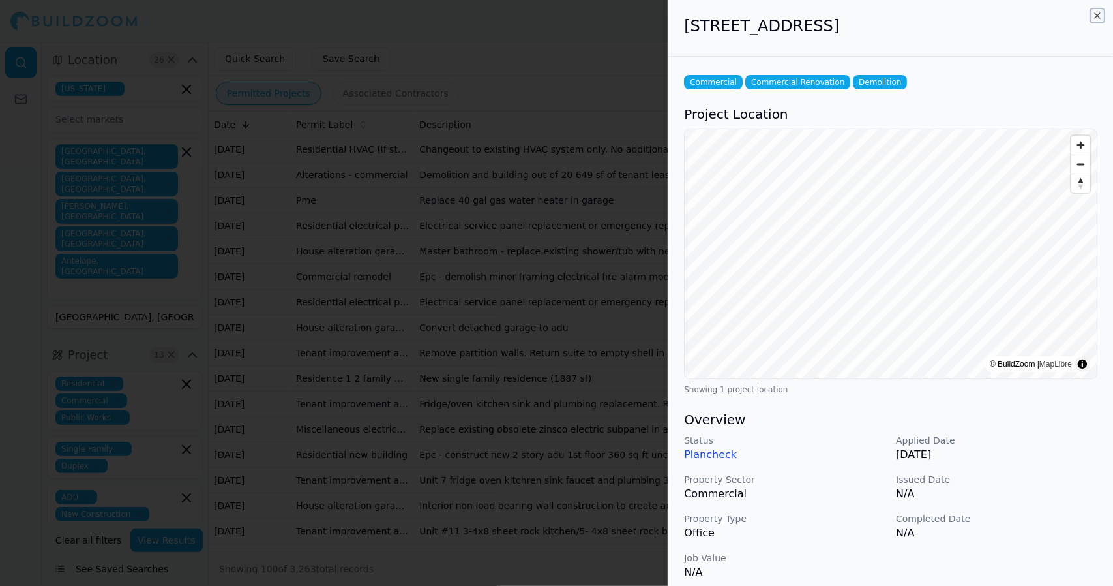
click at [1101, 16] on icon "button" at bounding box center [1097, 15] width 10 height 10
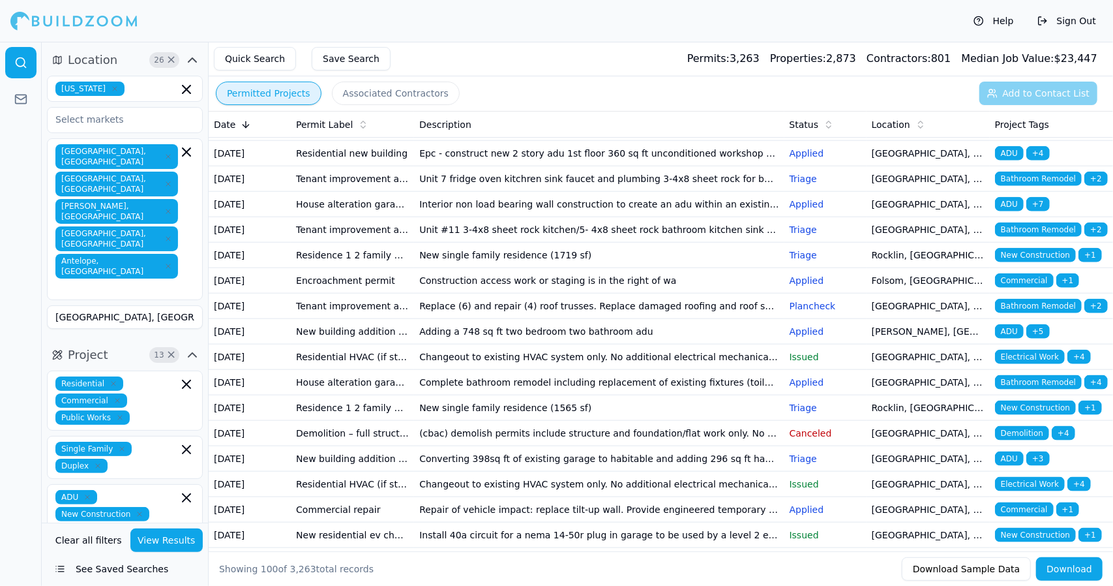
scroll to position [991, 0]
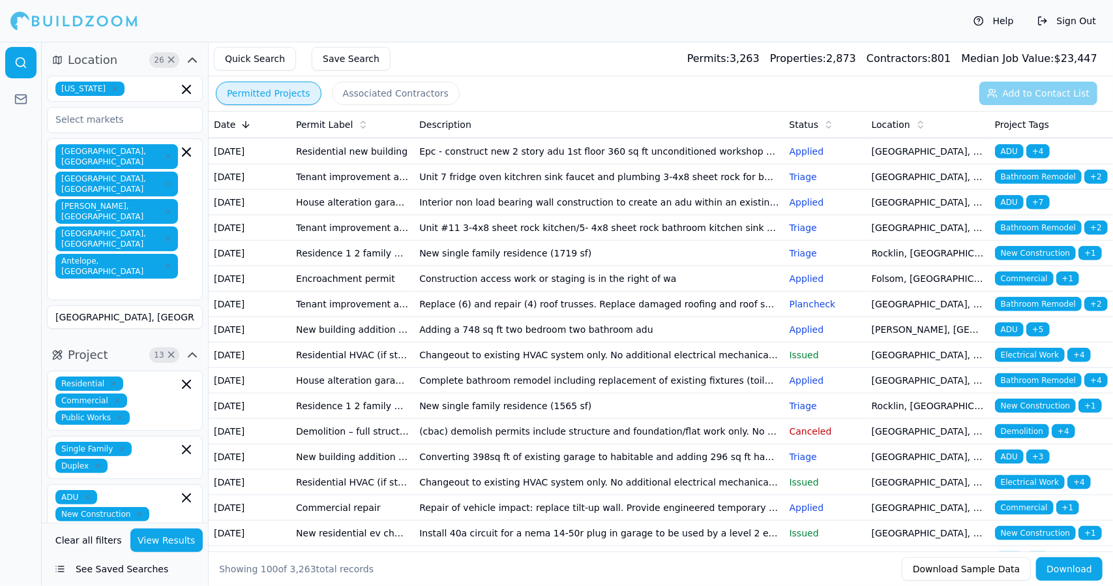
click at [1061, 88] on td "New Construction + 1" at bounding box center [1051, 75] width 123 height 25
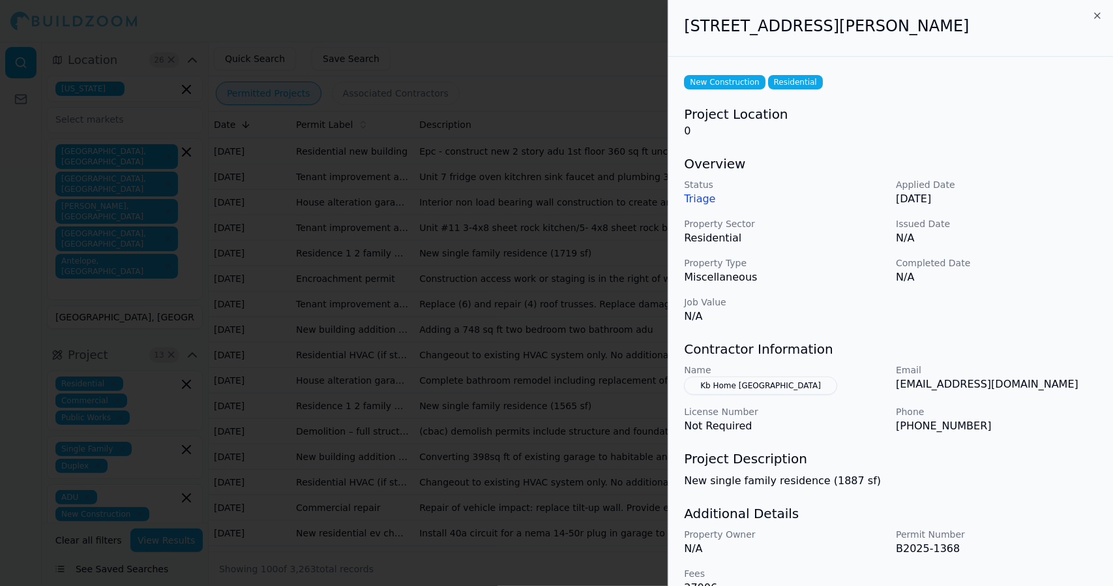
click at [1098, 18] on icon "button" at bounding box center [1097, 15] width 10 height 10
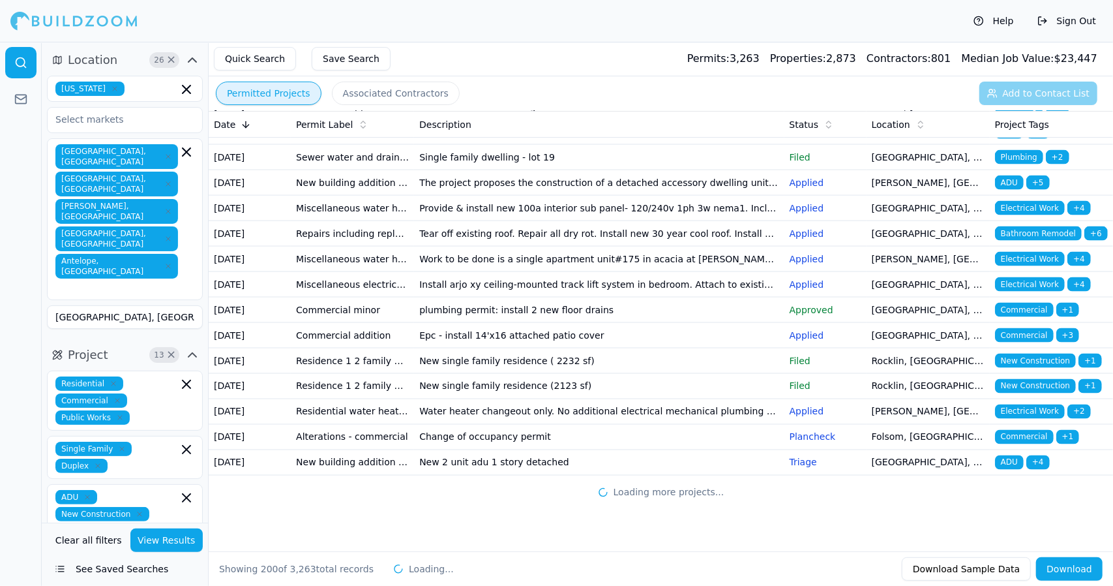
scroll to position [6706, 0]
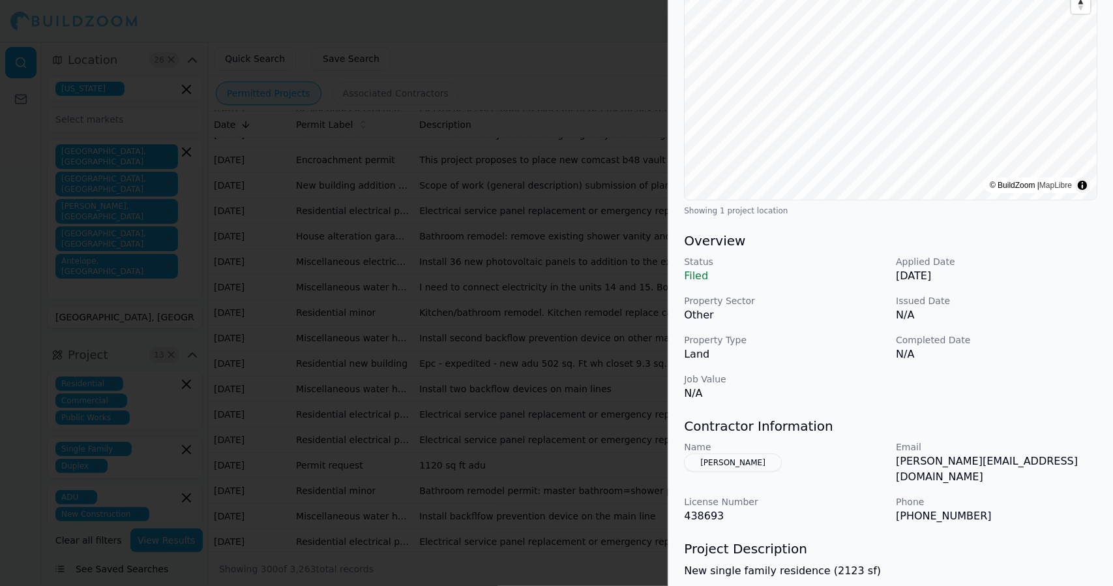
scroll to position [181, 0]
click at [1104, 344] on div "New Construction Residential Project Location © BuildZoom | MapLibre Showing 1 …" at bounding box center [891, 287] width 445 height 823
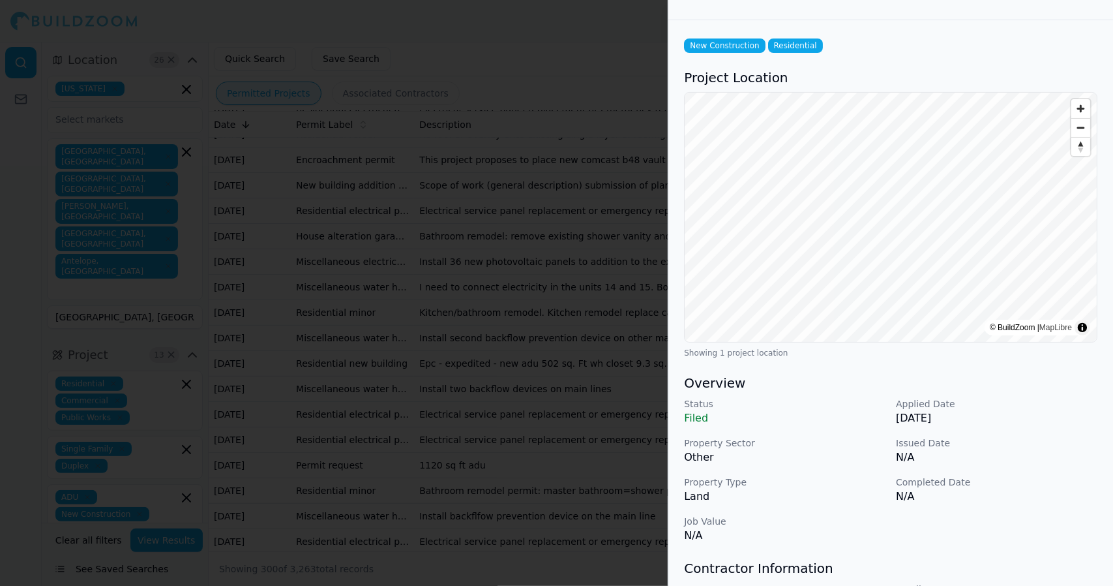
scroll to position [0, 0]
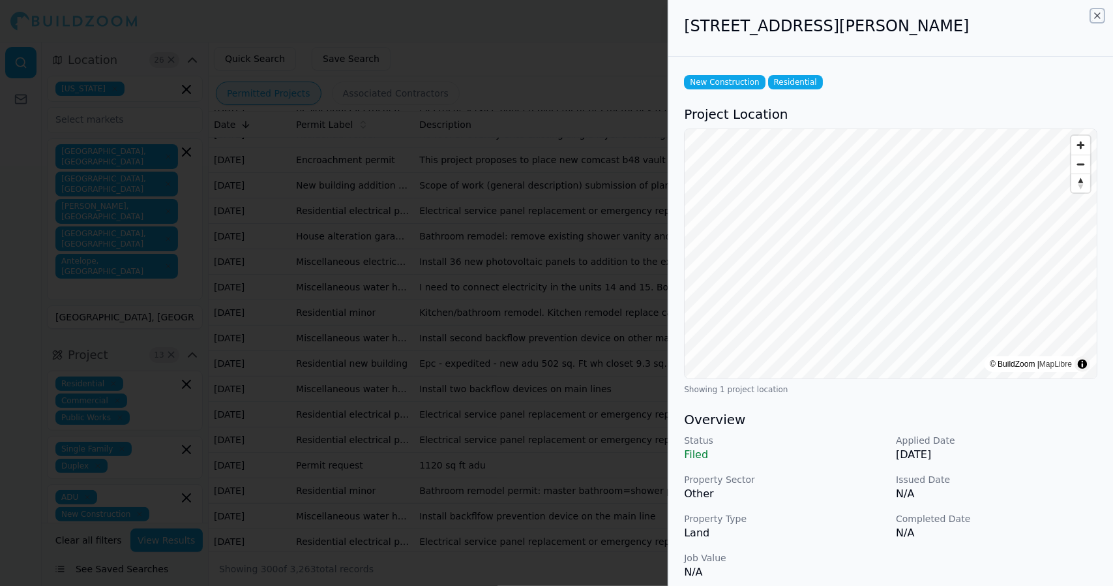
click at [1099, 12] on icon "button" at bounding box center [1097, 15] width 10 height 10
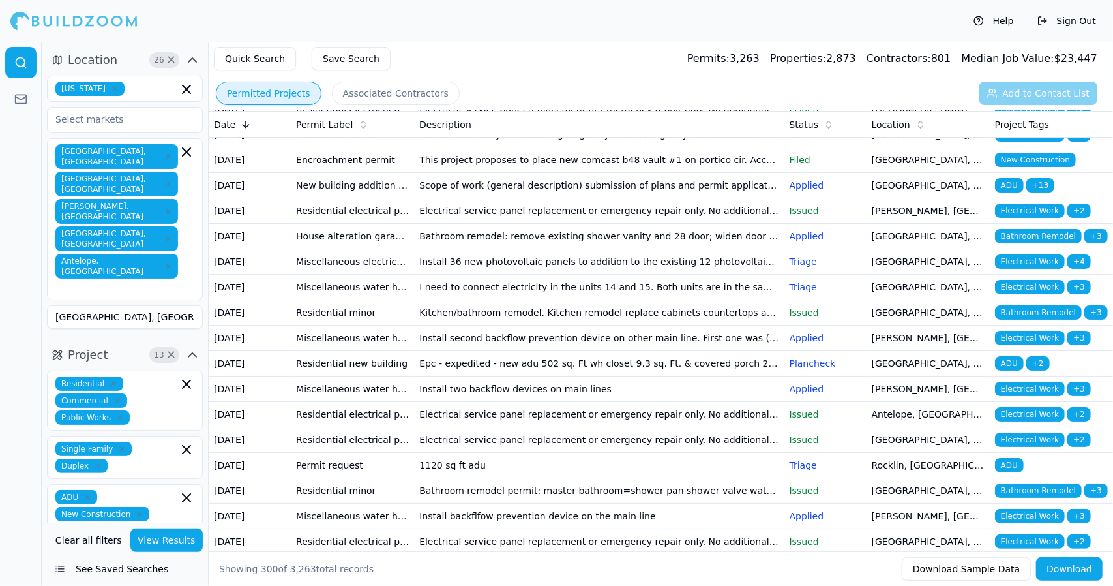
click at [272, 54] on button "Quick Search" at bounding box center [255, 58] width 82 height 23
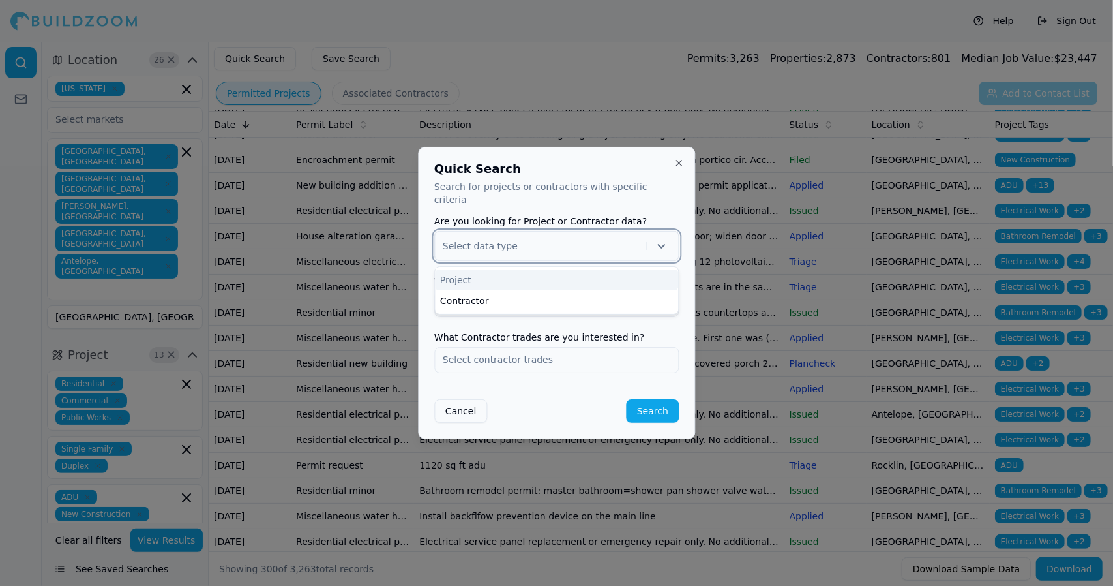
click at [661, 239] on icon at bounding box center [661, 245] width 13 height 13
click at [636, 294] on div "Contractor" at bounding box center [556, 300] width 243 height 21
click at [603, 299] on input "text" at bounding box center [556, 303] width 243 height 23
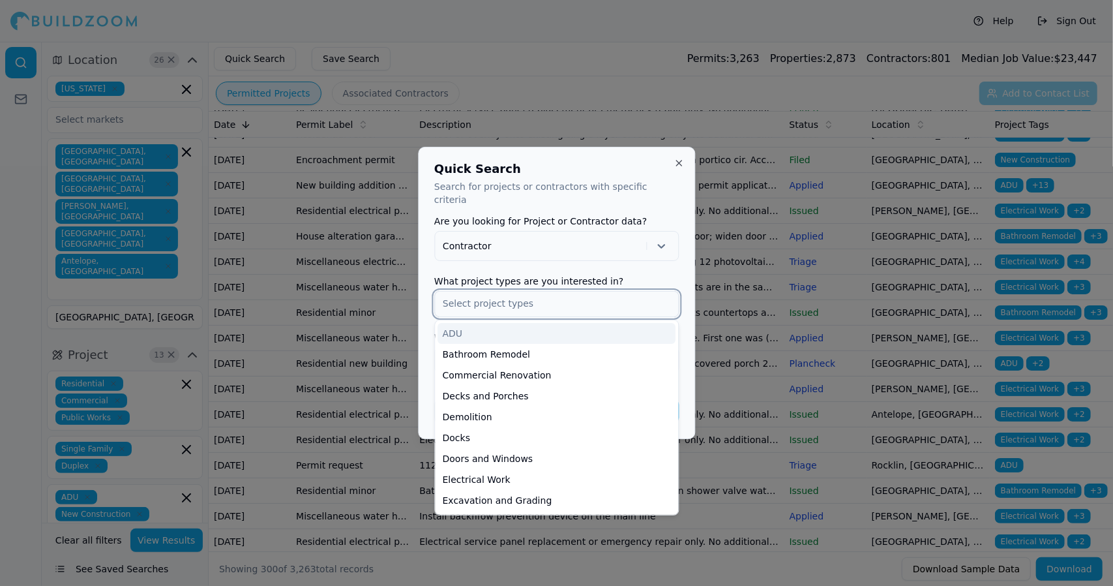
click at [600, 323] on div "ADU" at bounding box center [557, 333] width 238 height 21
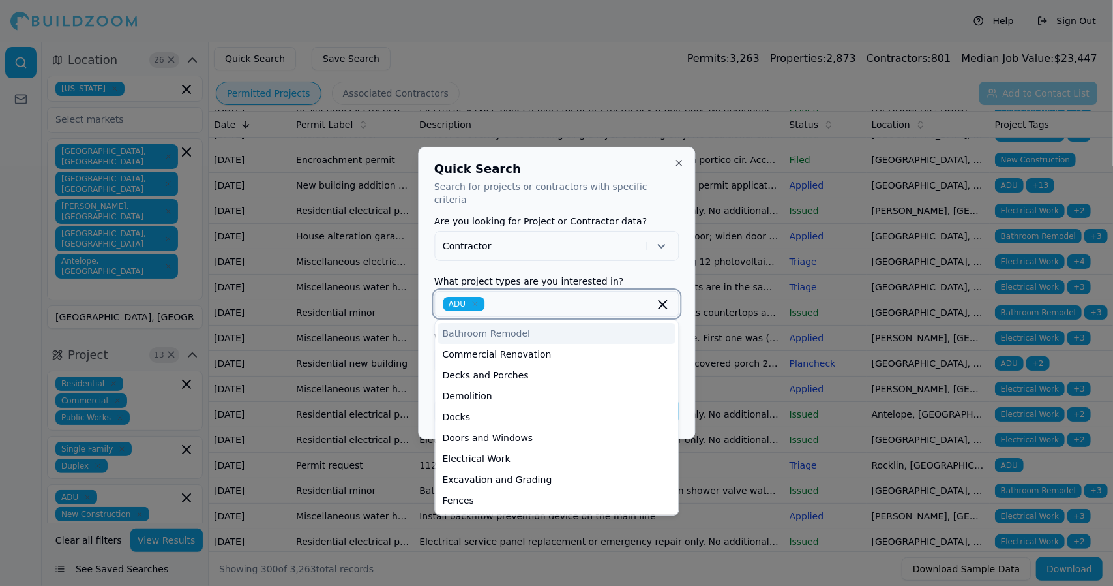
click at [600, 323] on div "Bathroom Remodel" at bounding box center [557, 333] width 238 height 21
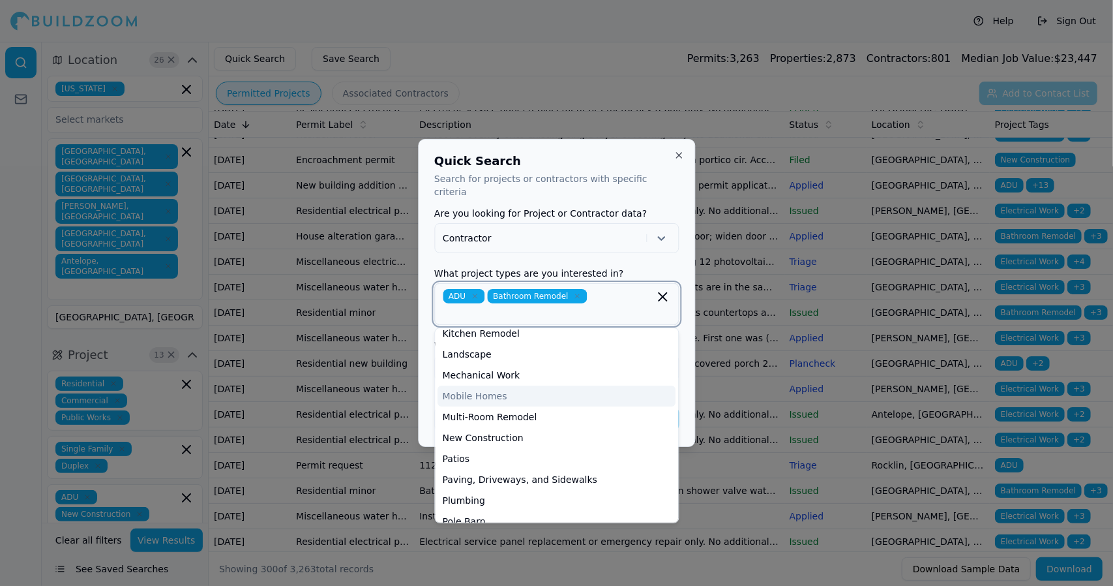
scroll to position [284, 0]
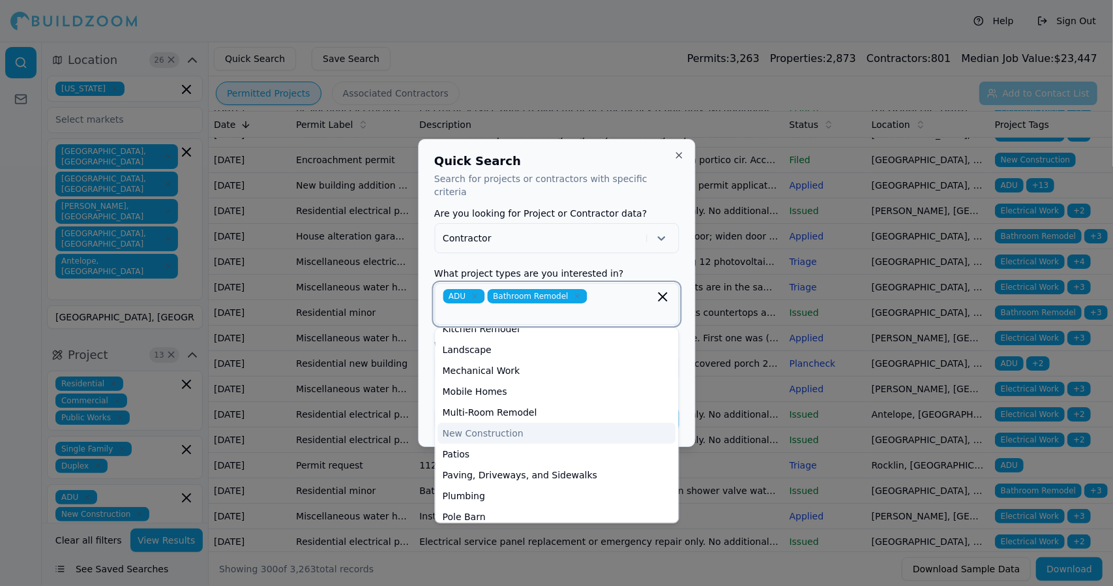
click at [518, 423] on div "New Construction" at bounding box center [557, 433] width 238 height 21
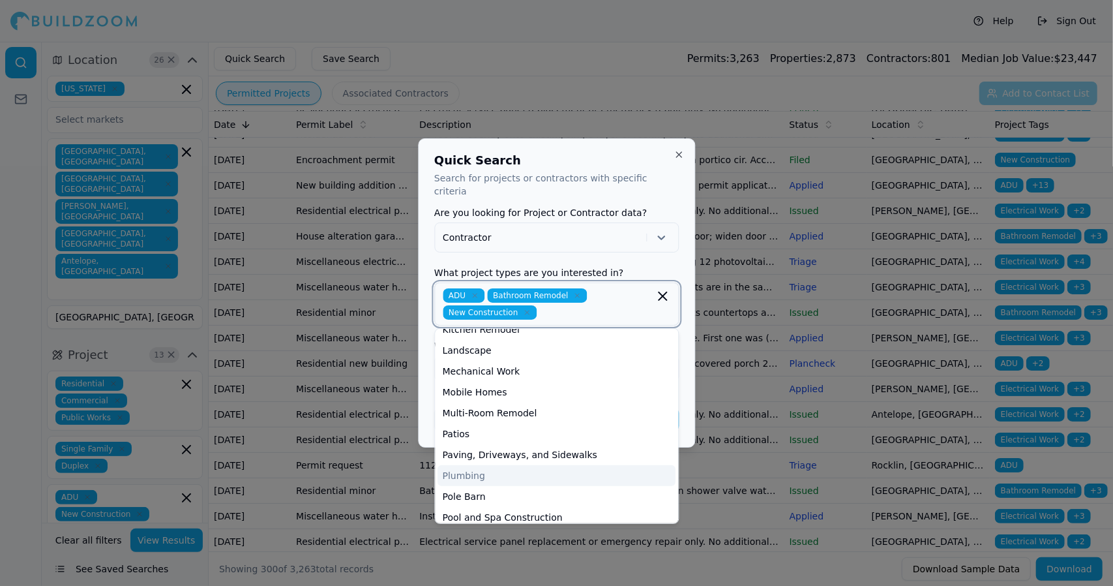
click at [498, 465] on div "Plumbing" at bounding box center [557, 475] width 238 height 21
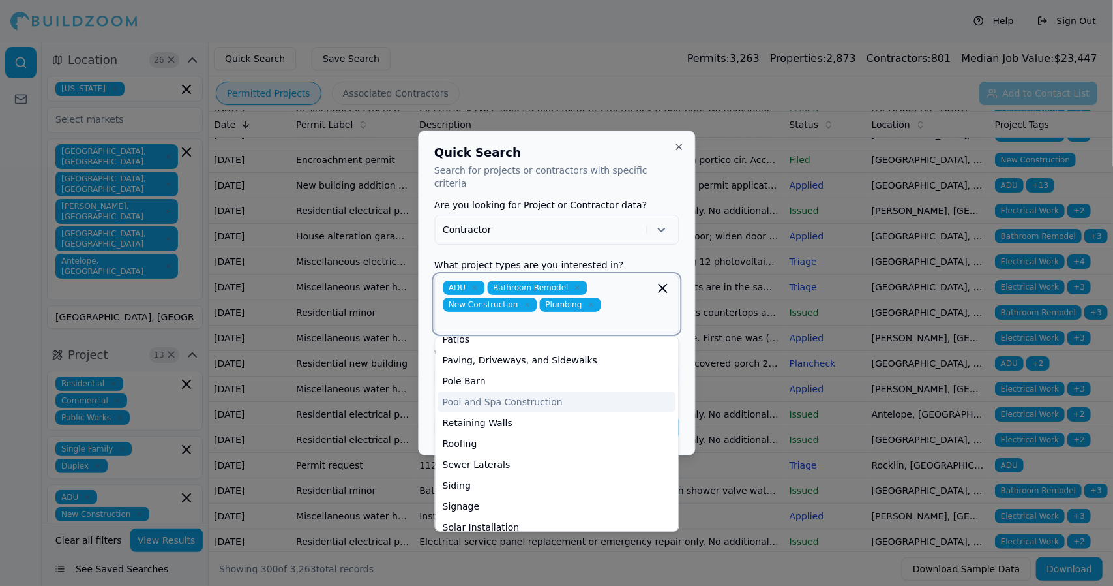
scroll to position [395, 0]
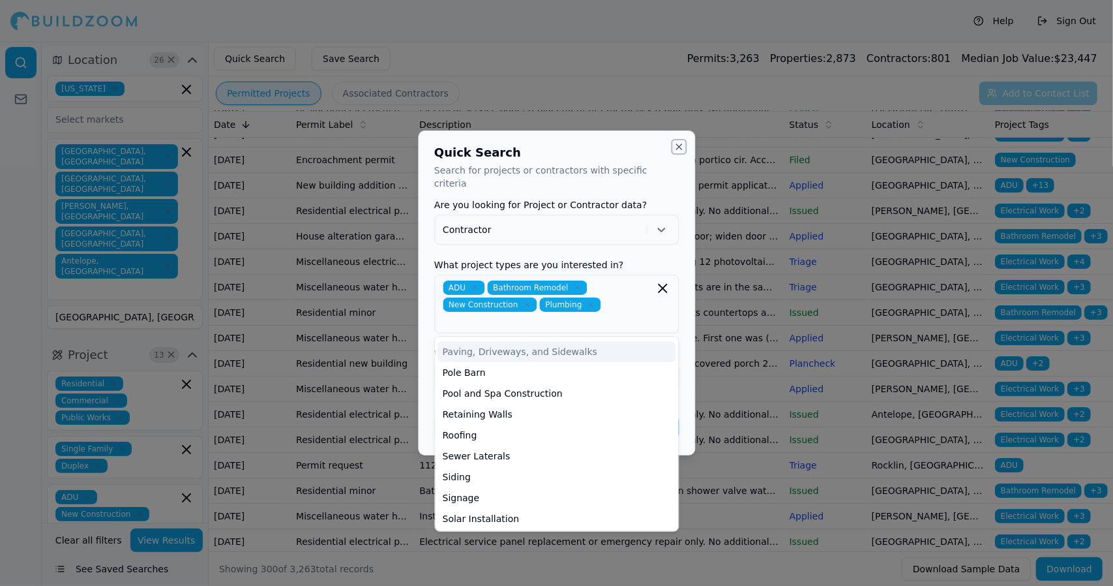
click at [674, 152] on button "Close" at bounding box center [679, 147] width 10 height 10
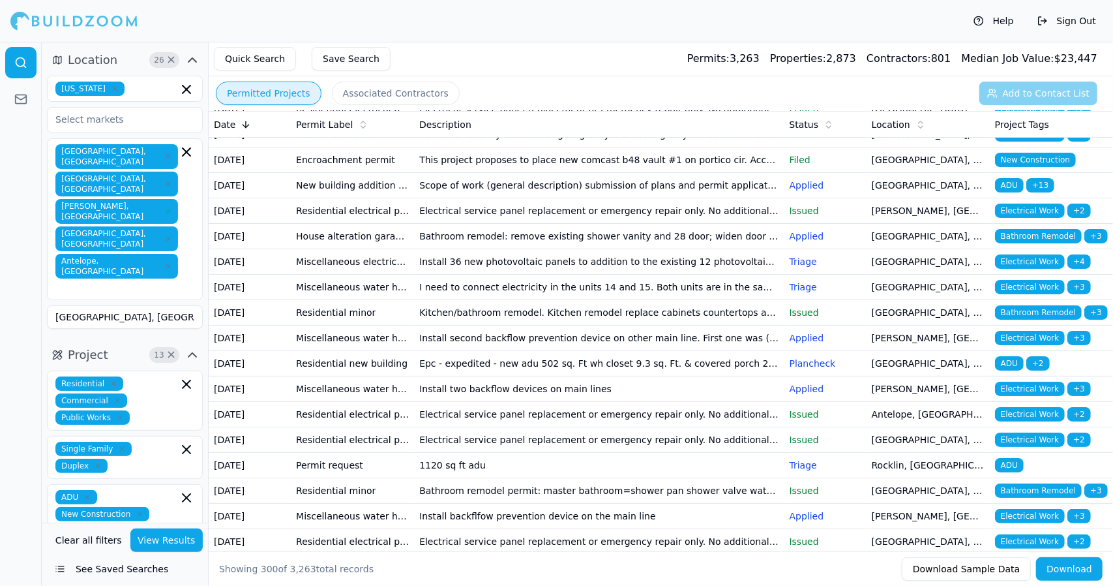
click at [258, 93] on button "Permitted Projects" at bounding box center [269, 93] width 106 height 23
click at [287, 93] on button "Permitted Projects" at bounding box center [269, 93] width 106 height 23
click at [256, 52] on button "Quick Search" at bounding box center [255, 58] width 82 height 23
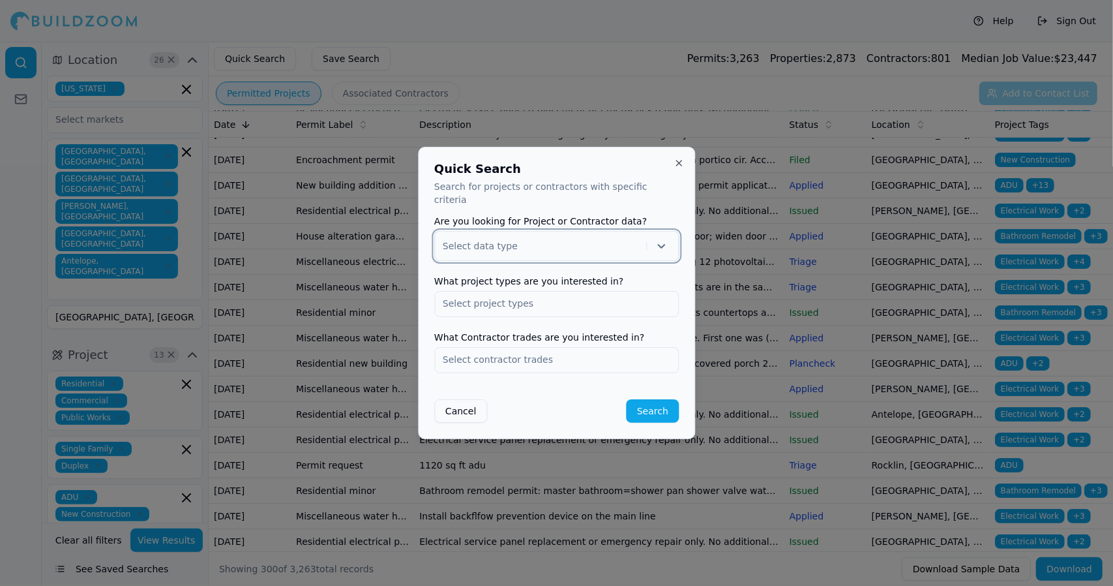
click at [659, 240] on icon at bounding box center [661, 245] width 13 height 13
click at [625, 296] on div "Contractor" at bounding box center [556, 300] width 243 height 21
click at [591, 293] on input "text" at bounding box center [556, 303] width 243 height 23
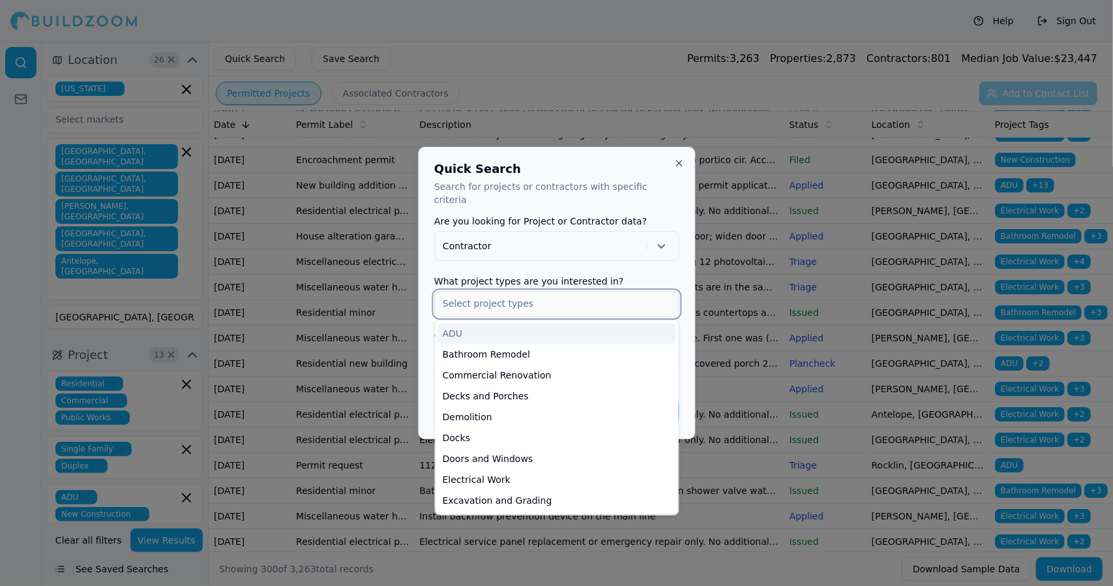
click at [591, 324] on div "ADU" at bounding box center [557, 333] width 238 height 21
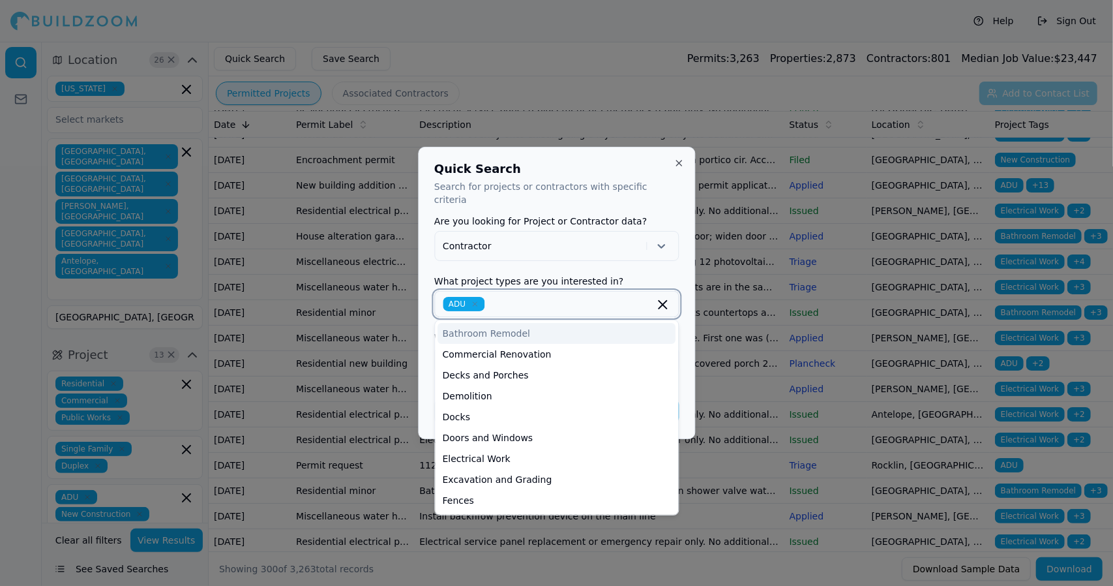
click at [591, 324] on div "Bathroom Remodel" at bounding box center [557, 333] width 238 height 21
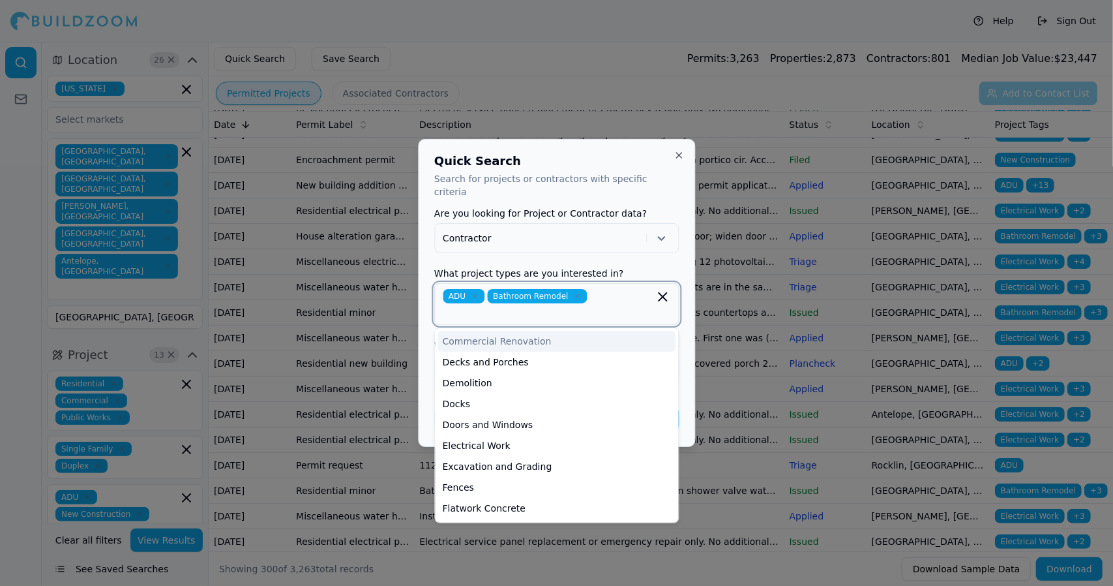
click at [591, 331] on div "Commercial Renovation" at bounding box center [557, 341] width 238 height 21
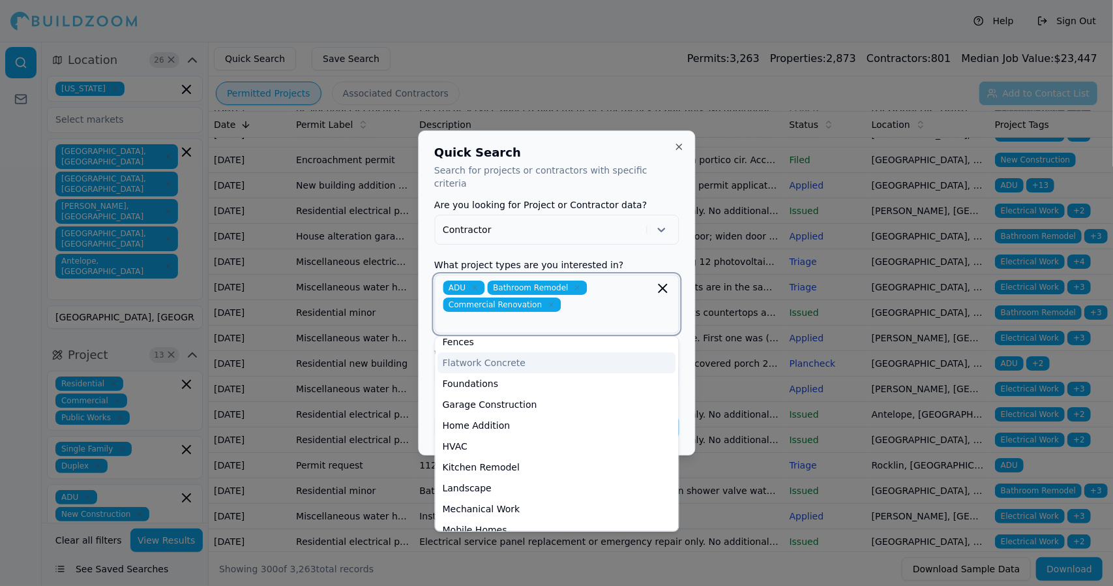
scroll to position [137, 0]
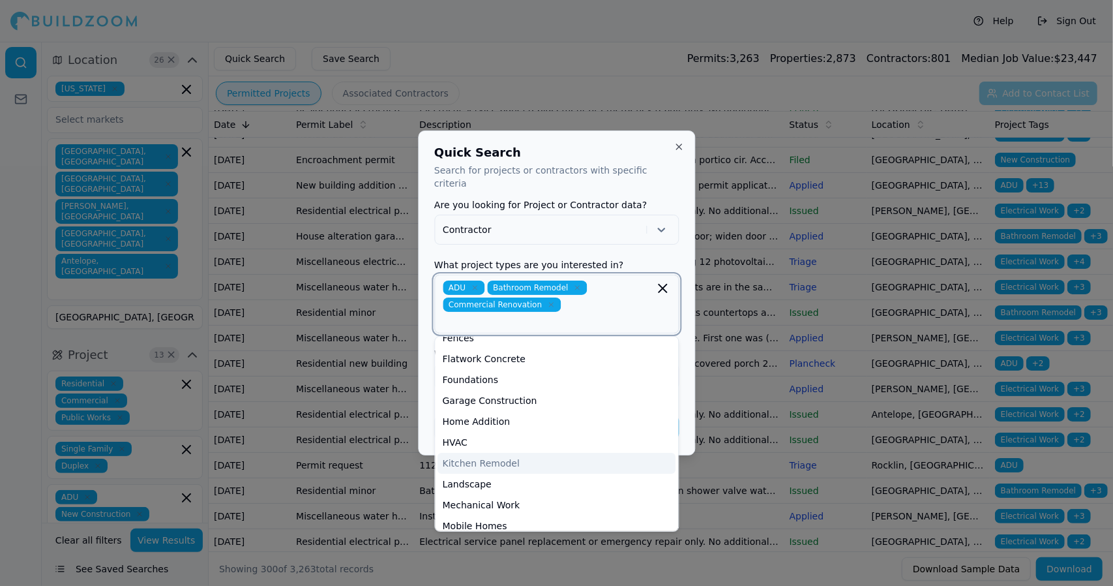
click at [528, 453] on div "Kitchen Remodel" at bounding box center [557, 463] width 238 height 21
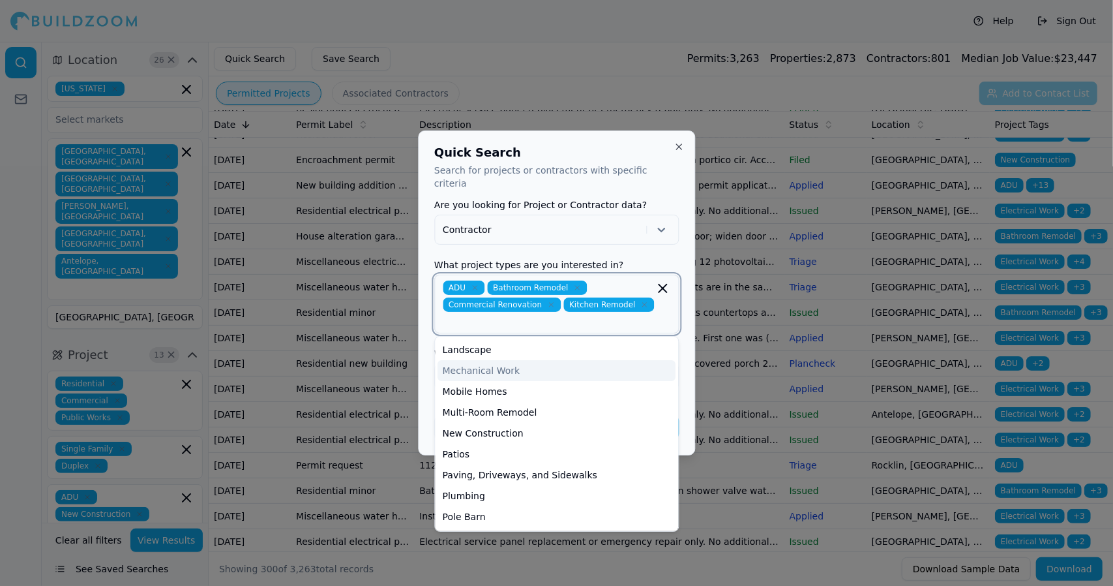
scroll to position [261, 0]
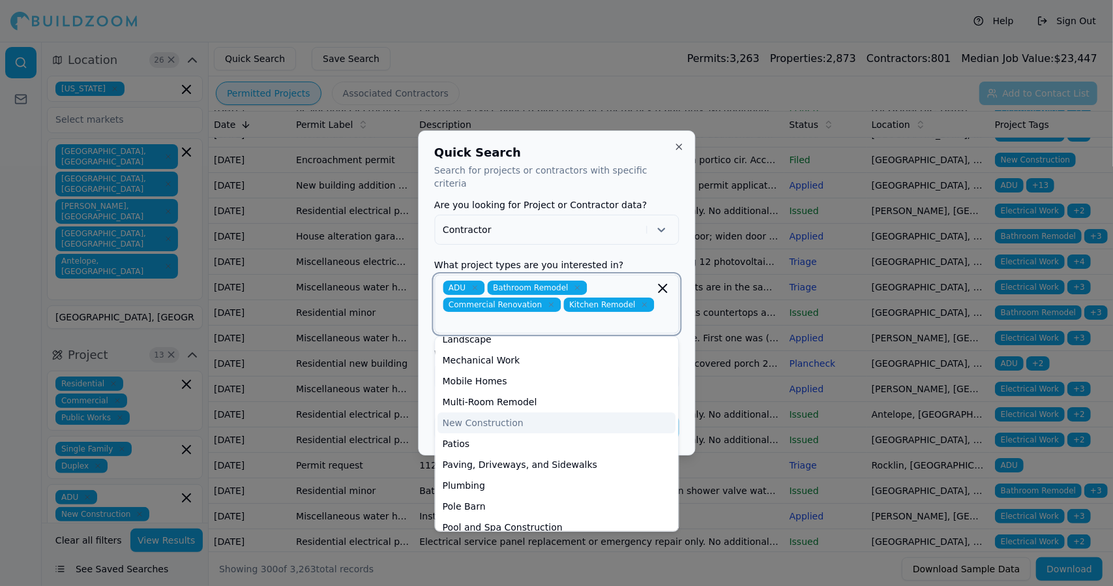
click at [513, 412] on div "New Construction" at bounding box center [557, 422] width 238 height 21
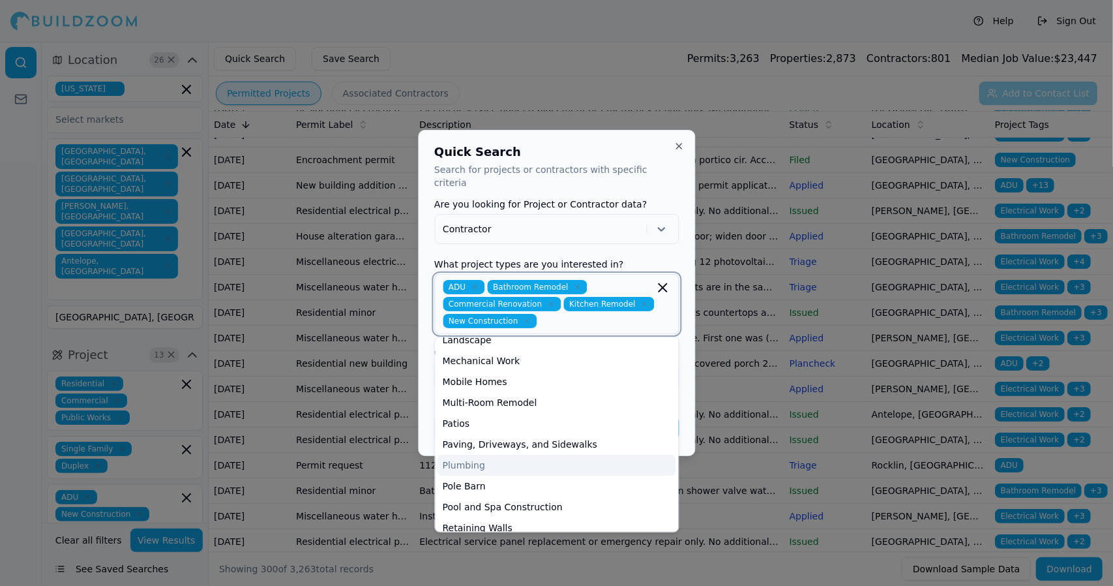
click at [493, 456] on div "Plumbing" at bounding box center [557, 465] width 238 height 21
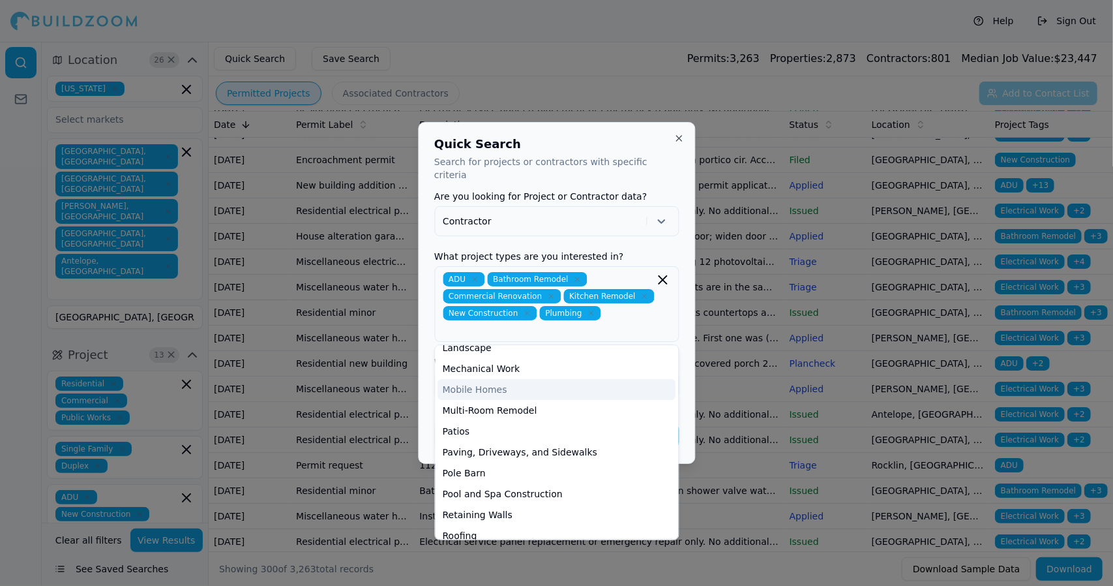
click at [686, 386] on div "Quick Search Search for projects or contractors with specific criteria Are you …" at bounding box center [556, 293] width 277 height 342
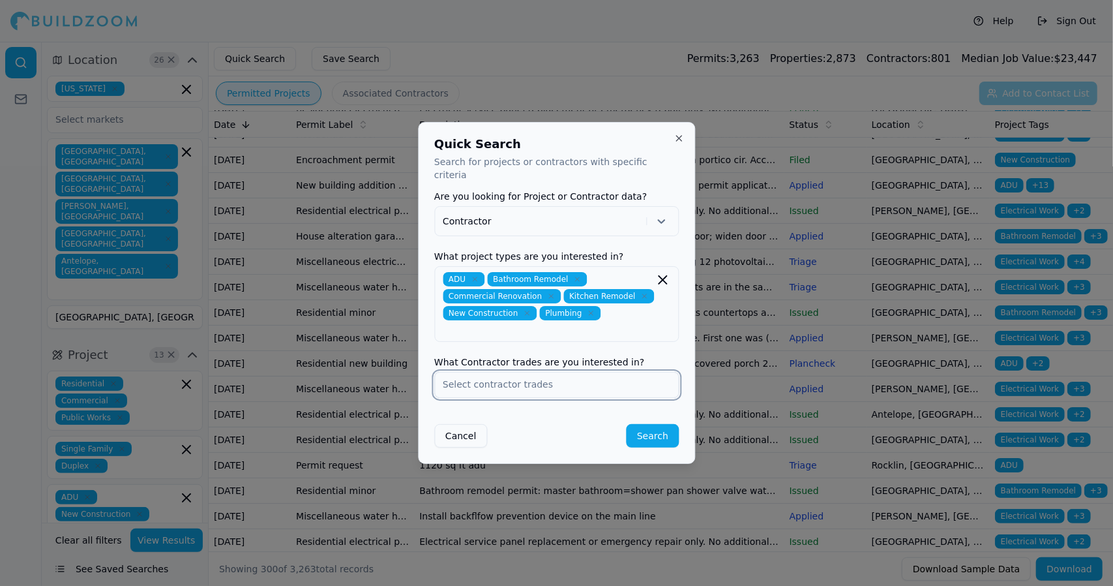
click at [616, 377] on input "text" at bounding box center [556, 383] width 243 height 23
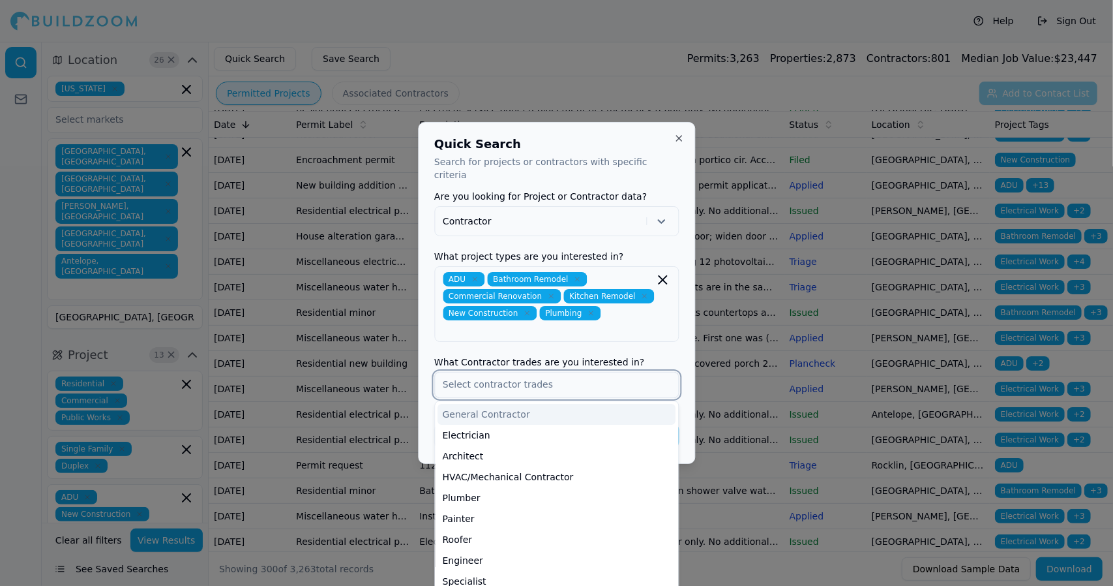
click at [594, 404] on div "General Contractor" at bounding box center [557, 414] width 238 height 21
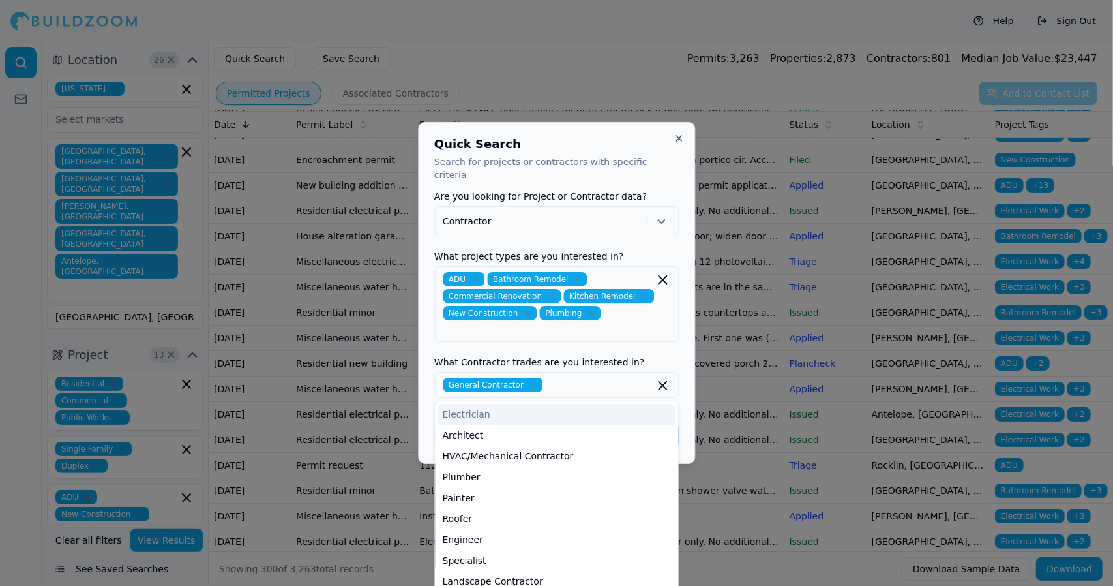
click at [684, 413] on div "Quick Search Search for projects or contractors with specific criteria Are you …" at bounding box center [556, 293] width 277 height 342
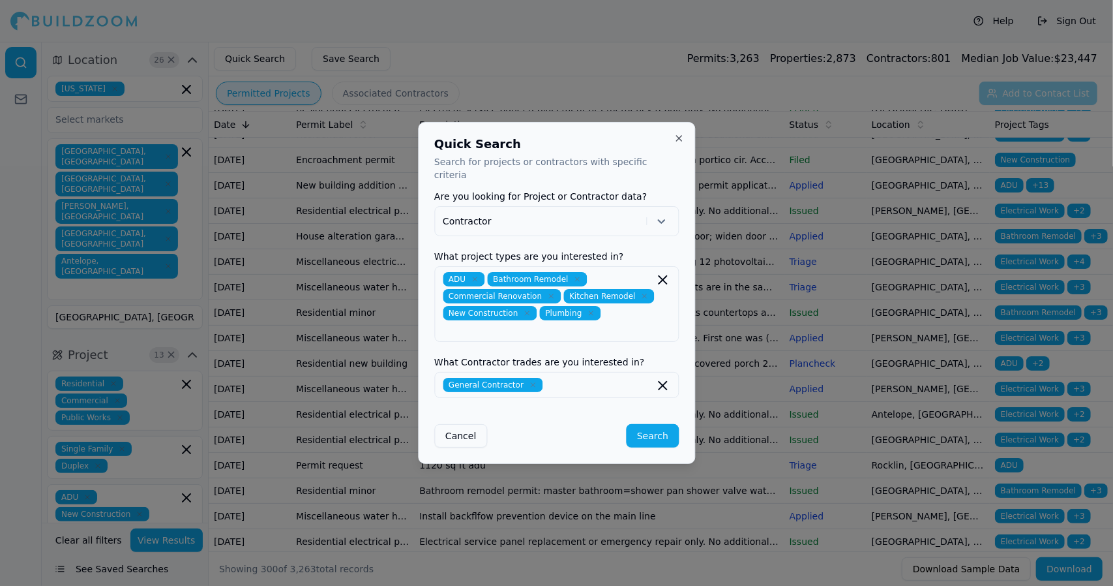
click at [655, 425] on button "Search" at bounding box center [653, 435] width 52 height 23
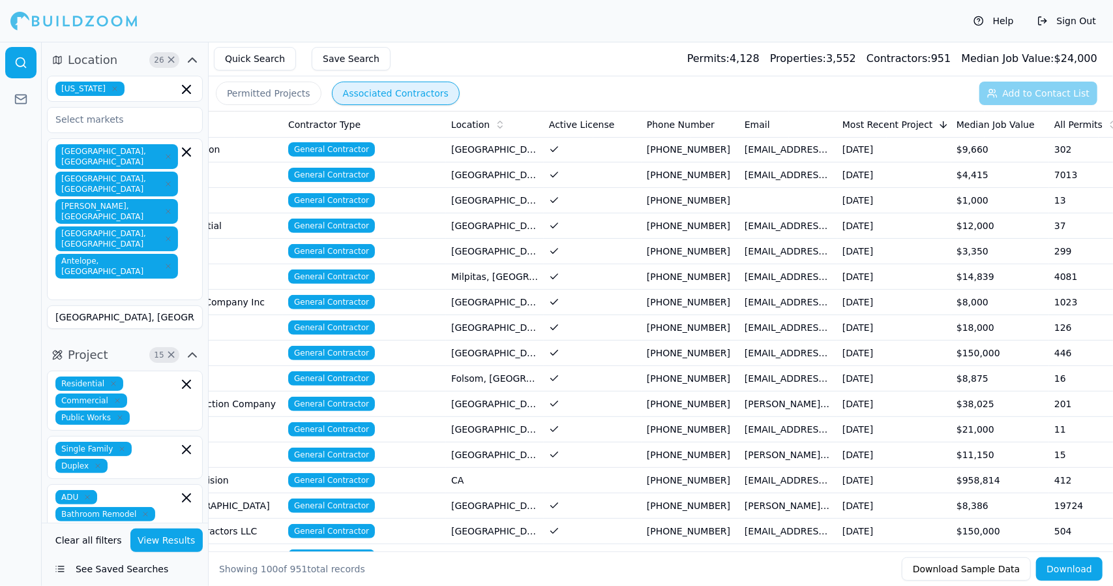
scroll to position [333, 0]
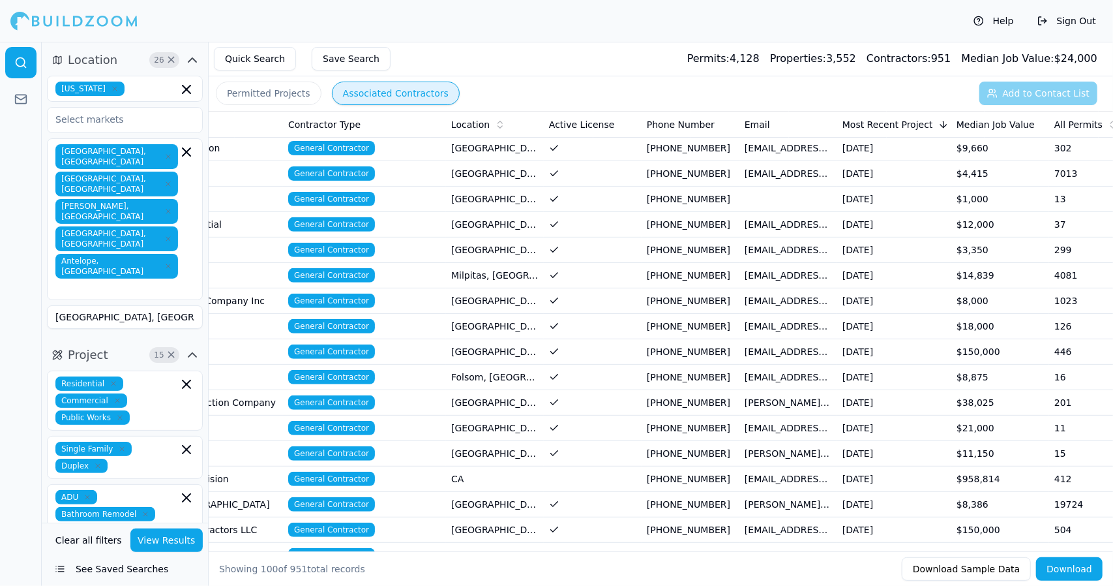
click at [360, 365] on td "General Contractor" at bounding box center [364, 377] width 163 height 25
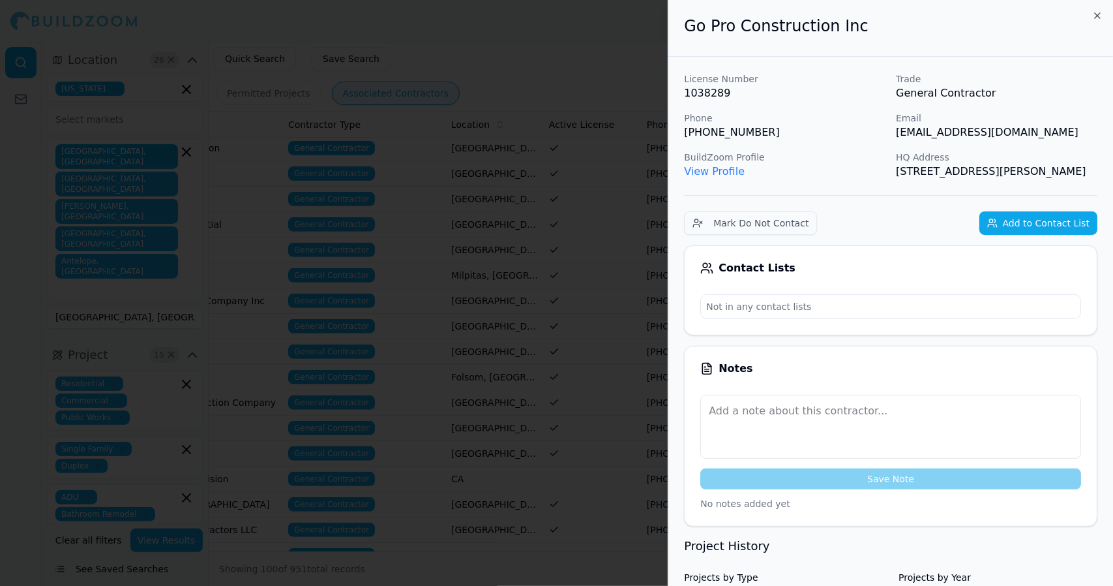
click at [1109, 20] on div "Go Pro Construction Inc" at bounding box center [891, 28] width 445 height 57
click at [1100, 18] on icon "button" at bounding box center [1097, 15] width 10 height 10
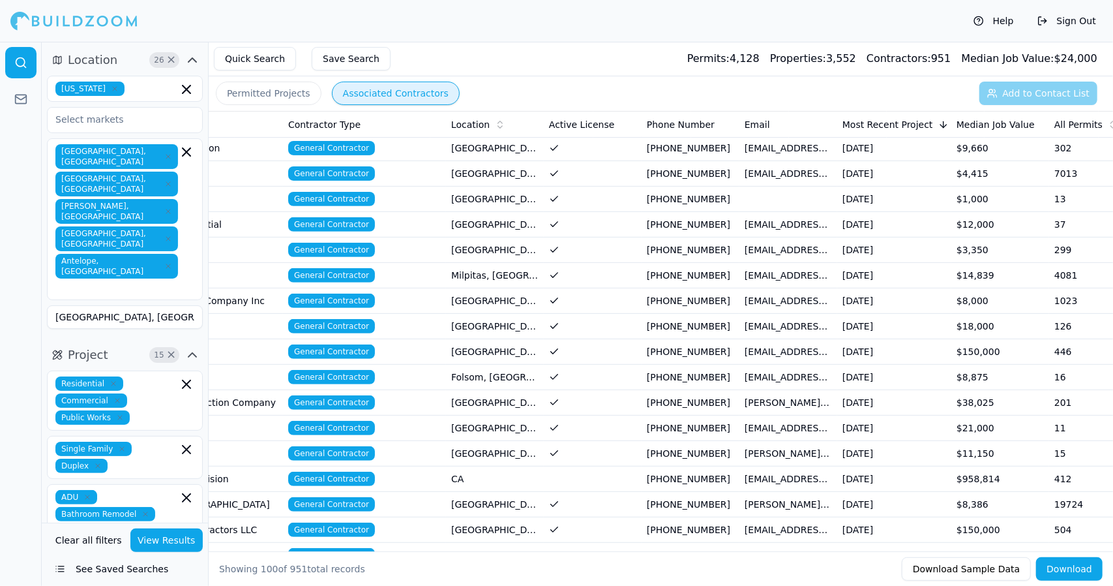
click at [801, 355] on td "[EMAIL_ADDRESS][DOMAIN_NAME]" at bounding box center [789, 351] width 98 height 25
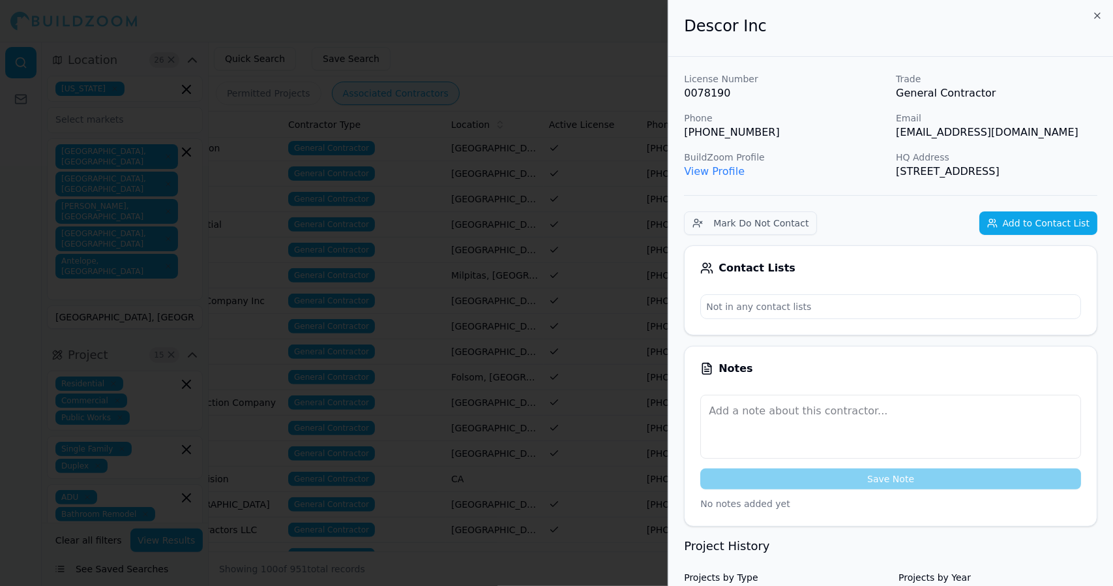
click at [1098, 29] on div "Descor Inc" at bounding box center [891, 28] width 445 height 57
click at [1101, 17] on icon "button" at bounding box center [1097, 15] width 10 height 10
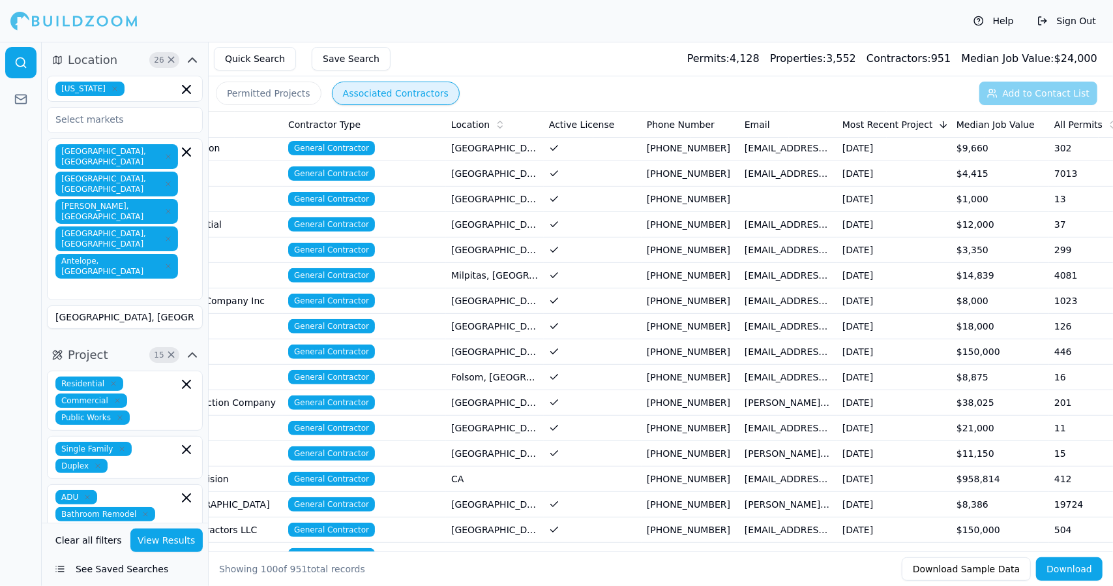
click at [354, 350] on span "General Contractor" at bounding box center [331, 351] width 87 height 14
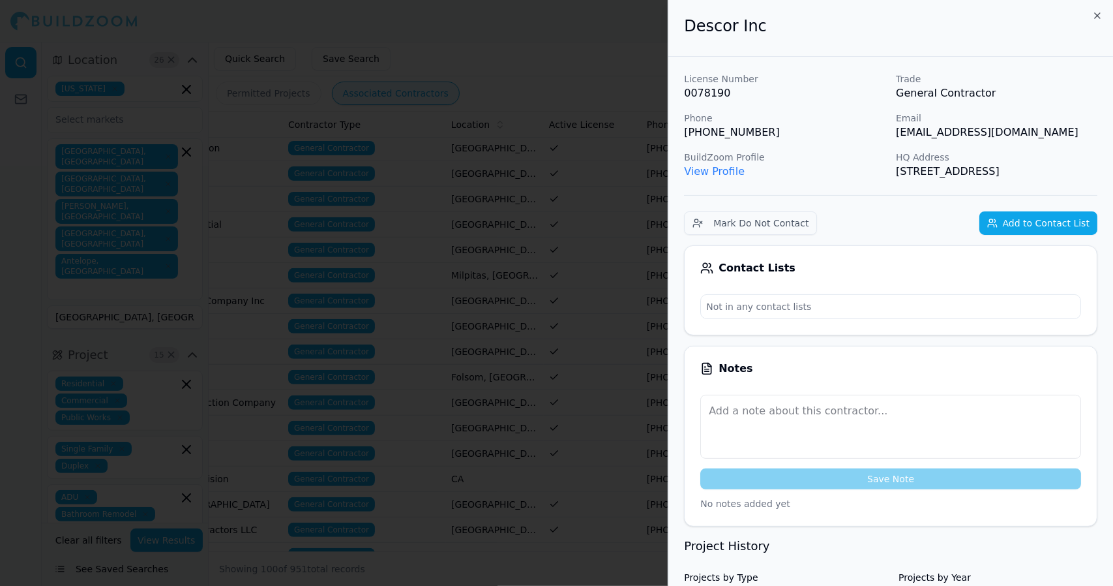
click at [1113, 55] on div "Descor Inc" at bounding box center [891, 28] width 445 height 57
click at [1102, 17] on icon "button" at bounding box center [1097, 15] width 10 height 10
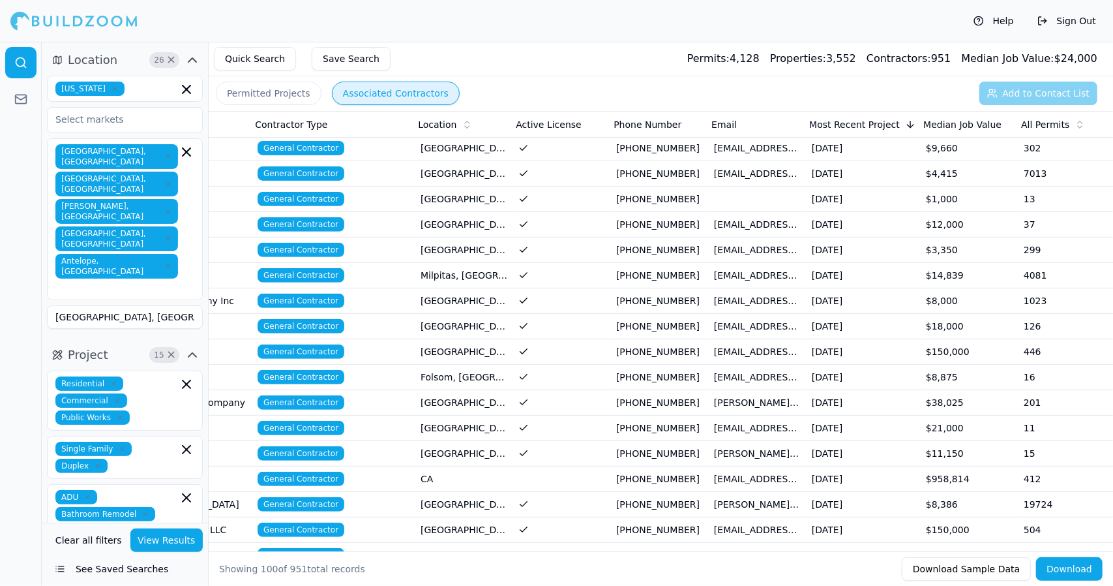
scroll to position [0, 180]
click at [330, 352] on span "General Contractor" at bounding box center [299, 351] width 87 height 14
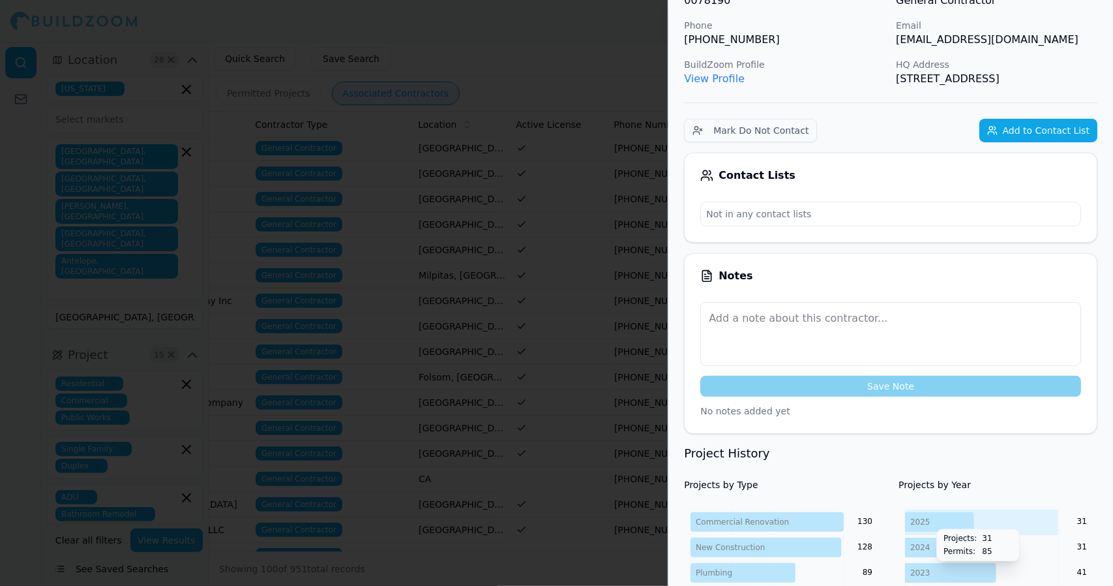
scroll to position [0, 0]
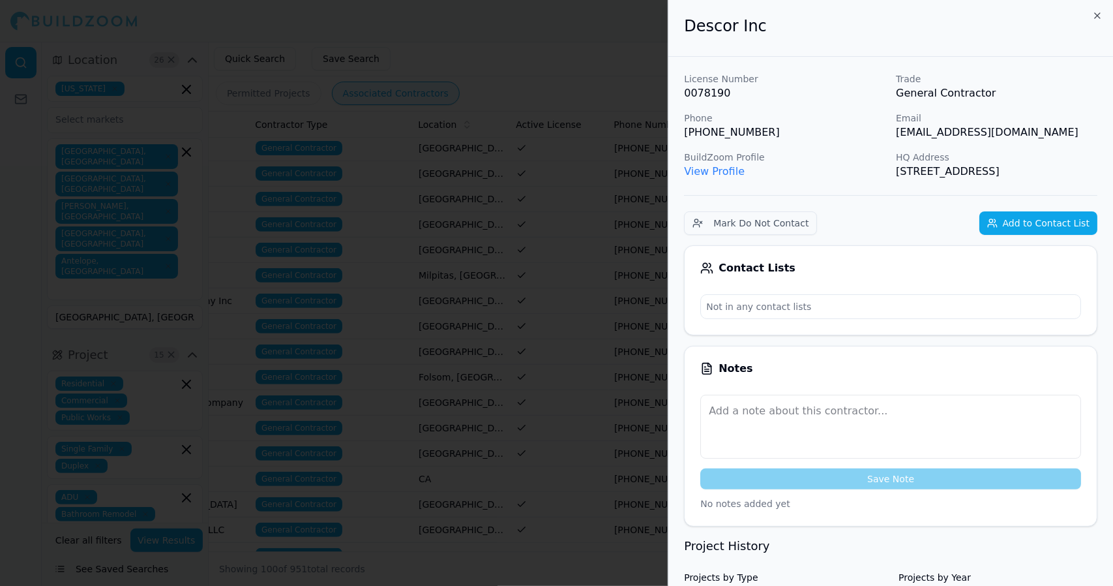
drag, startPoint x: 932, startPoint y: 187, endPoint x: 685, endPoint y: 35, distance: 290.0
copy div "Descor Inc License Number 0078190 Trade General Contractor Phone [PHONE_NUMBER]…"
click at [814, 93] on p "0078190" at bounding box center [785, 93] width 202 height 16
drag, startPoint x: 1014, startPoint y: 133, endPoint x: 894, endPoint y: 137, distance: 120.1
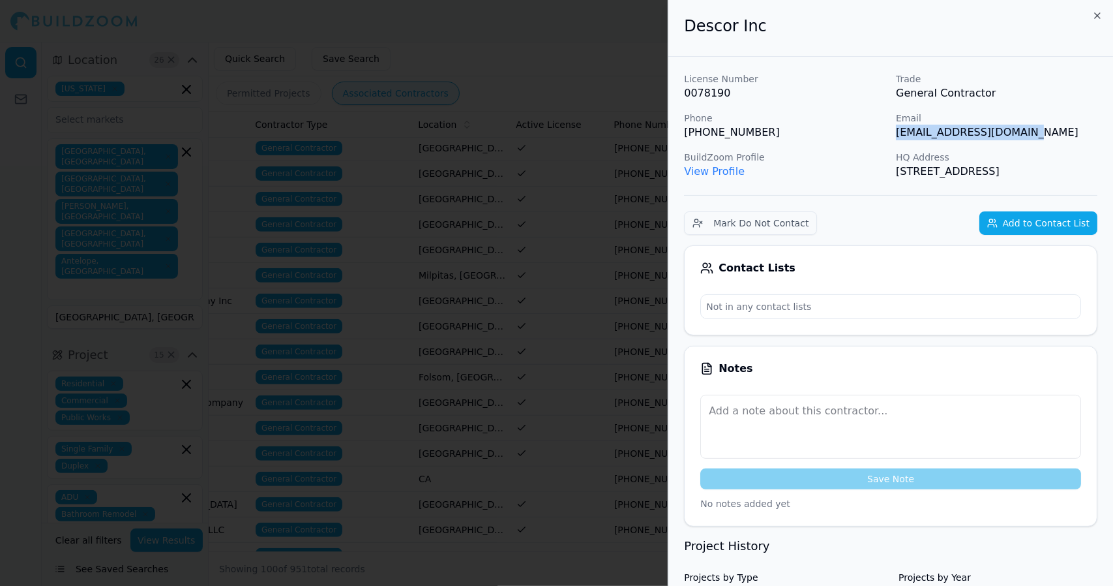
click at [894, 137] on div "License Number 0078190 Trade General Contractor Phone [PHONE_NUMBER] Email [EMA…" at bounding box center [891, 125] width 414 height 107
copy p "[EMAIL_ADDRESS][DOMAIN_NAME]"
click at [1093, 11] on icon "button" at bounding box center [1097, 15] width 10 height 10
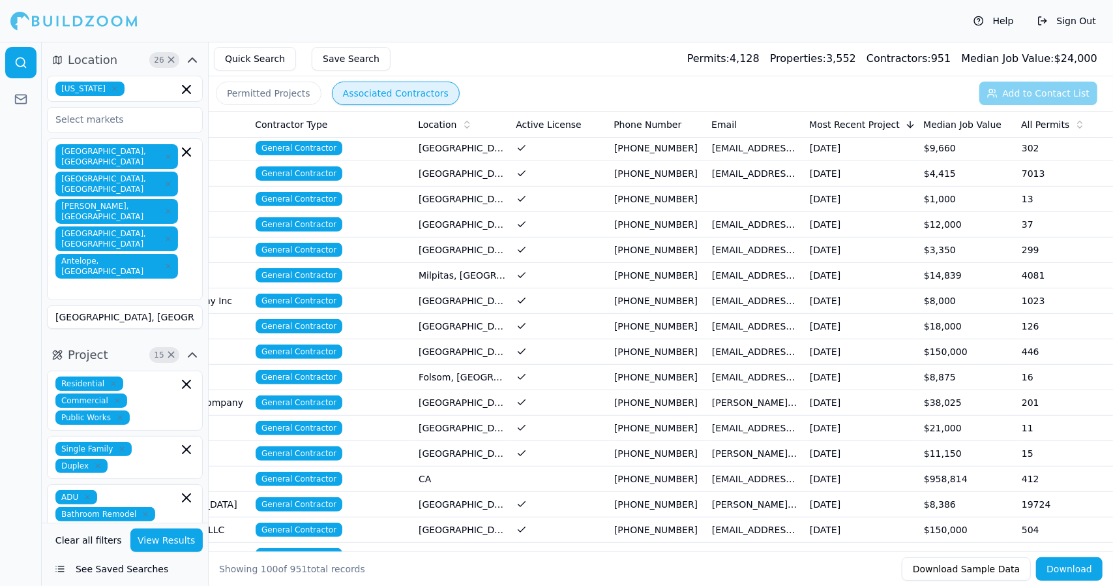
click at [308, 472] on span "General Contractor" at bounding box center [299, 479] width 87 height 14
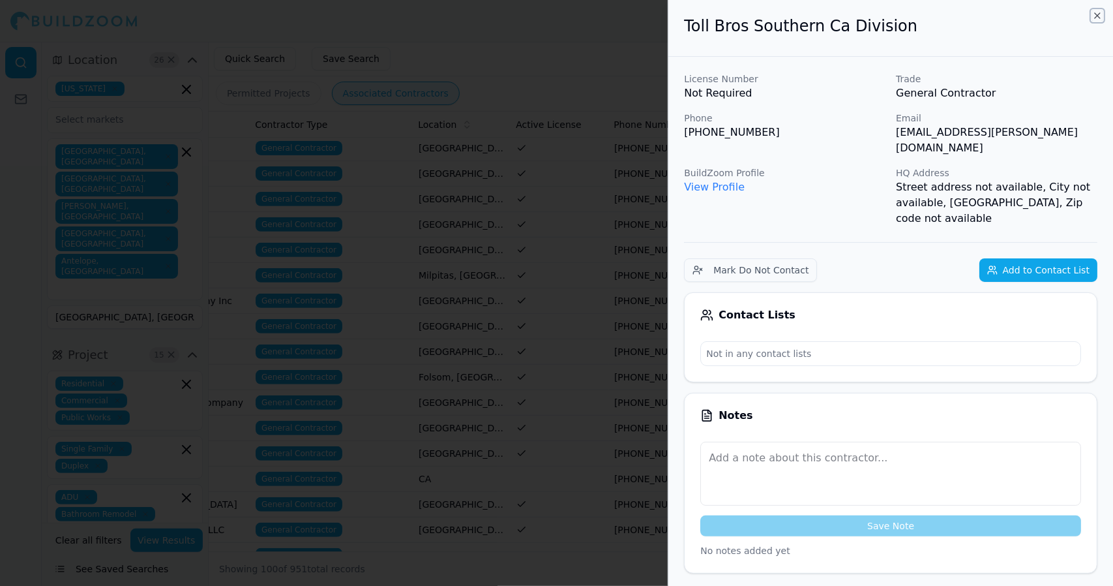
click at [1096, 13] on icon "button" at bounding box center [1097, 15] width 10 height 10
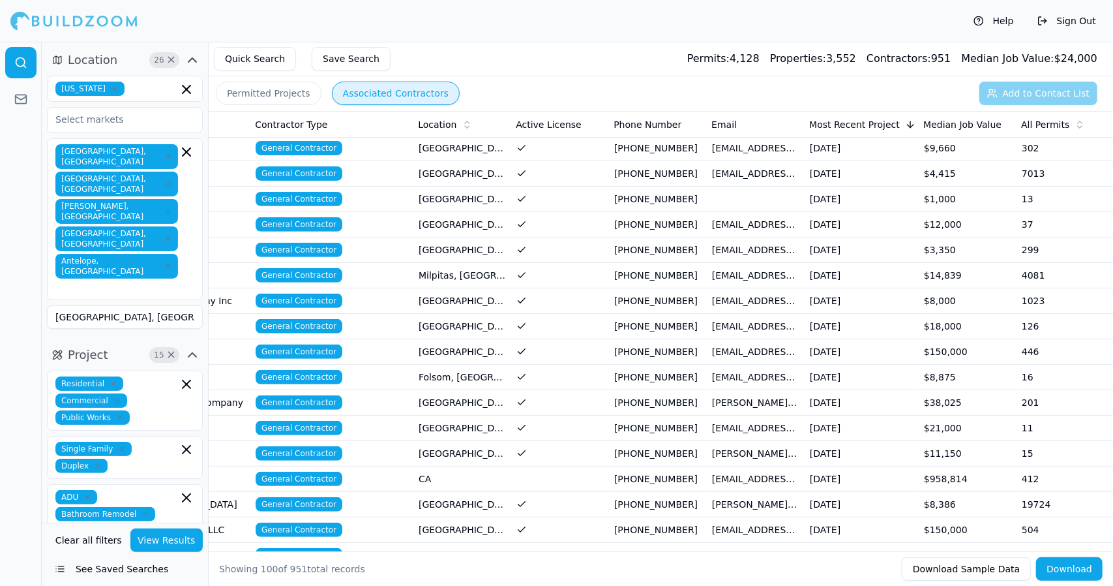
click at [294, 522] on span "General Contractor" at bounding box center [299, 529] width 87 height 14
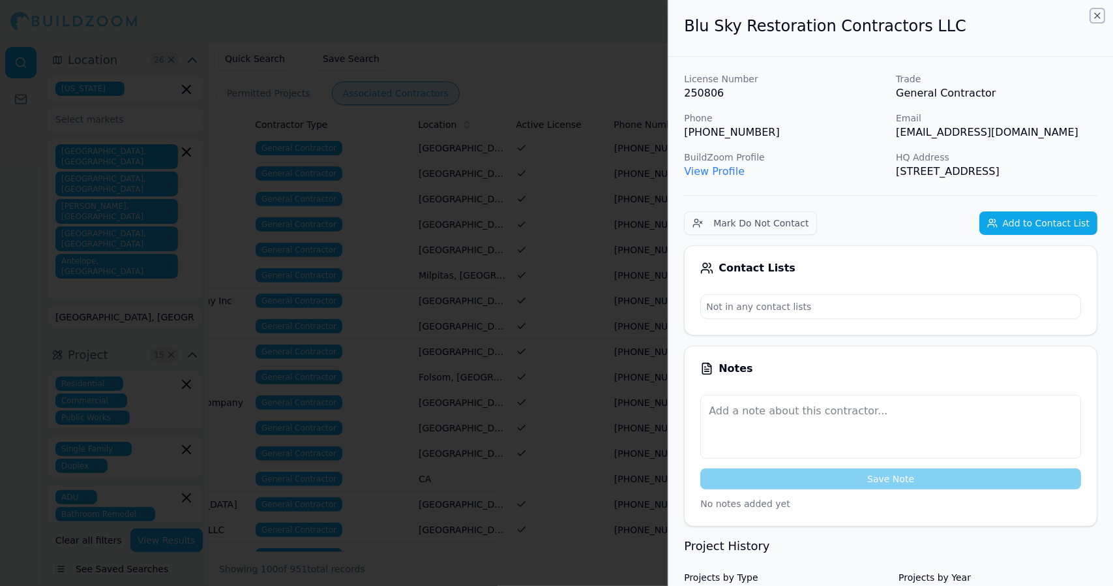
click at [1096, 14] on icon "button" at bounding box center [1097, 15] width 10 height 10
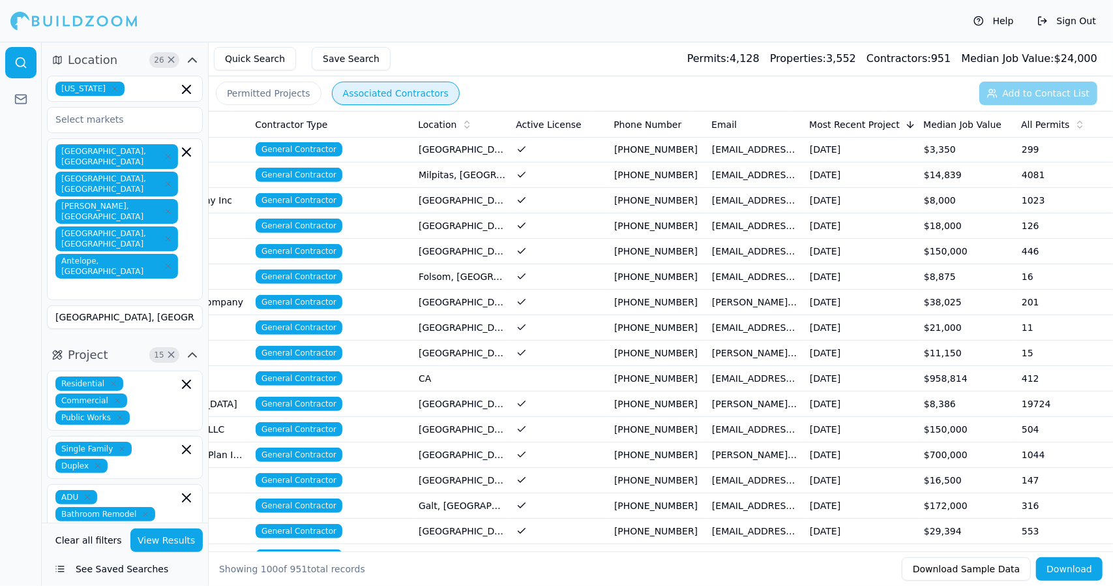
scroll to position [440, 0]
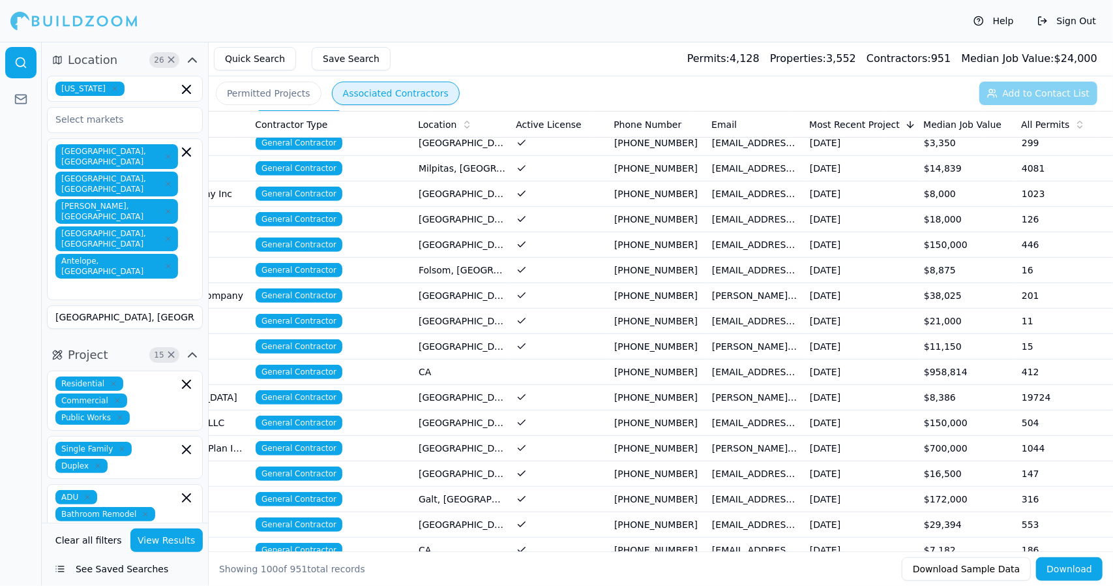
click at [316, 441] on span "General Contractor" at bounding box center [299, 448] width 87 height 14
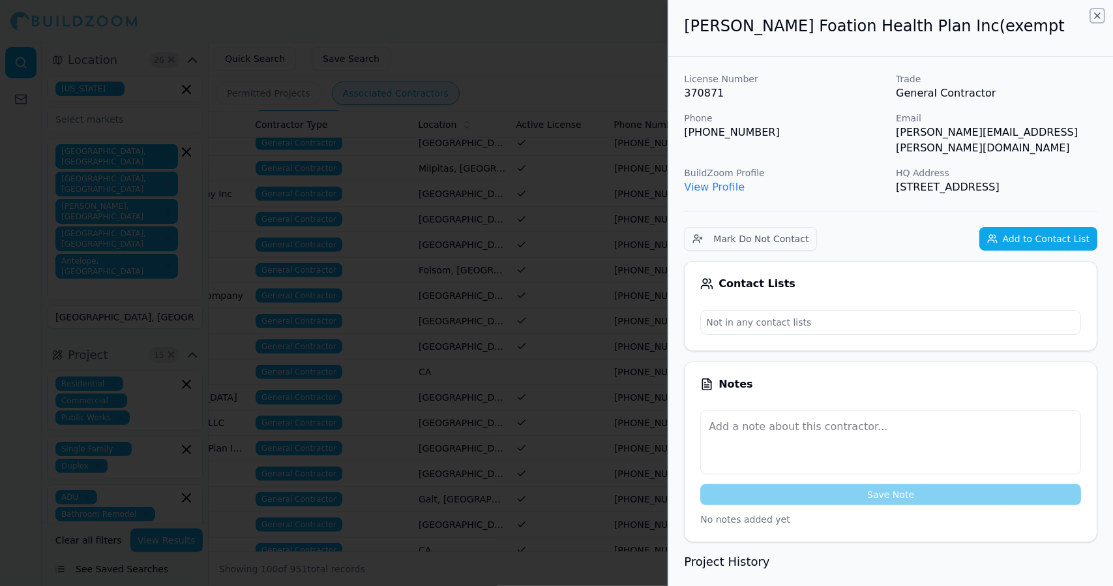
click at [1096, 16] on icon "button" at bounding box center [1097, 15] width 10 height 10
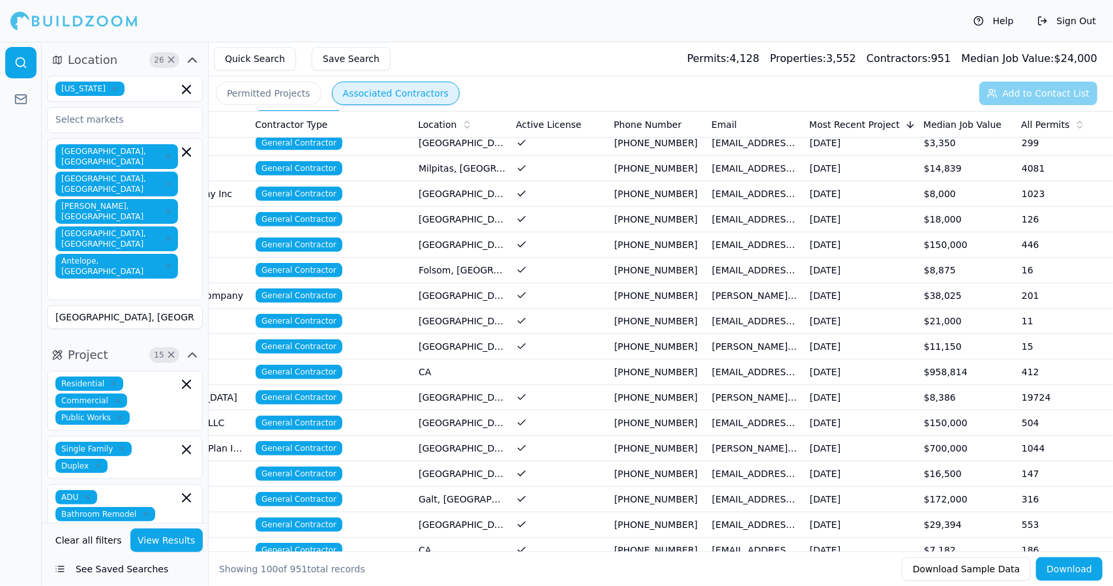
click at [306, 492] on span "General Contractor" at bounding box center [299, 499] width 87 height 14
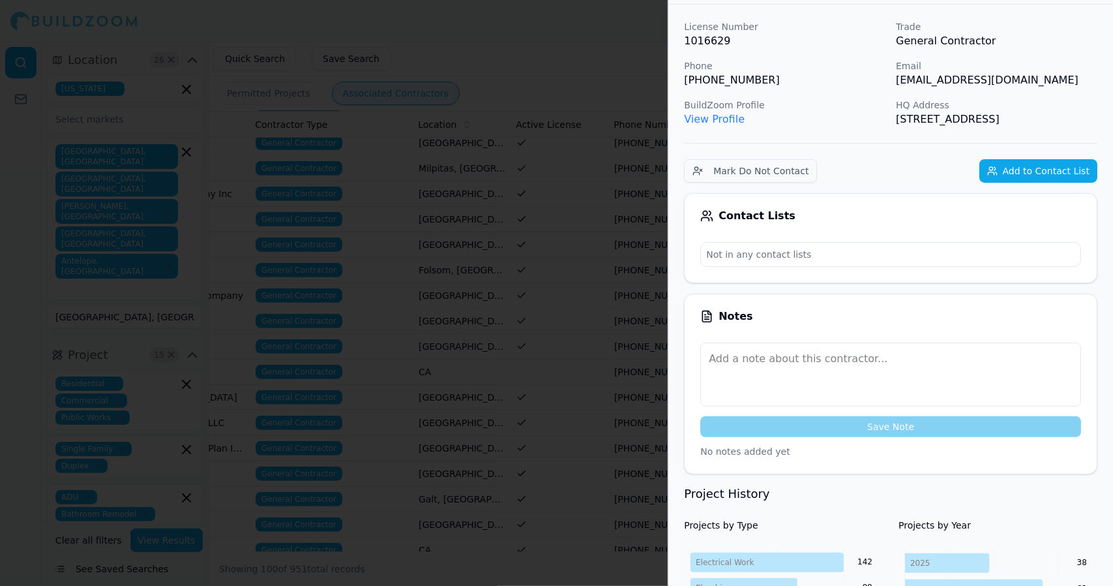
scroll to position [0, 0]
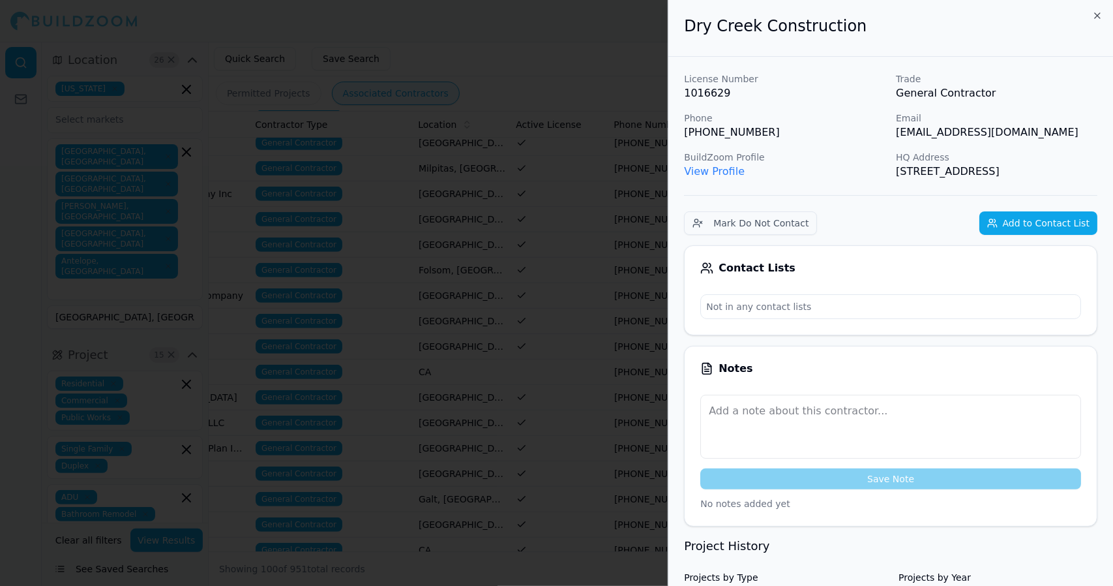
drag, startPoint x: 941, startPoint y: 190, endPoint x: 685, endPoint y: 30, distance: 301.0
copy div "Dry Creek Construction License Number 1016629 Trade General Contractor Phone [P…"
